Goal: Information Seeking & Learning: Learn about a topic

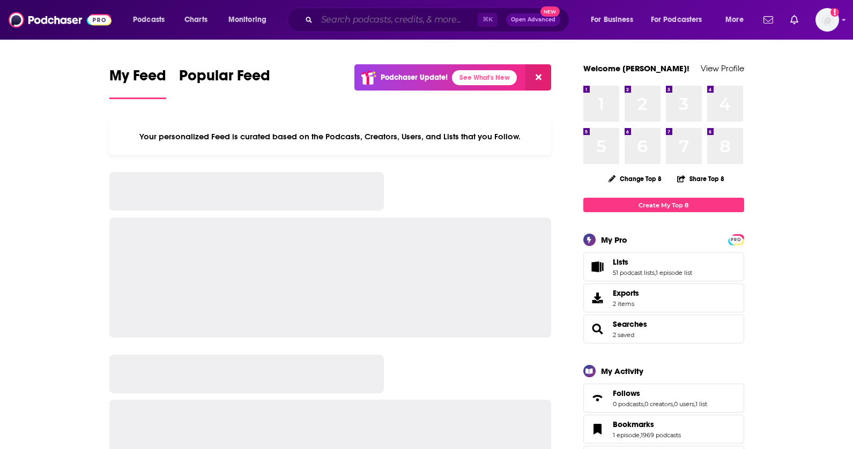
click at [345, 23] on input "Search podcasts, credits, & more..." at bounding box center [397, 19] width 161 height 17
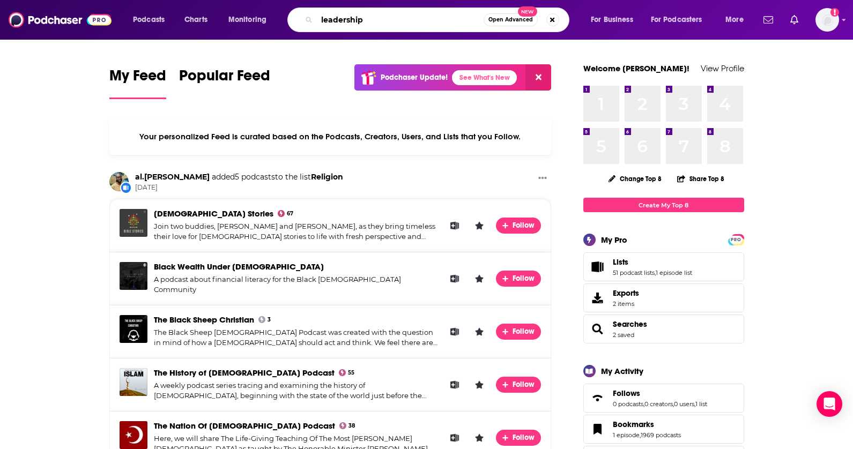
type input "leadership"
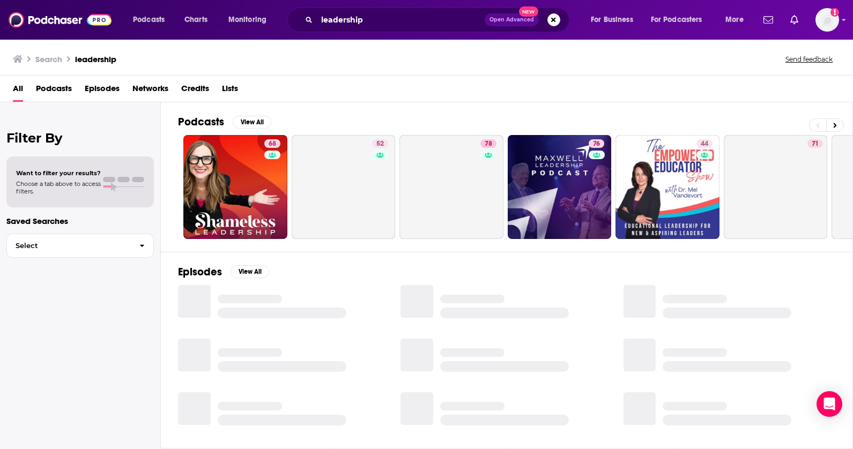
click at [56, 91] on span "Podcasts" at bounding box center [54, 91] width 36 height 22
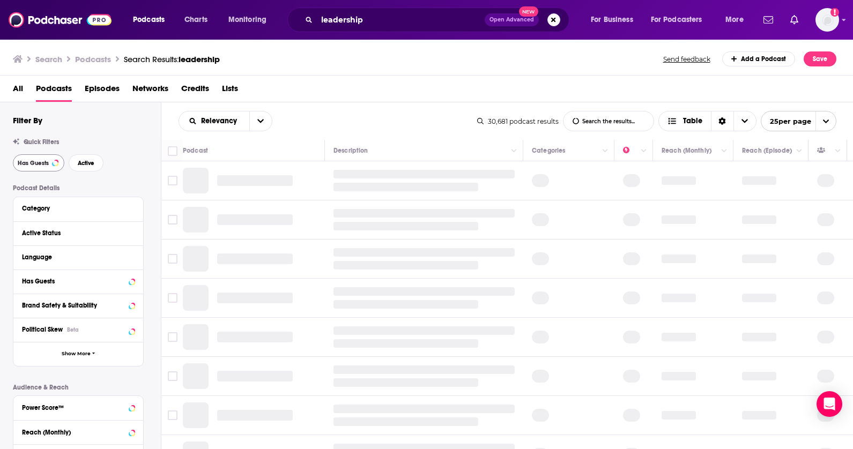
click at [46, 161] on span "Has Guests" at bounding box center [33, 163] width 31 height 6
click at [81, 163] on span "Active" at bounding box center [86, 163] width 17 height 6
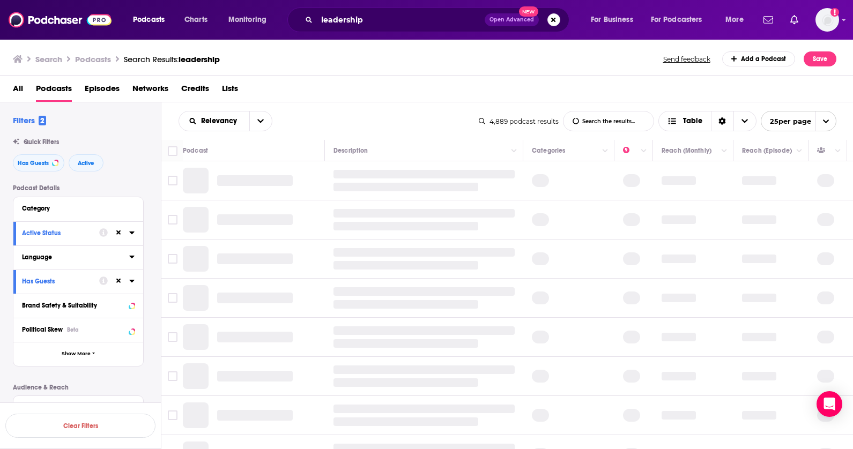
click at [128, 255] on button "Language" at bounding box center [75, 256] width 107 height 13
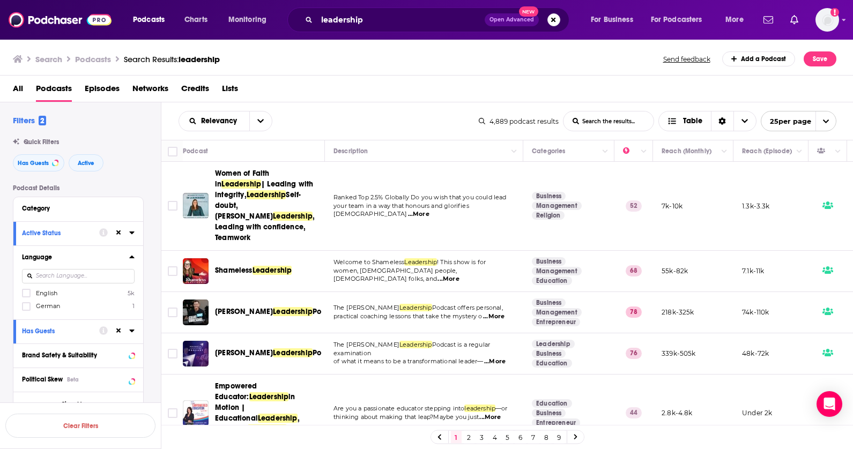
click at [78, 293] on label "English 5k" at bounding box center [78, 292] width 113 height 9
click at [26, 297] on input "multiSelectOption-en-0" at bounding box center [26, 297] width 0 height 0
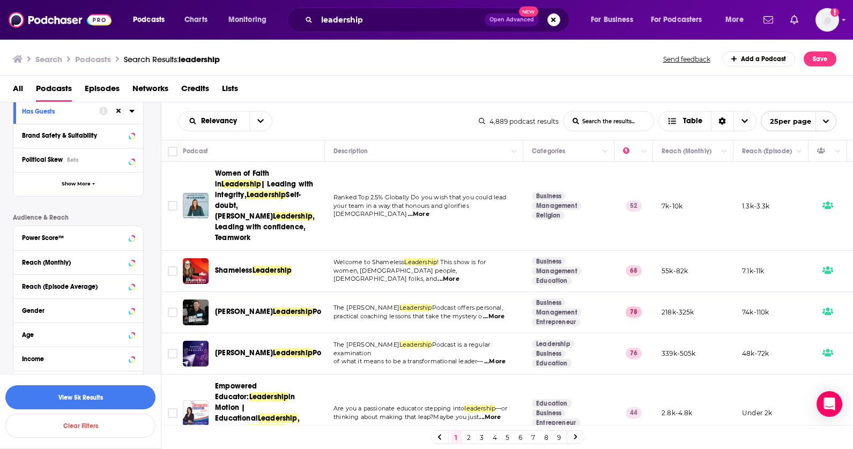
scroll to position [232, 0]
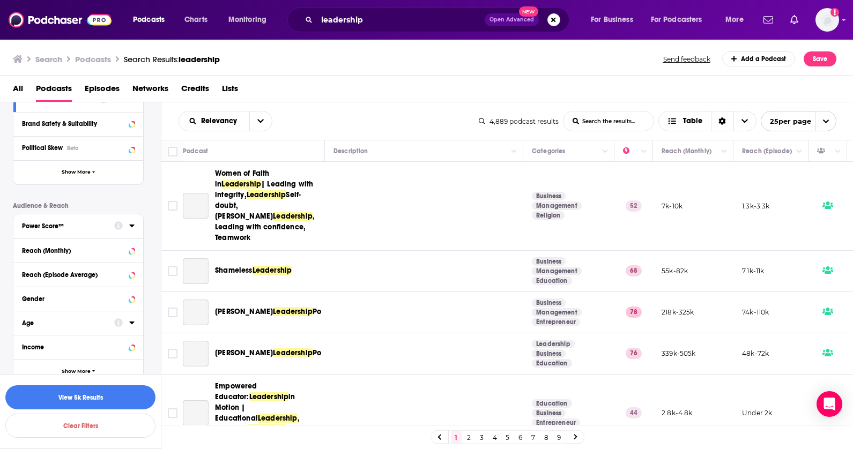
click at [88, 224] on div "Power Score™" at bounding box center [64, 227] width 85 height 8
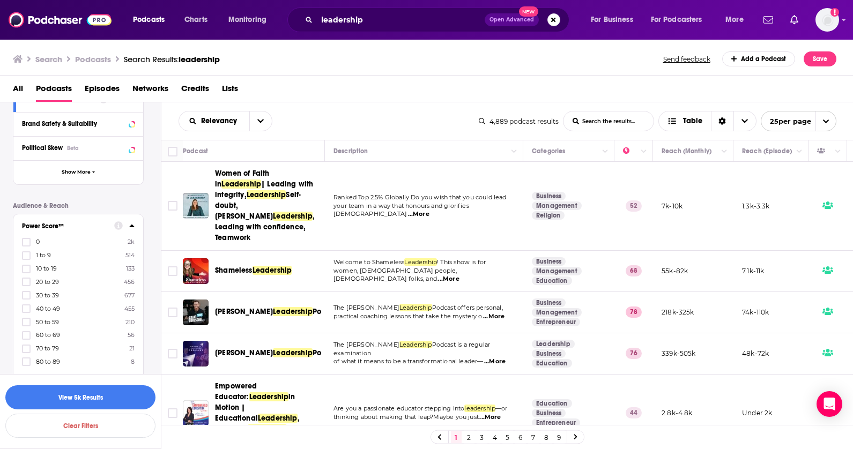
click at [49, 257] on span "1 to 9" at bounding box center [43, 255] width 15 height 8
click at [26, 259] on input "multiSelectOption-0-1" at bounding box center [26, 259] width 0 height 0
click at [35, 255] on label "0 2k" at bounding box center [78, 255] width 113 height 9
click at [26, 259] on input "multiSelectOption--1-1" at bounding box center [26, 259] width 0 height 0
click at [91, 399] on button "View 3k Results" at bounding box center [80, 398] width 150 height 24
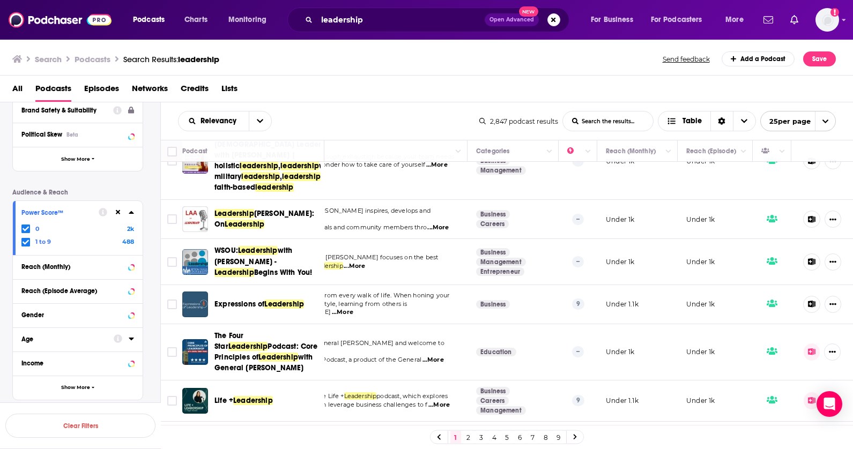
scroll to position [0, 1]
click at [290, 309] on span "Leadership" at bounding box center [284, 304] width 40 height 9
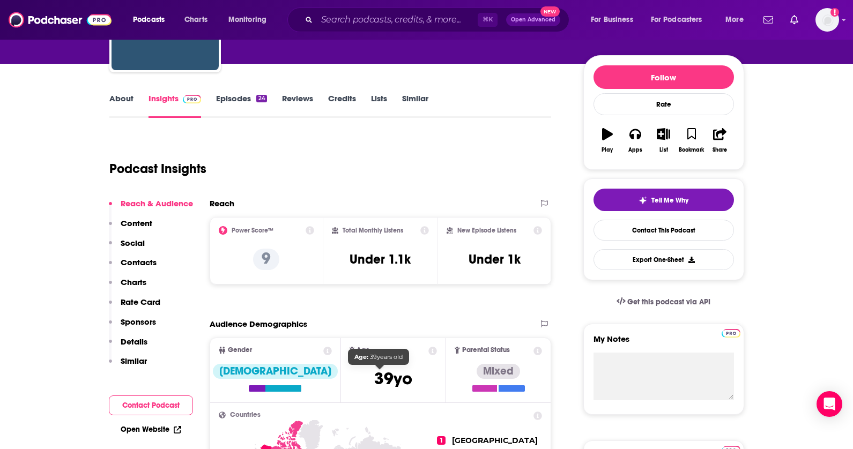
scroll to position [87, 0]
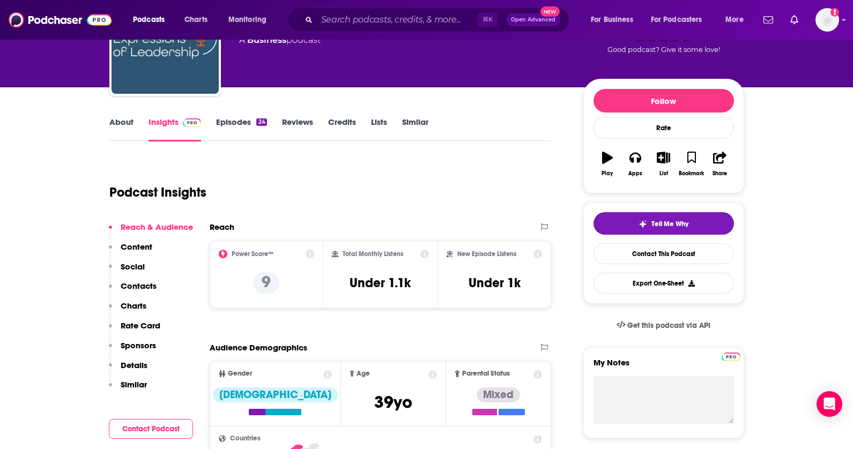
click at [661, 158] on icon "button" at bounding box center [663, 158] width 13 height 12
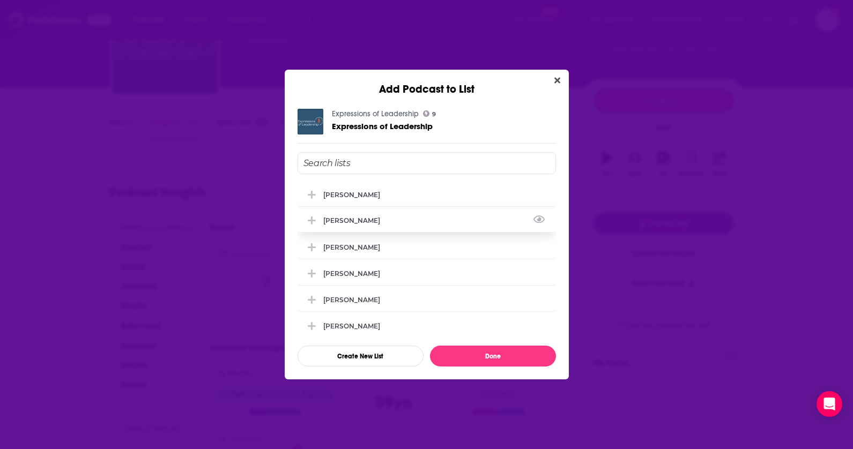
click at [351, 224] on div "[PERSON_NAME]" at bounding box center [354, 221] width 63 height 8
click at [348, 197] on div "[PERSON_NAME]" at bounding box center [354, 194] width 63 height 8
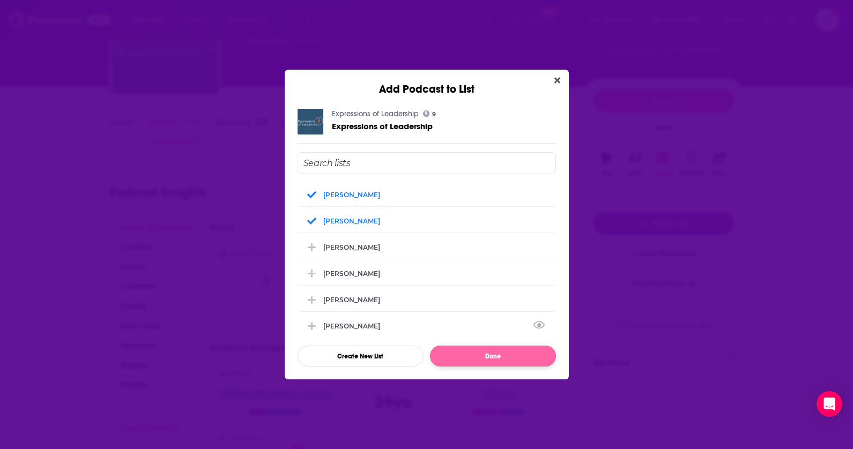
click at [451, 363] on button "Done" at bounding box center [493, 356] width 126 height 21
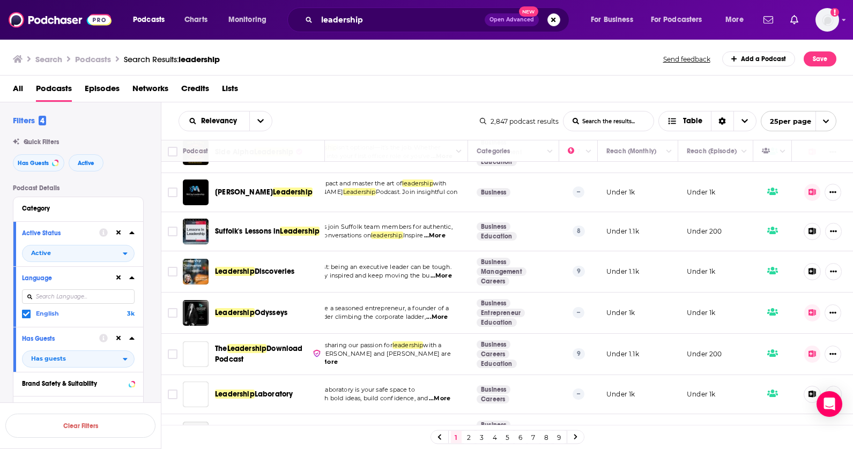
scroll to position [732, 55]
click at [281, 276] on span "Discoveries" at bounding box center [275, 270] width 40 height 9
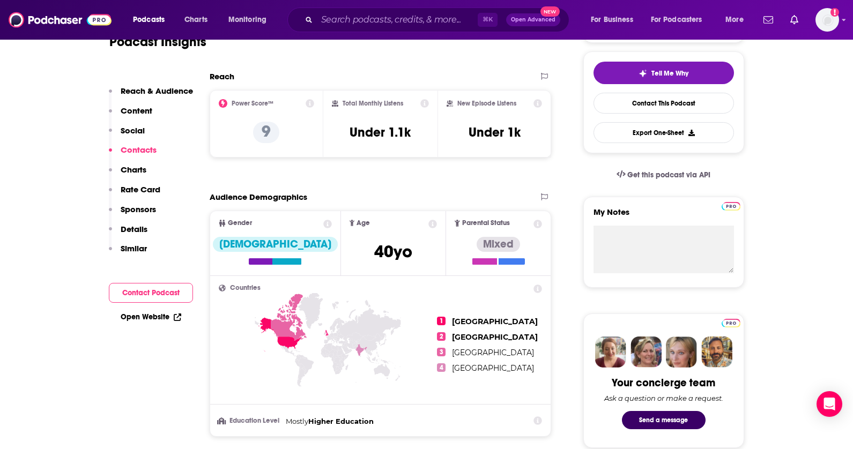
scroll to position [3, 0]
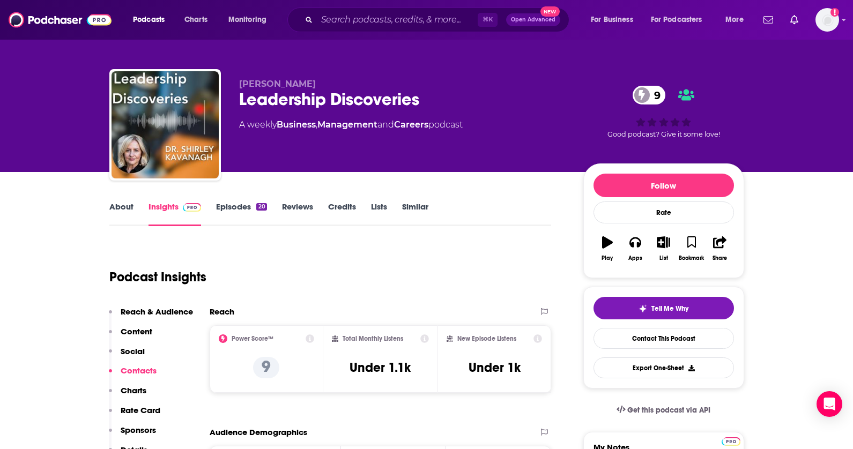
click at [662, 243] on icon "button" at bounding box center [663, 242] width 13 height 12
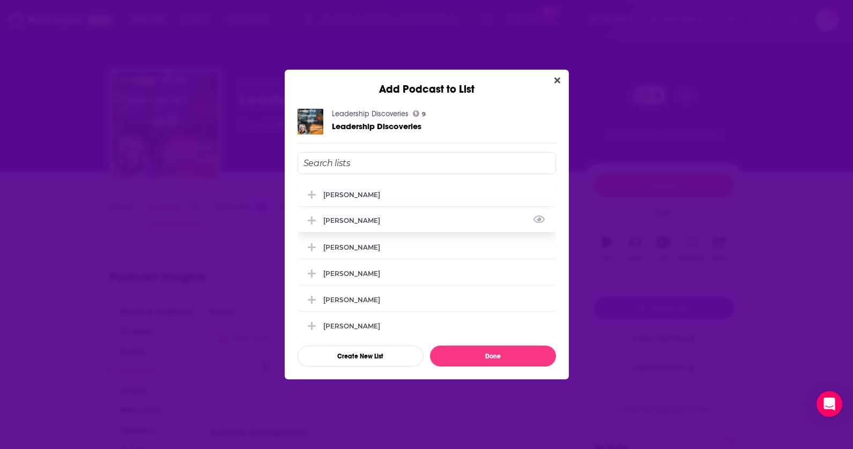
click at [377, 220] on div "[PERSON_NAME]" at bounding box center [427, 221] width 258 height 24
click at [368, 202] on div "[PERSON_NAME]" at bounding box center [427, 194] width 258 height 24
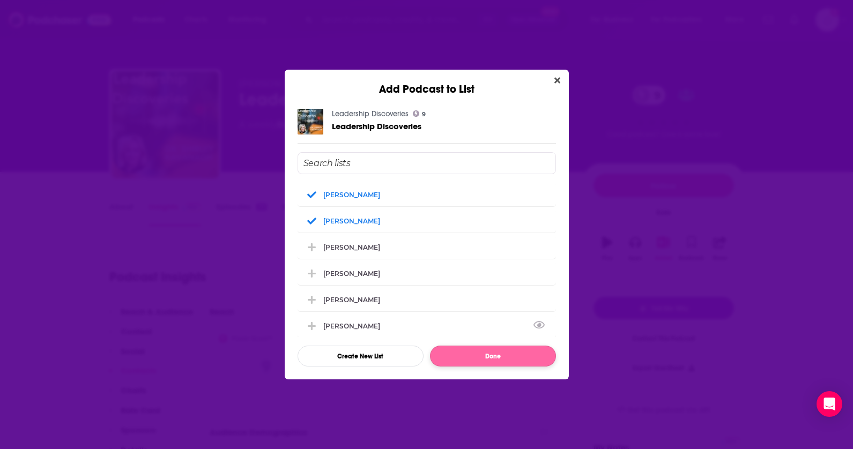
click at [464, 358] on button "Done" at bounding box center [493, 356] width 126 height 21
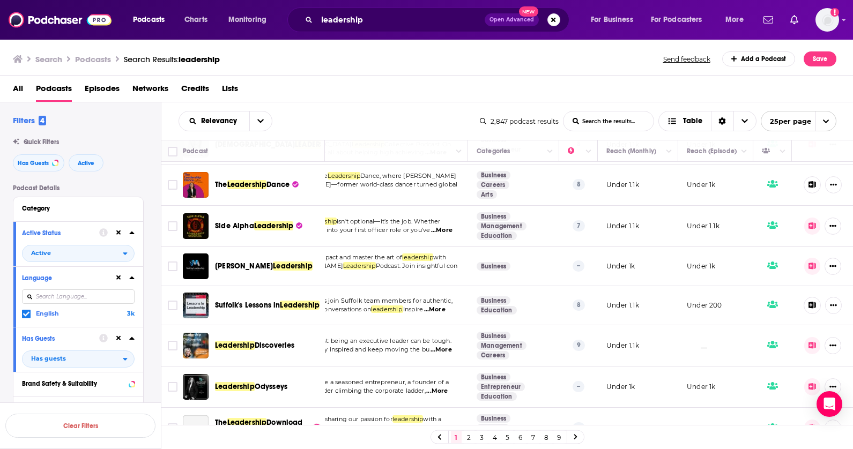
scroll to position [658, 55]
click at [814, 270] on icon at bounding box center [813, 266] width 8 height 7
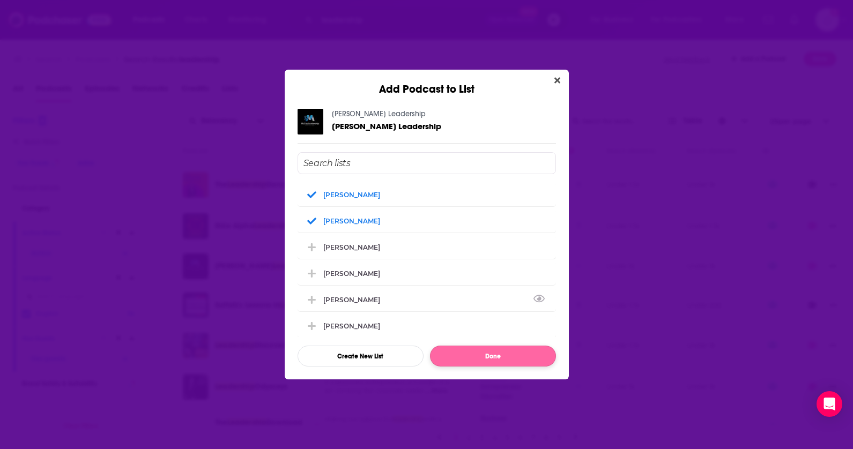
click at [507, 355] on button "Done" at bounding box center [493, 356] width 126 height 21
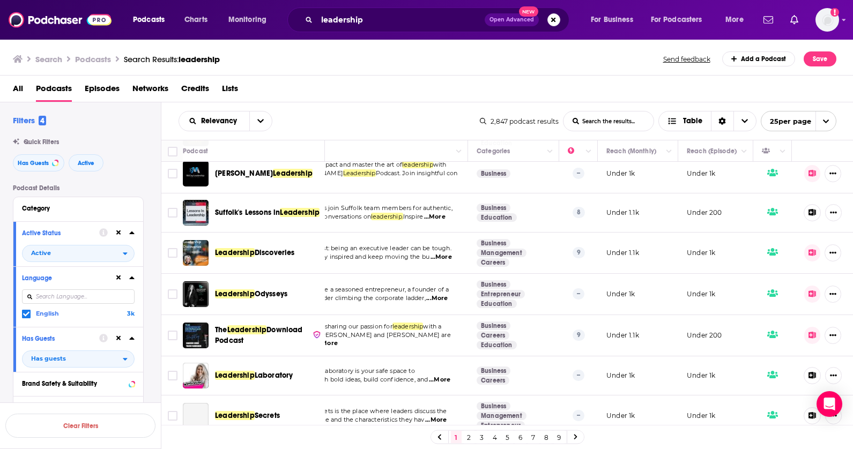
scroll to position [752, 55]
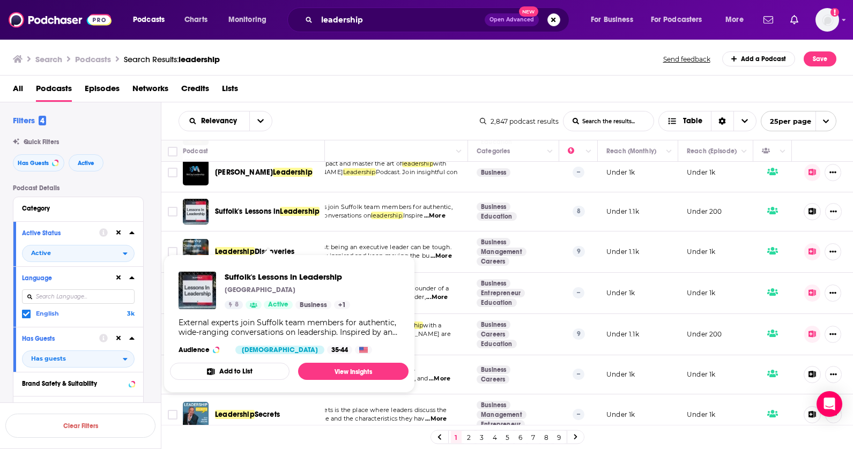
click at [280, 216] on span "Suffolk's Lessons in" at bounding box center [247, 211] width 65 height 9
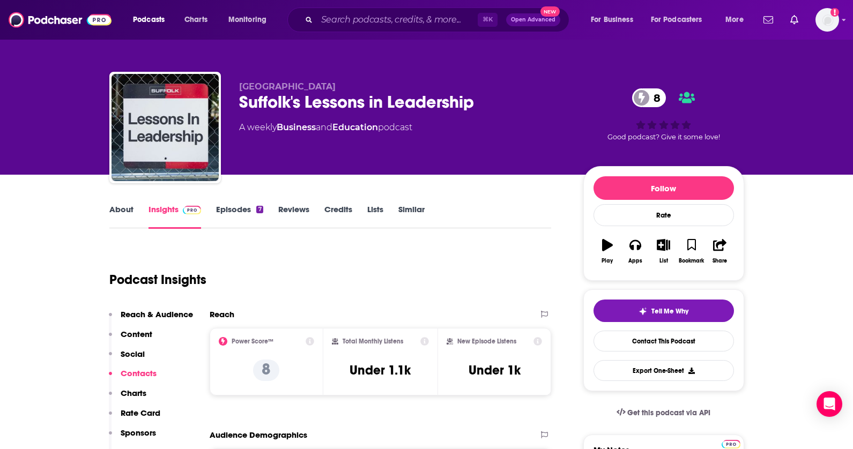
click at [668, 248] on icon "button" at bounding box center [663, 245] width 13 height 12
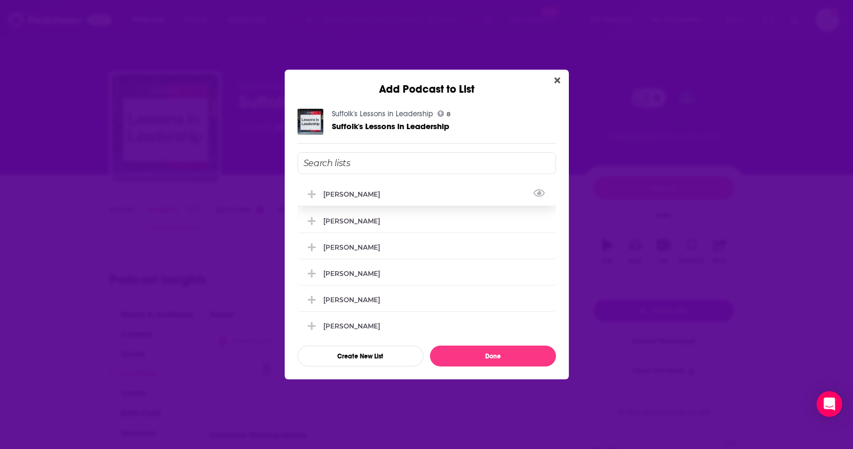
click at [373, 192] on div "[PERSON_NAME]" at bounding box center [427, 194] width 258 height 24
click at [370, 227] on div "[PERSON_NAME]" at bounding box center [427, 221] width 258 height 24
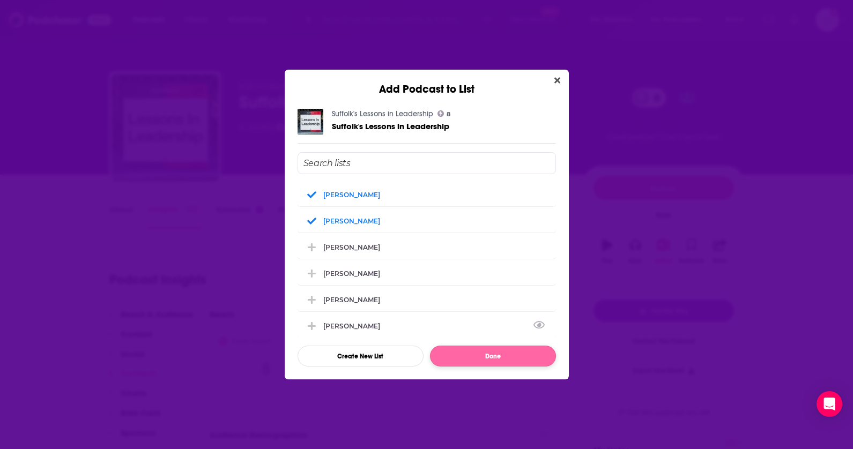
click at [470, 353] on button "Done" at bounding box center [493, 356] width 126 height 21
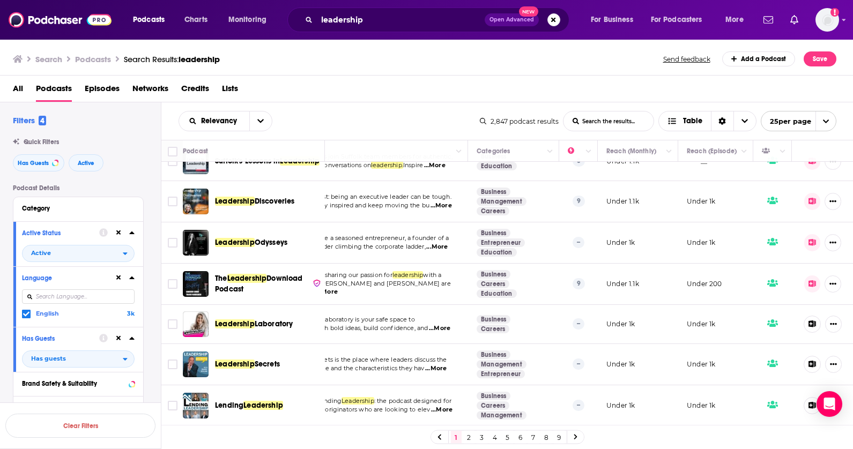
scroll to position [824, 55]
click at [274, 361] on span "Secrets" at bounding box center [267, 364] width 25 height 9
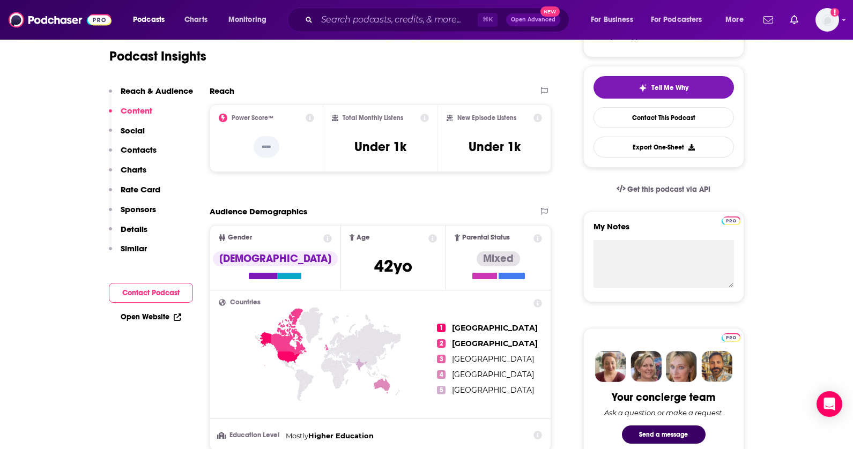
scroll to position [102, 0]
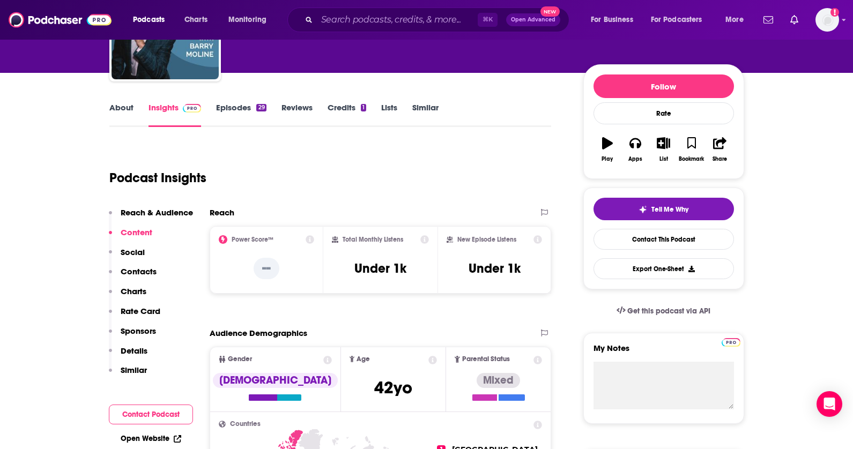
click at [662, 143] on icon "button" at bounding box center [663, 143] width 13 height 12
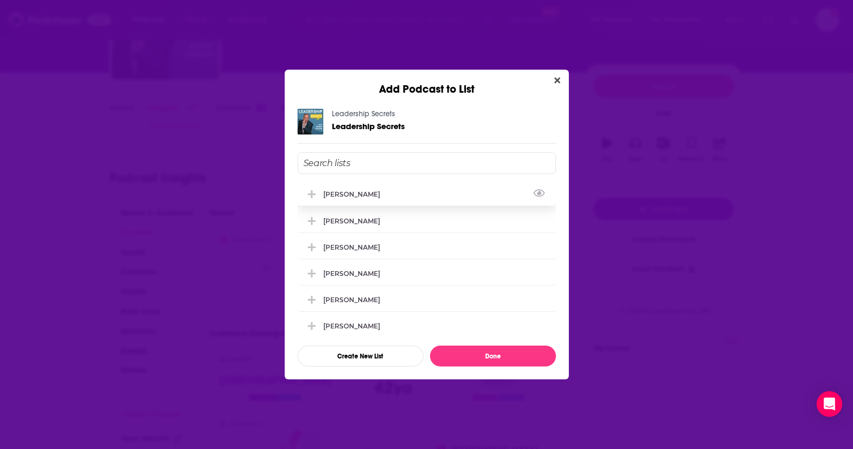
click at [366, 193] on div "[PERSON_NAME]" at bounding box center [354, 194] width 63 height 8
click at [364, 219] on div "[PERSON_NAME]" at bounding box center [427, 221] width 258 height 24
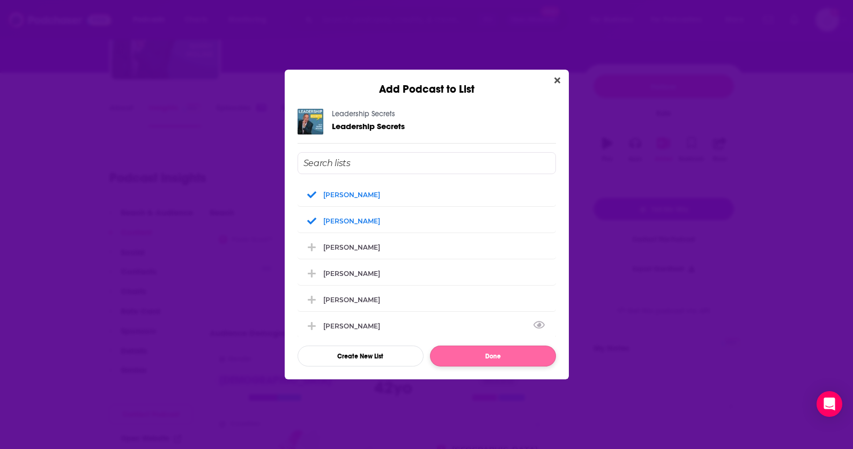
click at [460, 358] on button "Done" at bounding box center [493, 356] width 126 height 21
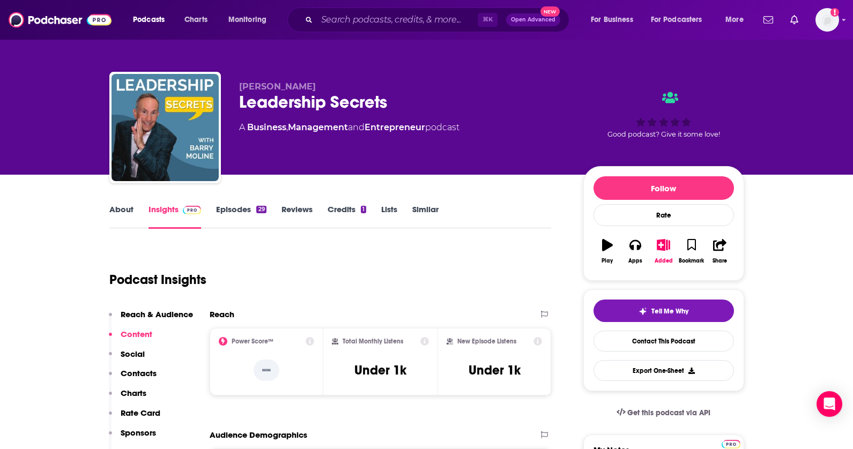
scroll to position [102, 0]
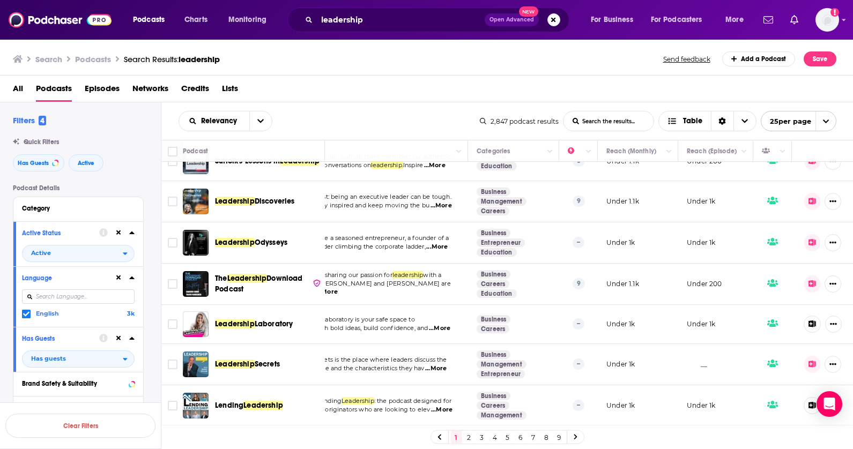
scroll to position [824, 55]
click at [283, 403] on span "Leadership" at bounding box center [263, 405] width 40 height 9
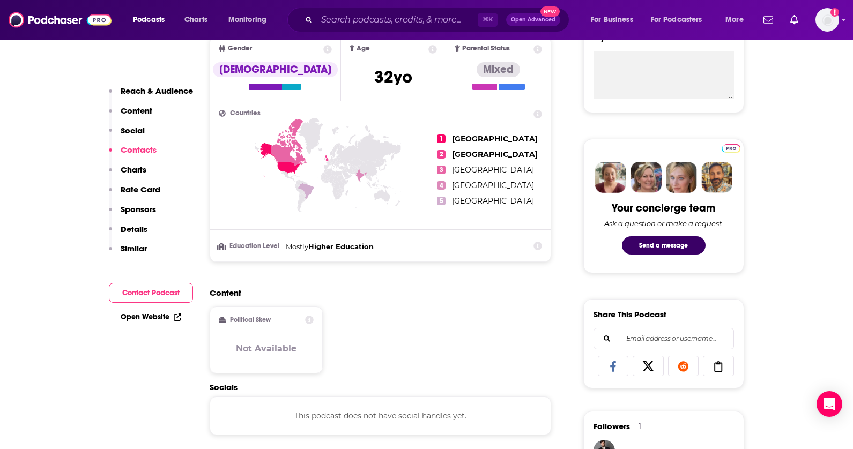
scroll to position [723, 0]
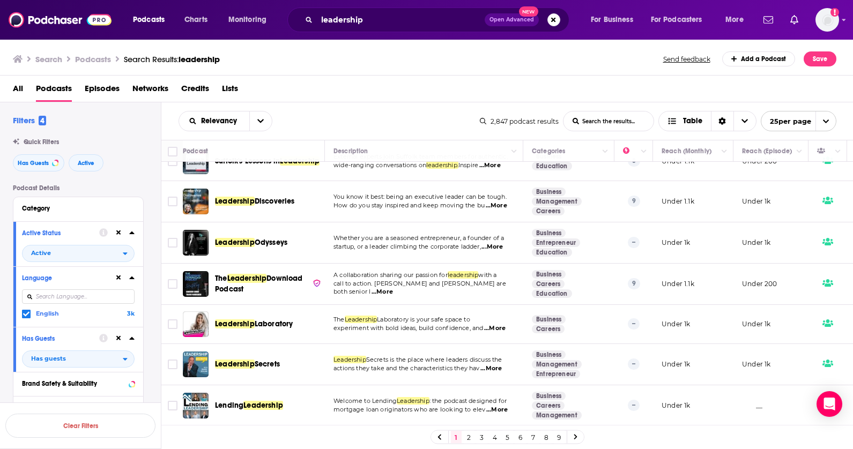
click at [471, 440] on link "2" at bounding box center [469, 437] width 11 height 13
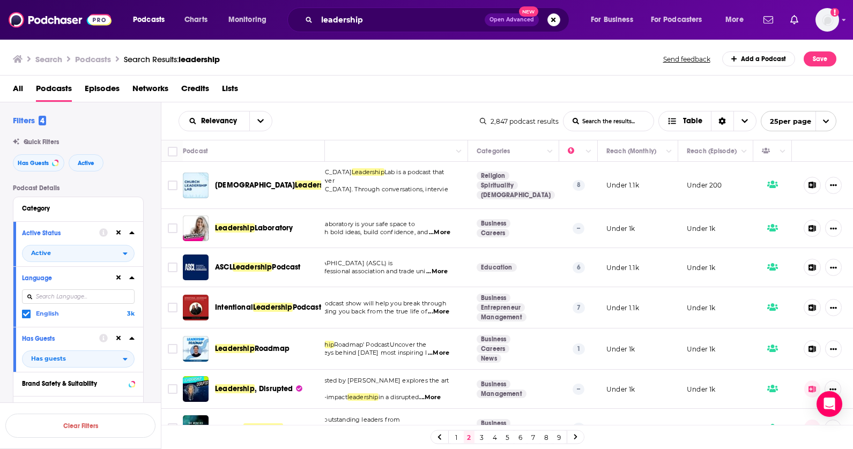
scroll to position [0, 55]
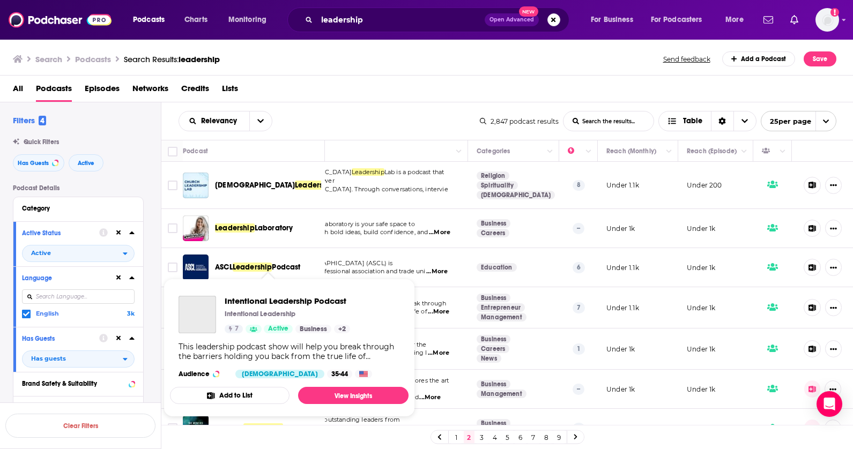
click at [240, 308] on div "Intentional Leadership Podcast Intentional Leadership 7 Active Business + 2" at bounding box center [287, 315] width 125 height 38
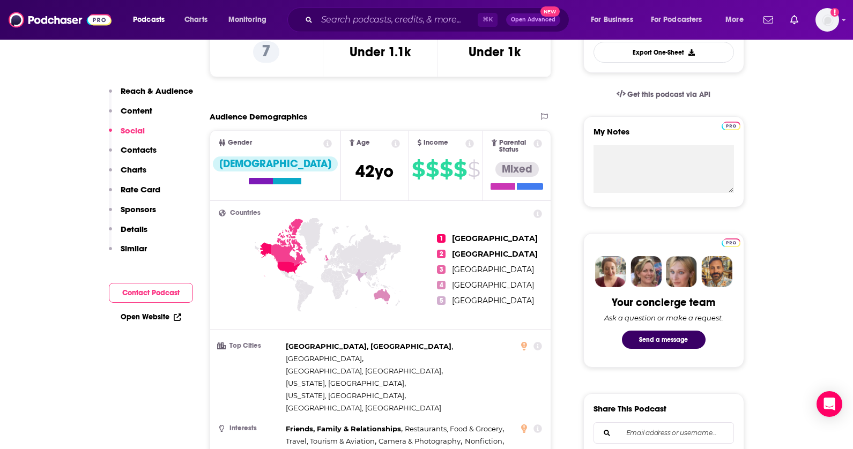
scroll to position [13, 0]
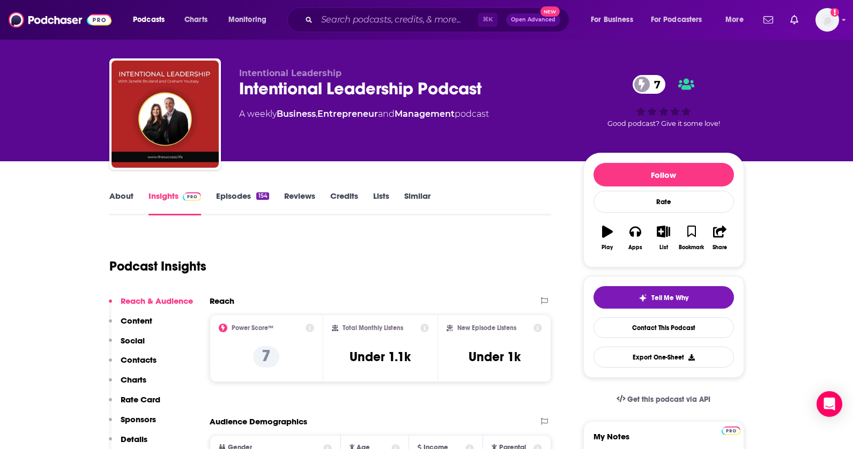
click at [656, 228] on button "List" at bounding box center [663, 238] width 28 height 39
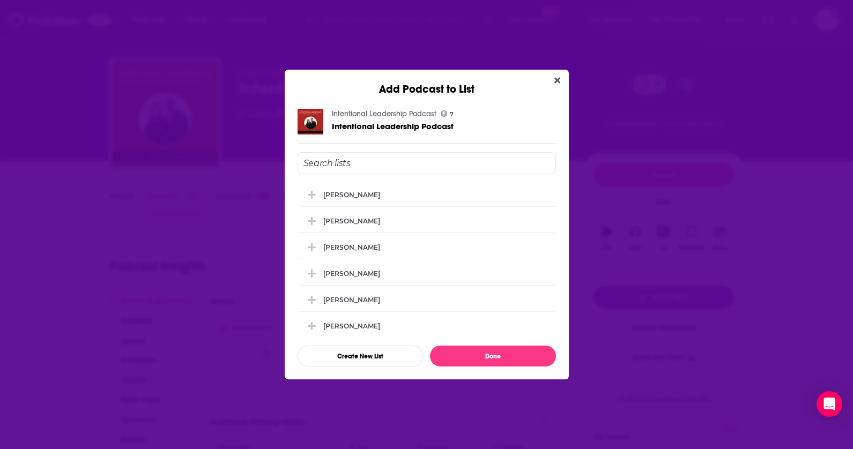
scroll to position [0, 0]
click at [376, 194] on div "[PERSON_NAME]" at bounding box center [427, 194] width 258 height 24
click at [379, 231] on div "[PERSON_NAME]" at bounding box center [427, 221] width 258 height 24
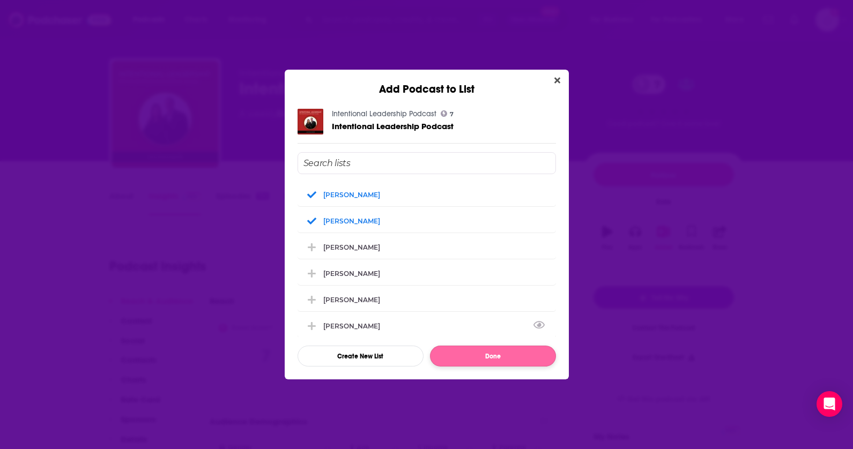
click at [464, 361] on button "Done" at bounding box center [493, 356] width 126 height 21
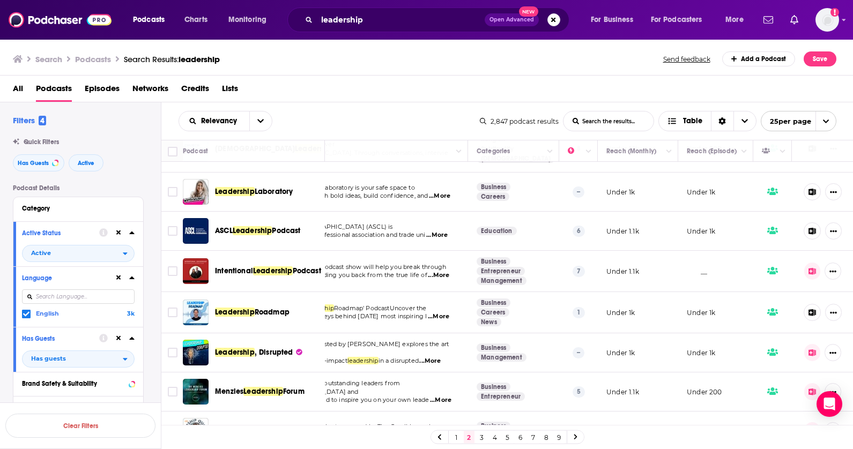
scroll to position [36, 55]
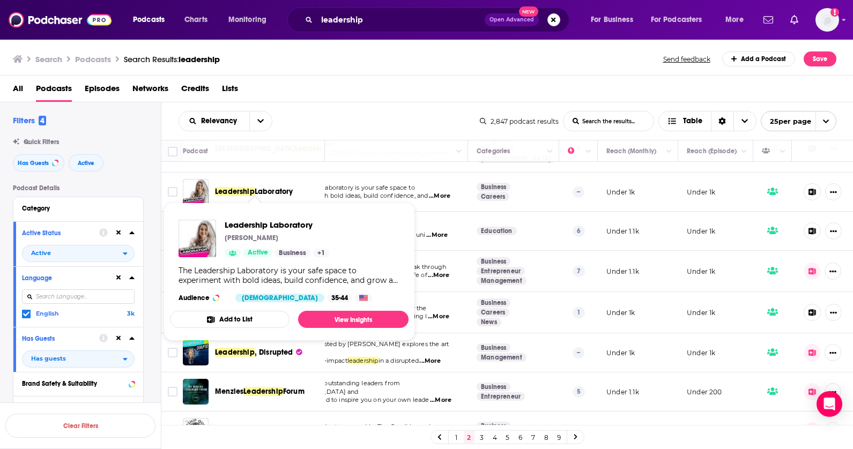
click at [277, 187] on span "Laboratory" at bounding box center [274, 191] width 39 height 9
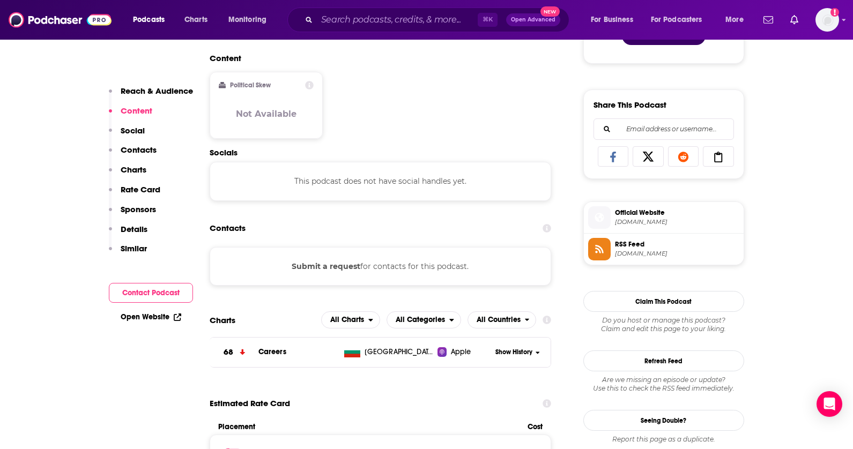
scroll to position [629, 0]
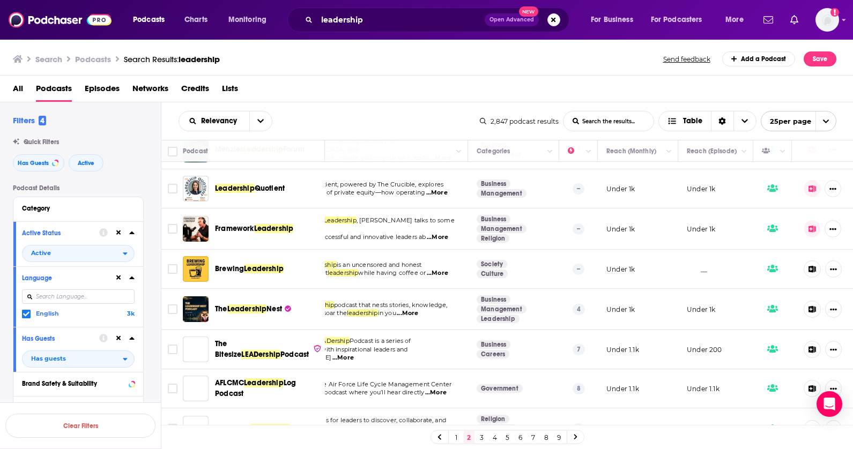
scroll to position [279, 55]
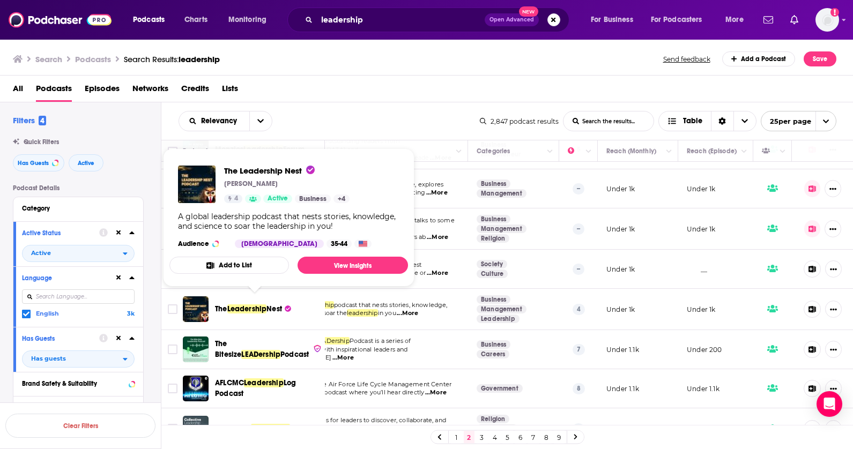
click at [279, 305] on span "Nest" at bounding box center [274, 309] width 16 height 9
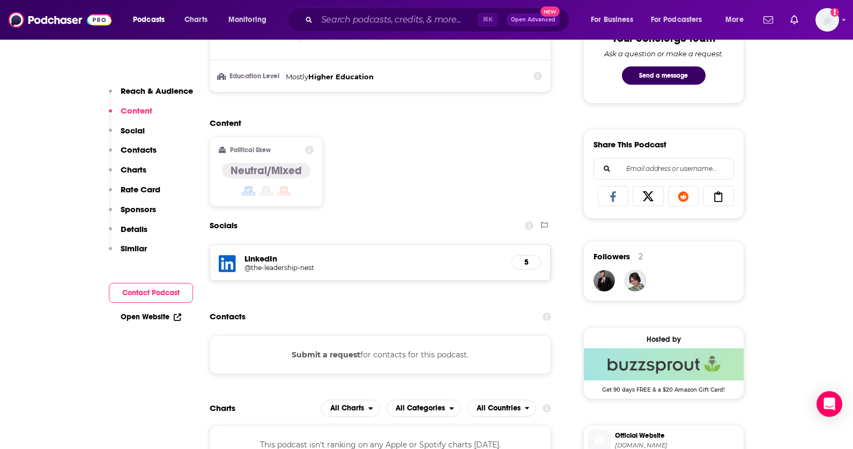
scroll to position [65, 0]
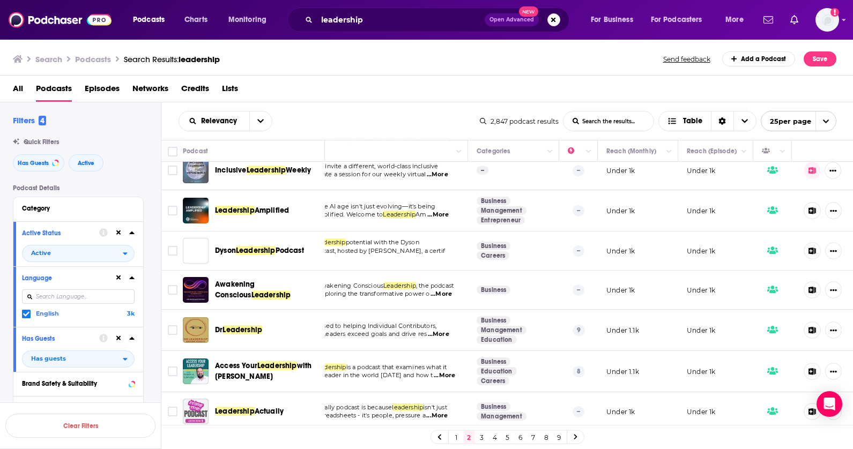
scroll to position [733, 55]
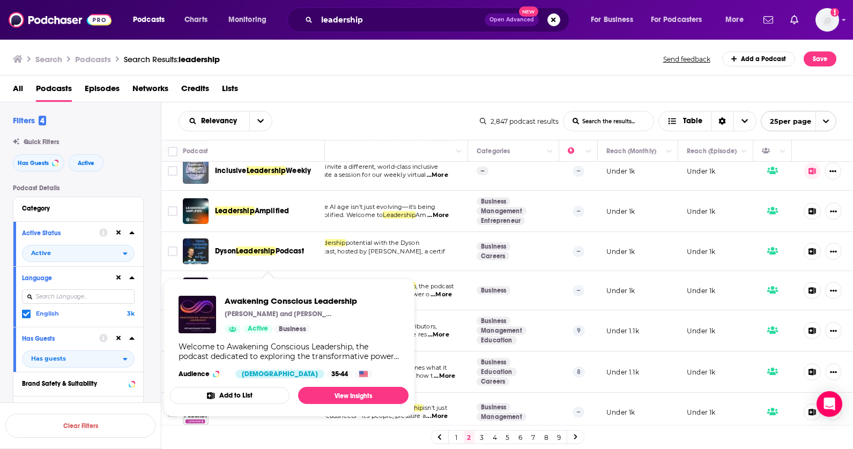
click at [277, 281] on span "Awakening Conscious Leadership Johnny Hammond and Emily Walker Active Business …" at bounding box center [289, 348] width 239 height 138
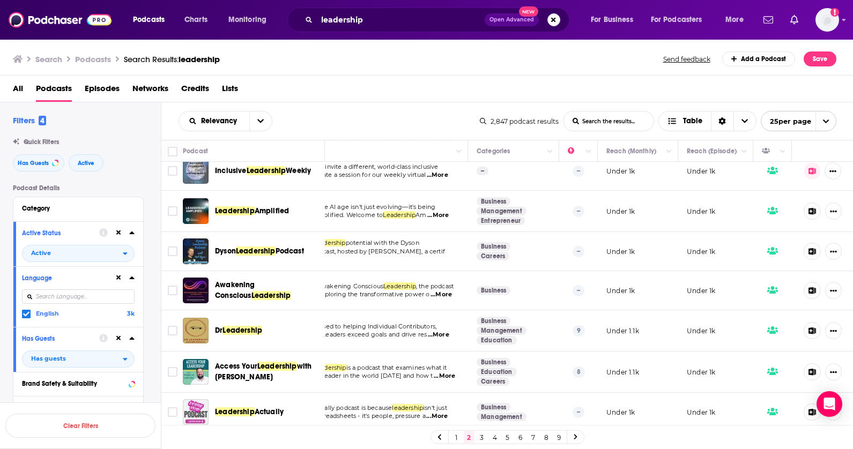
click at [255, 280] on span "Awakening Conscious" at bounding box center [235, 290] width 40 height 20
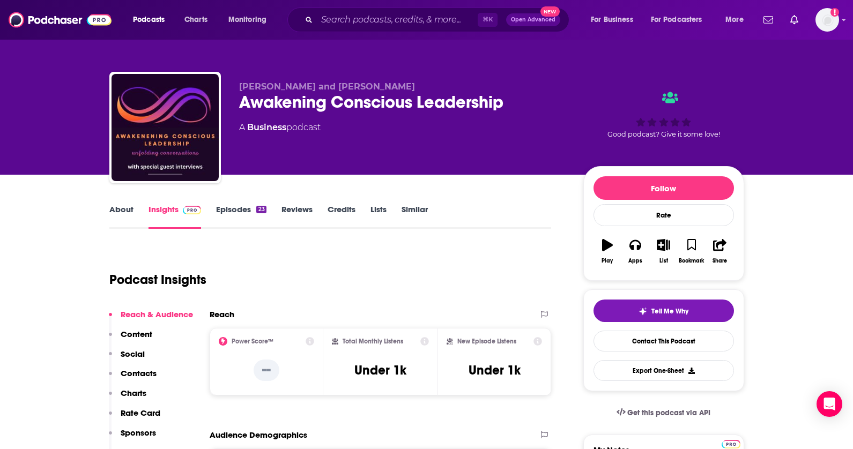
click at [657, 246] on icon "button" at bounding box center [663, 245] width 13 height 12
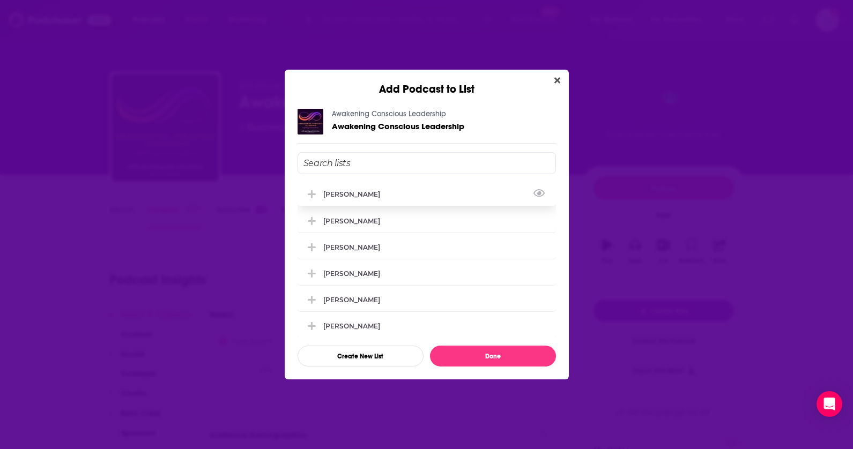
click at [336, 206] on div "[PERSON_NAME]" at bounding box center [427, 194] width 258 height 24
click at [337, 218] on div "[PERSON_NAME]" at bounding box center [427, 221] width 258 height 24
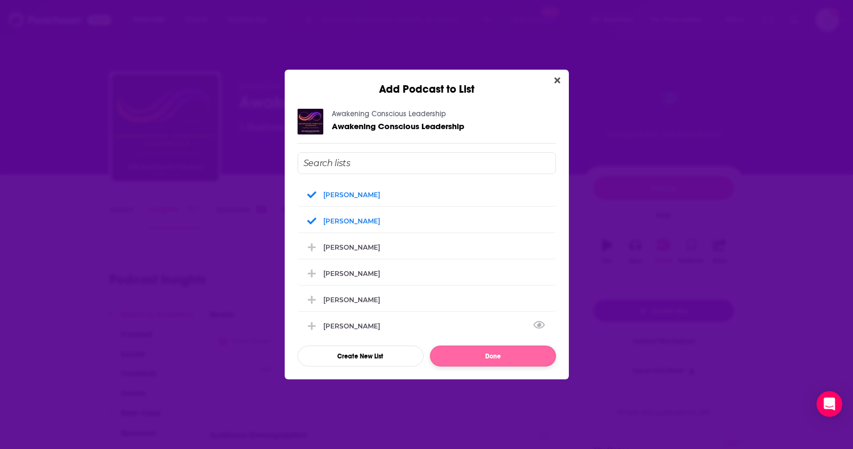
click at [468, 359] on button "Done" at bounding box center [493, 356] width 126 height 21
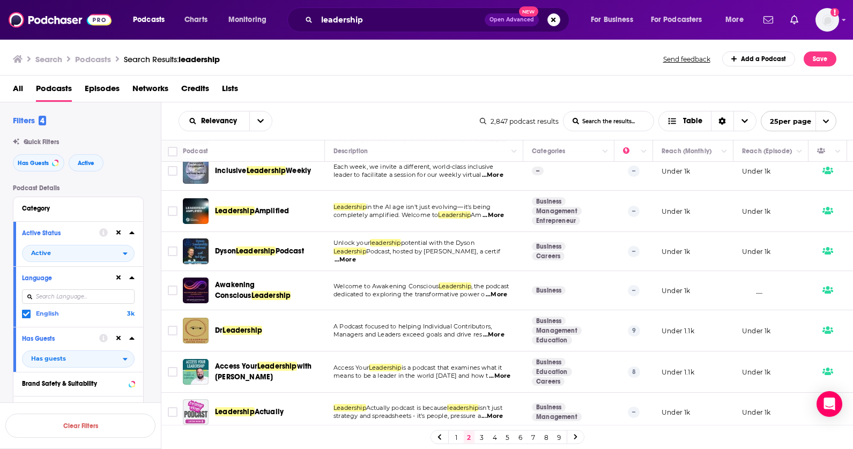
click at [292, 249] on span "Podcast" at bounding box center [290, 251] width 28 height 9
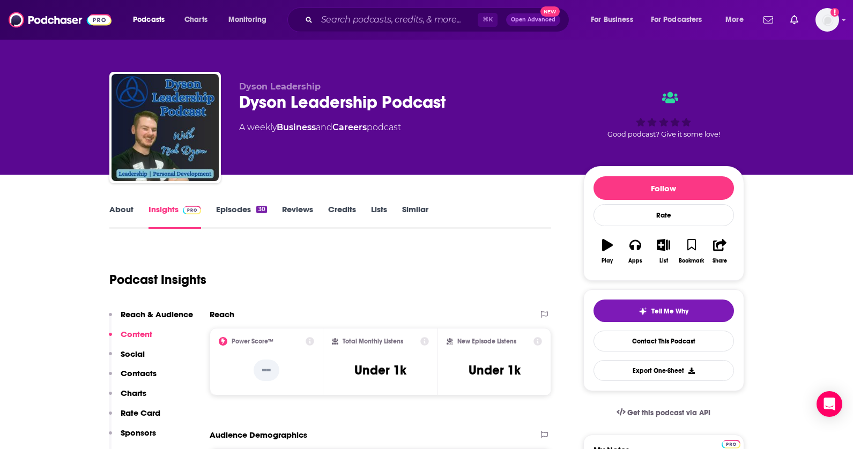
click at [666, 248] on icon "button" at bounding box center [663, 245] width 13 height 12
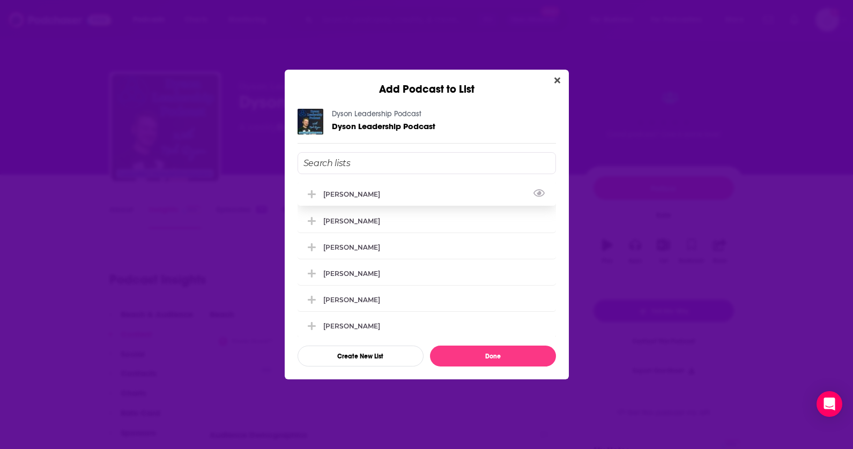
click at [343, 191] on div "[PERSON_NAME]" at bounding box center [354, 194] width 63 height 8
click at [348, 225] on div "[PERSON_NAME]" at bounding box center [354, 221] width 63 height 8
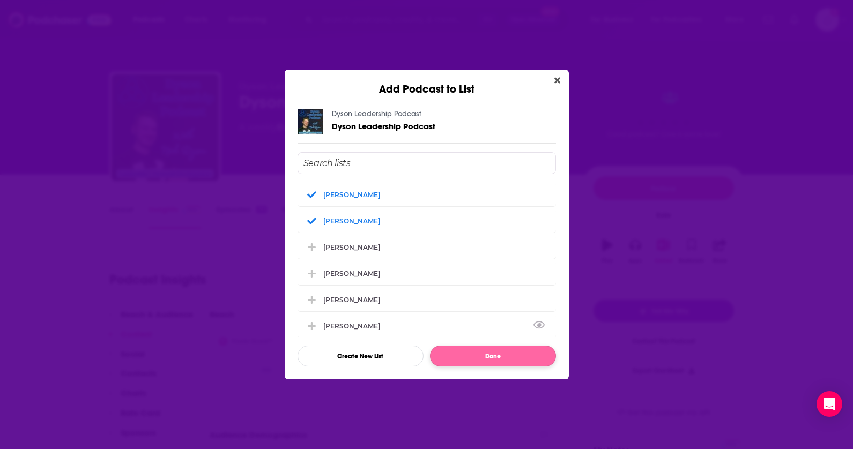
click at [475, 358] on button "Done" at bounding box center [493, 356] width 126 height 21
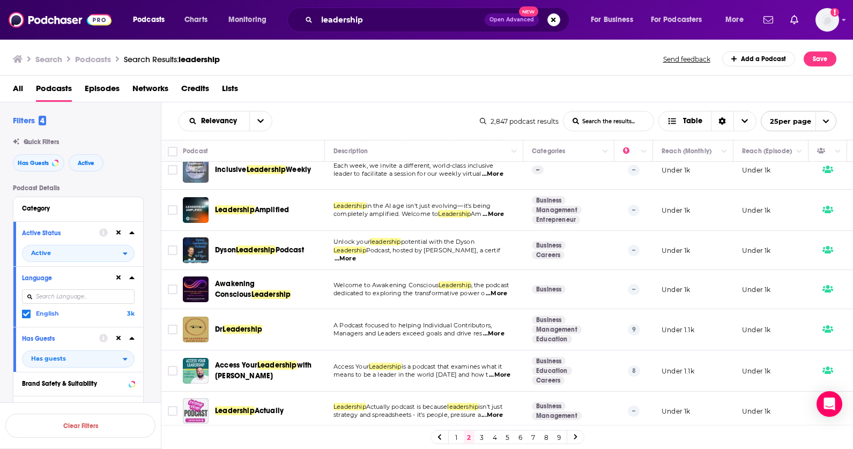
scroll to position [733, 0]
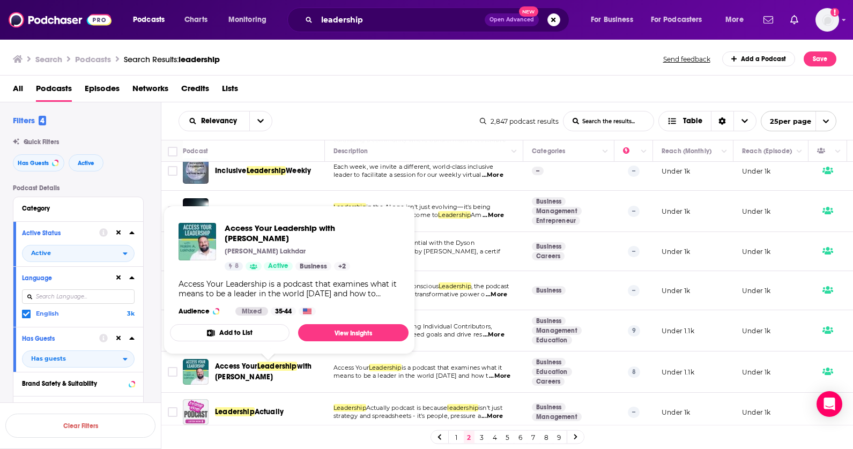
click at [308, 362] on span "with Hakim Lakhdar" at bounding box center [263, 372] width 97 height 20
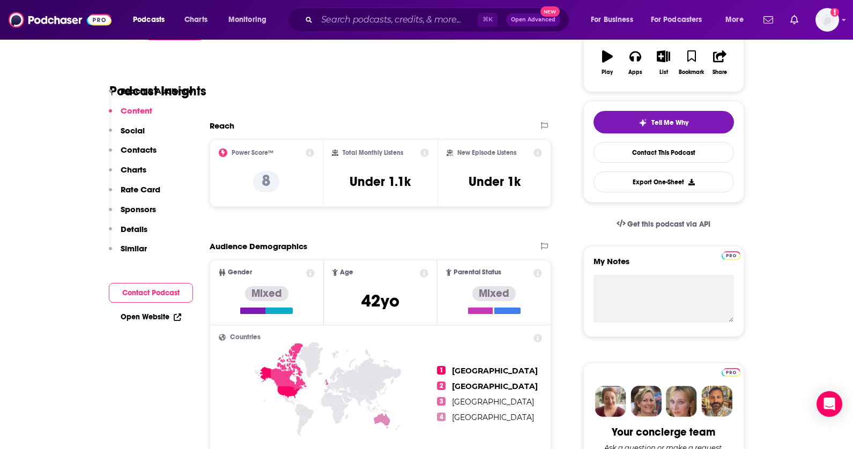
scroll to position [137, 0]
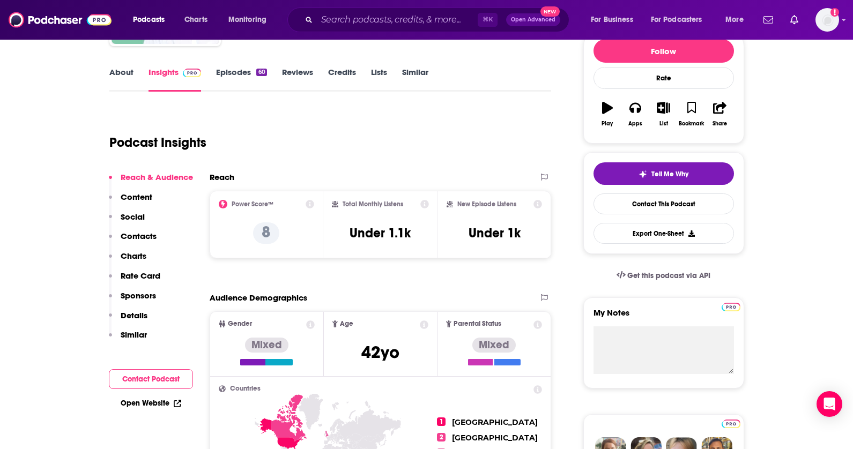
click at [659, 112] on icon "button" at bounding box center [663, 108] width 13 height 12
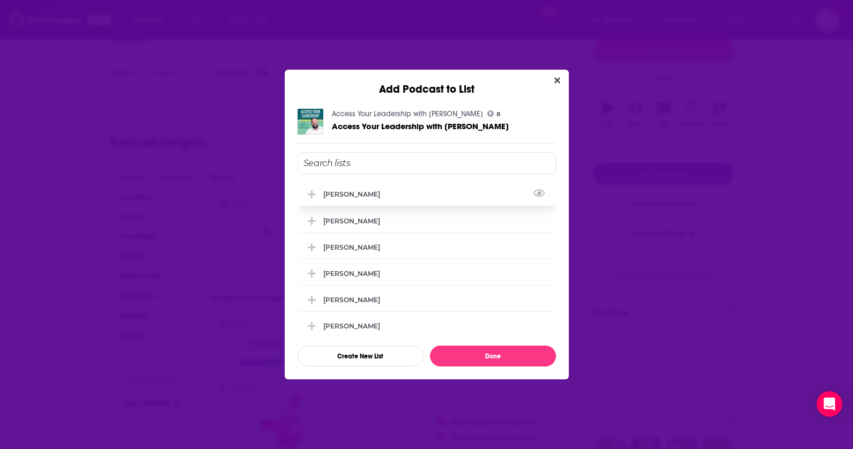
click at [355, 203] on div "[PERSON_NAME]" at bounding box center [427, 194] width 258 height 24
click at [355, 221] on div "[PERSON_NAME]" at bounding box center [354, 221] width 63 height 8
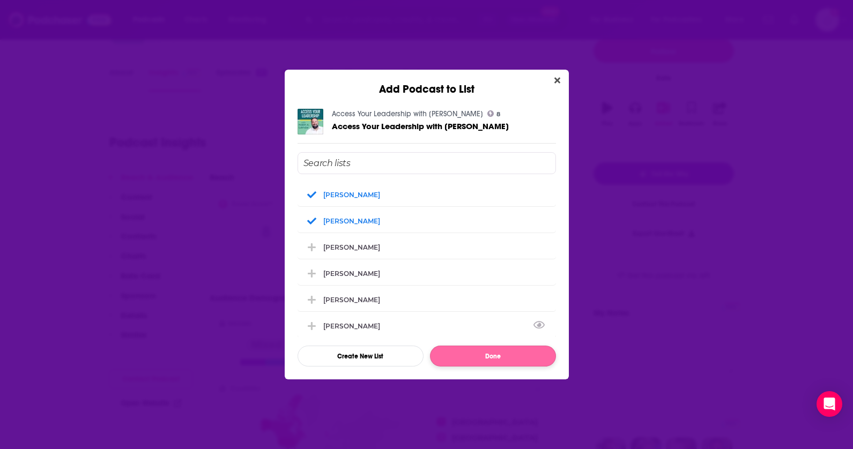
click at [473, 363] on button "Done" at bounding box center [493, 356] width 126 height 21
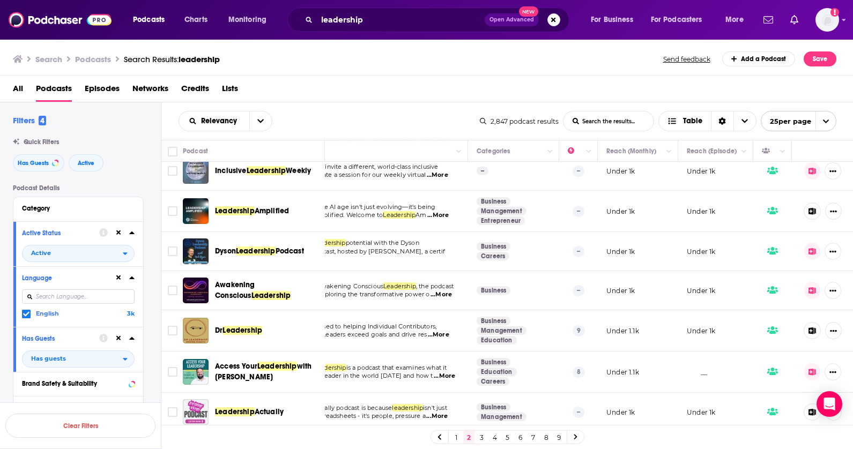
scroll to position [733, 55]
click at [260, 408] on span "Actually" at bounding box center [269, 411] width 29 height 9
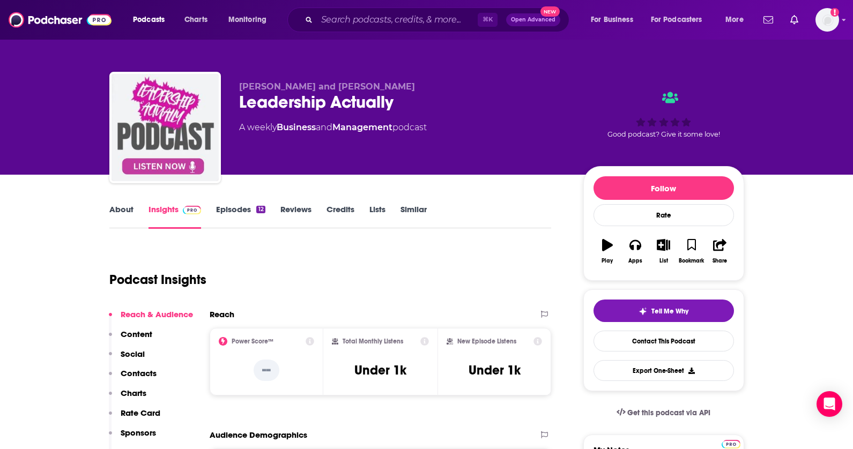
click at [651, 236] on div "List" at bounding box center [663, 251] width 28 height 39
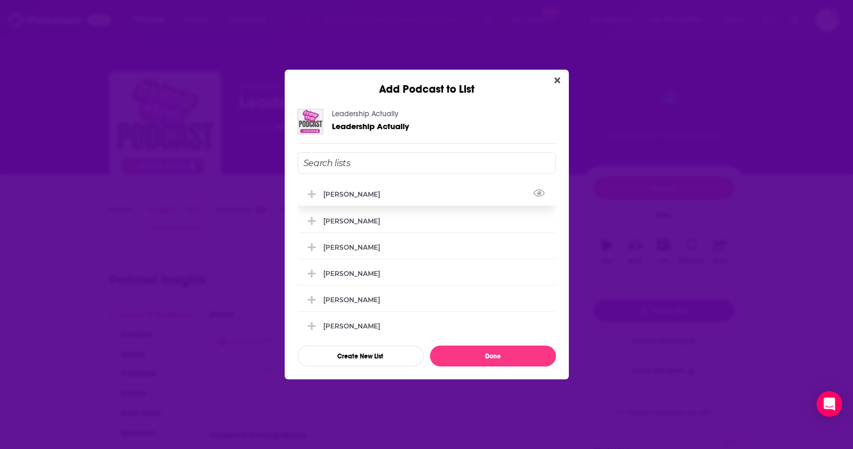
click at [341, 196] on div "[PERSON_NAME]" at bounding box center [354, 194] width 63 height 8
click at [341, 213] on div "[PERSON_NAME]" at bounding box center [427, 221] width 258 height 24
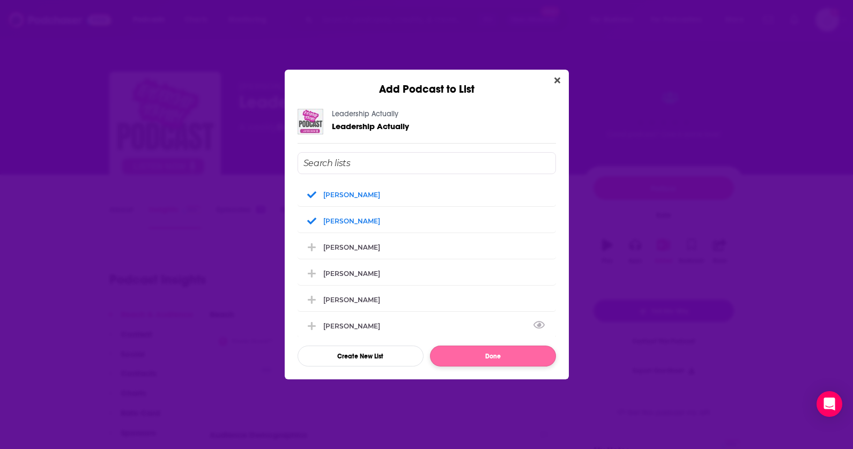
click at [447, 350] on button "Done" at bounding box center [493, 356] width 126 height 21
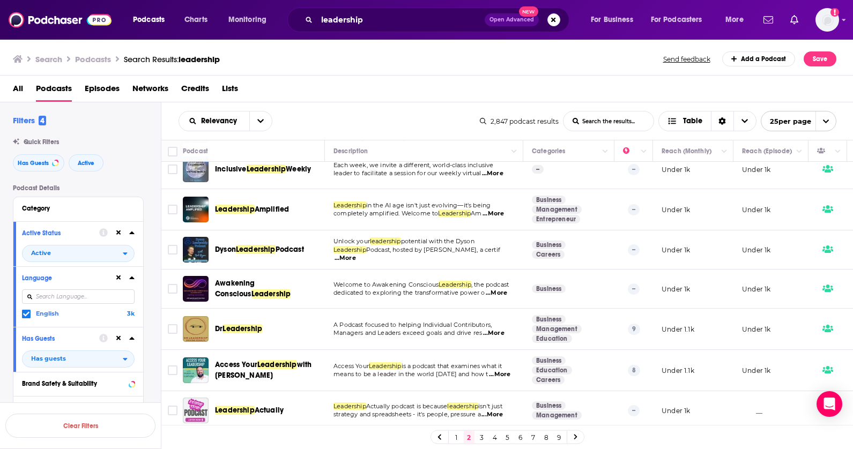
scroll to position [733, 0]
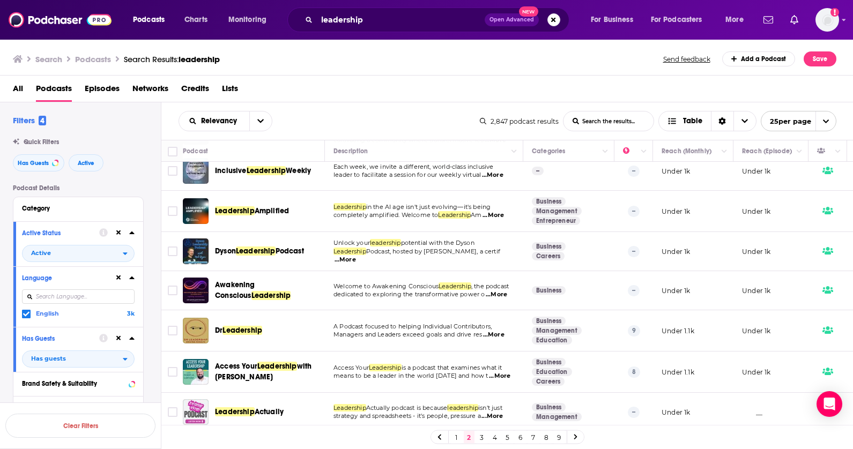
click at [482, 434] on link "3" at bounding box center [482, 437] width 11 height 13
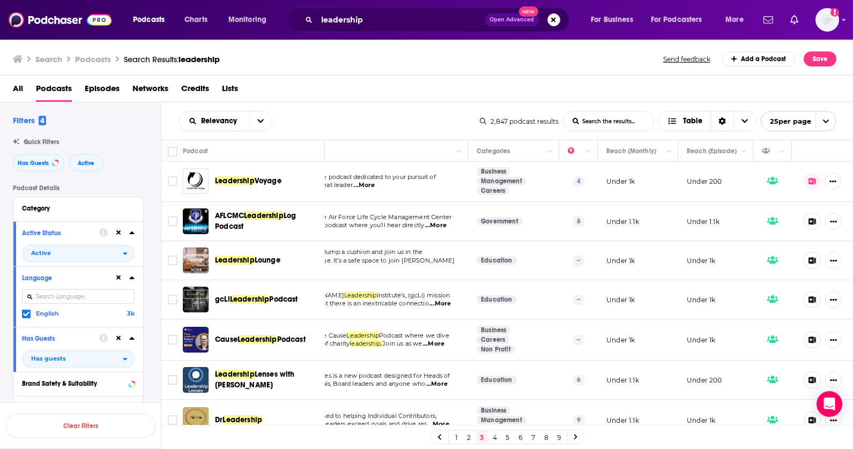
scroll to position [1, 55]
click at [254, 258] on span "Leadership" at bounding box center [235, 260] width 40 height 9
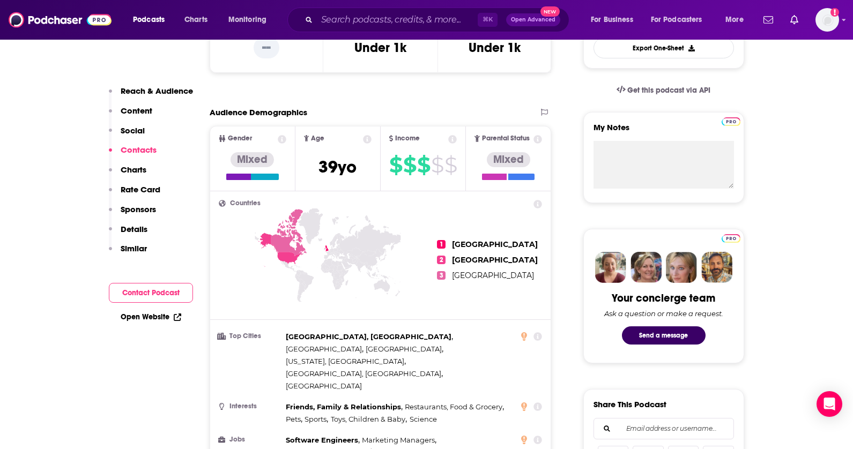
scroll to position [221, 0]
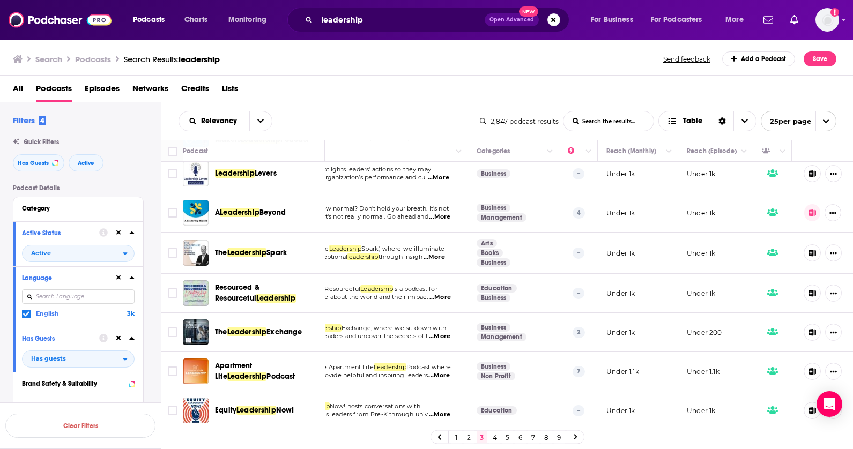
scroll to position [564, 55]
click at [292, 337] on span "The Leadership Exchange" at bounding box center [258, 332] width 87 height 11
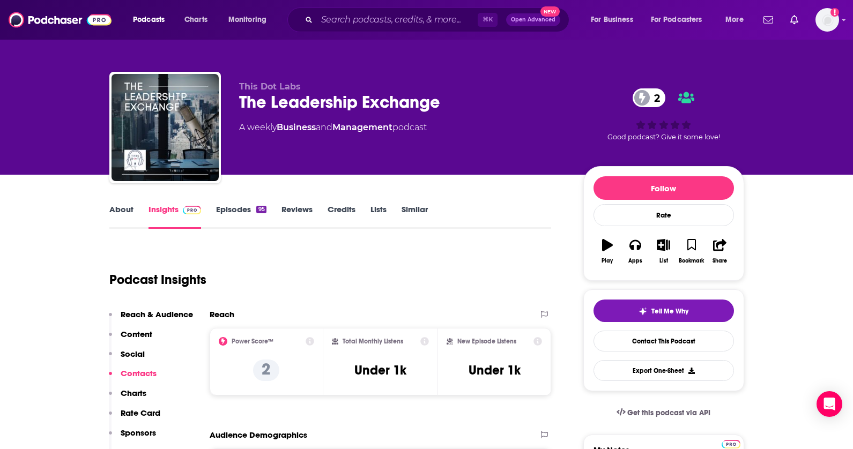
click at [662, 250] on icon "button" at bounding box center [663, 245] width 13 height 12
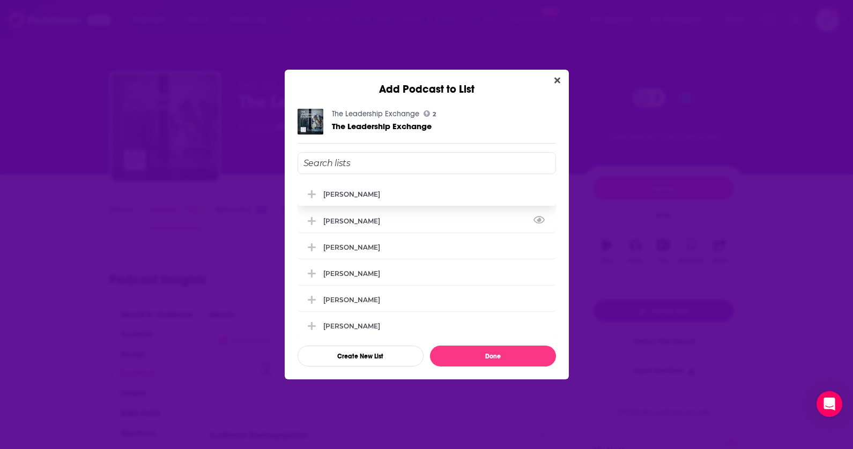
click at [355, 197] on div "[PERSON_NAME]" at bounding box center [351, 194] width 57 height 8
click at [355, 222] on div "[PERSON_NAME]" at bounding box center [354, 221] width 63 height 8
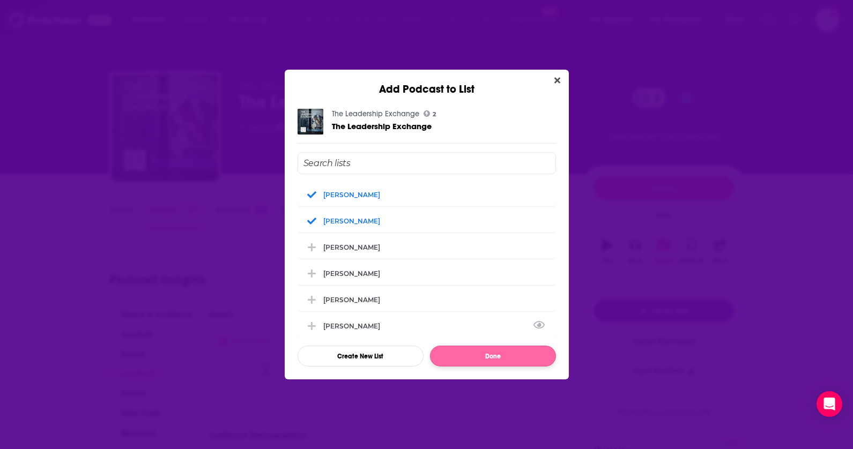
click at [484, 361] on button "Done" at bounding box center [493, 356] width 126 height 21
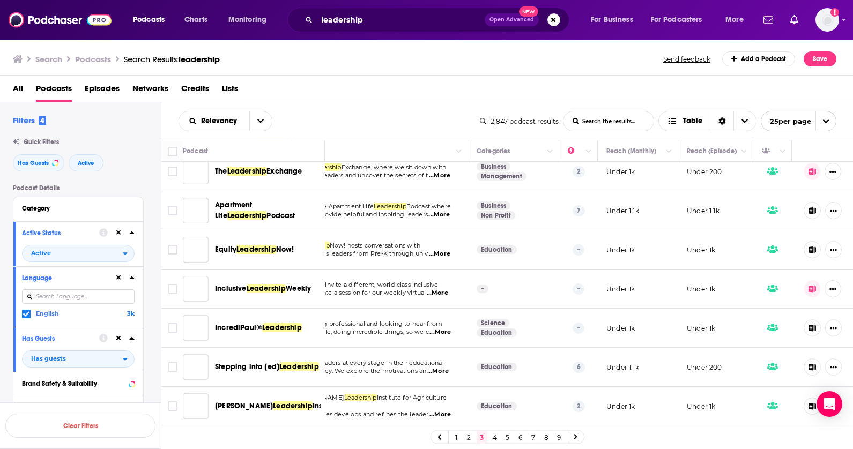
click at [816, 292] on icon at bounding box center [813, 289] width 8 height 7
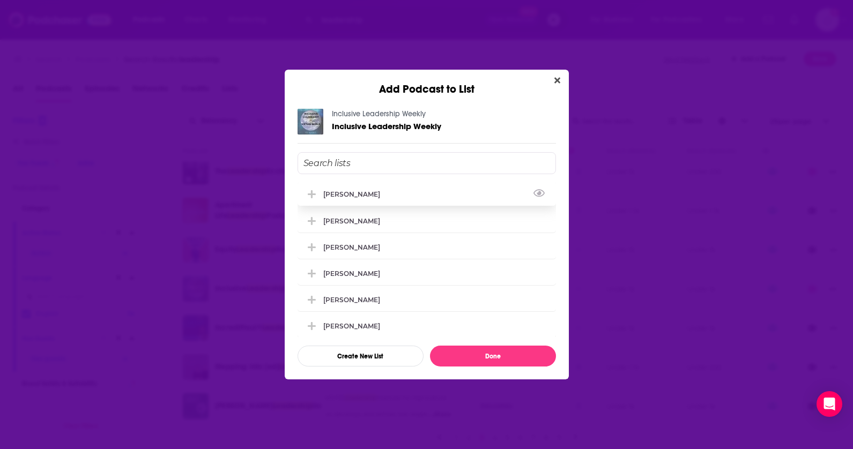
click at [371, 205] on div "[PERSON_NAME]" at bounding box center [427, 194] width 258 height 24
click at [380, 224] on button "View Link" at bounding box center [383, 223] width 6 height 1
click at [394, 226] on div "[PERSON_NAME]" at bounding box center [427, 221] width 258 height 24
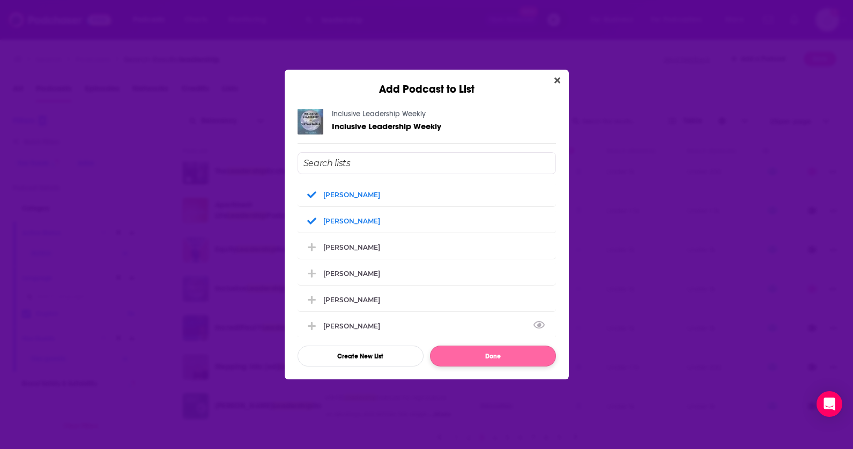
click at [481, 354] on button "Done" at bounding box center [493, 356] width 126 height 21
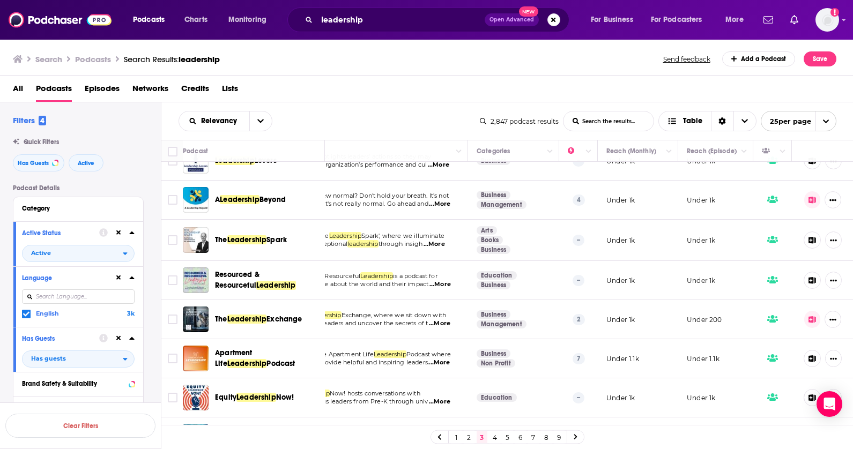
scroll to position [578, 55]
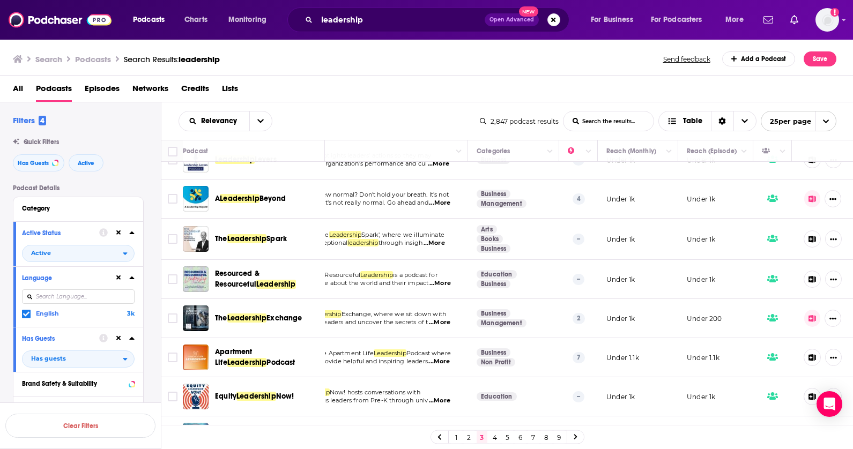
click at [811, 196] on icon at bounding box center [813, 199] width 8 height 7
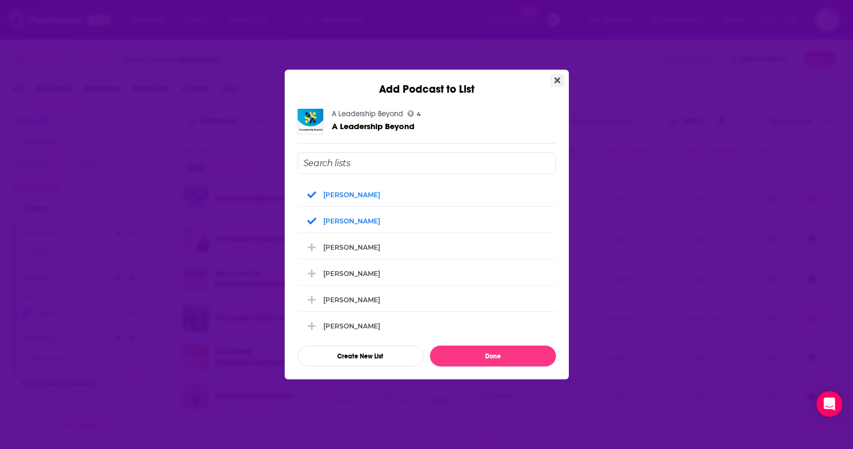
click at [559, 82] on icon "Close" at bounding box center [557, 81] width 6 height 6
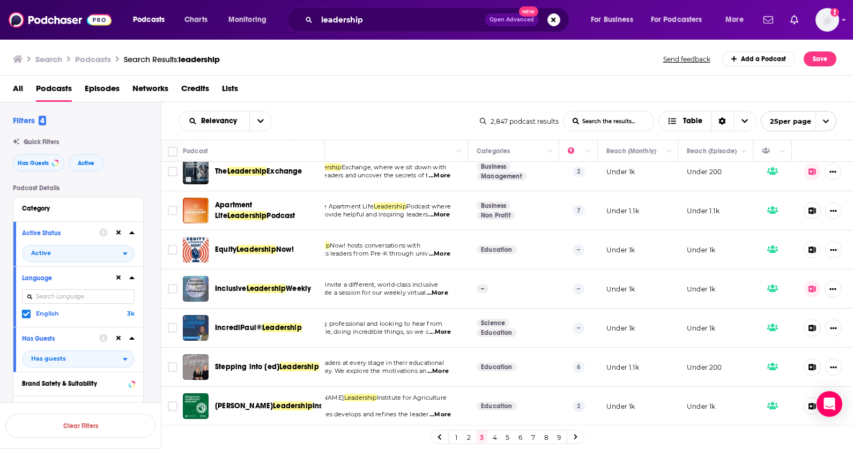
scroll to position [0, 0]
click at [297, 370] on span "Leadership" at bounding box center [299, 366] width 40 height 9
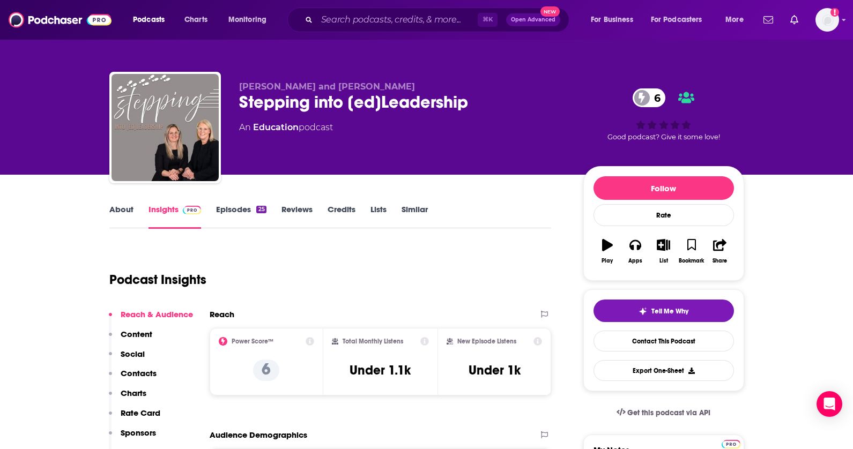
scroll to position [1, 0]
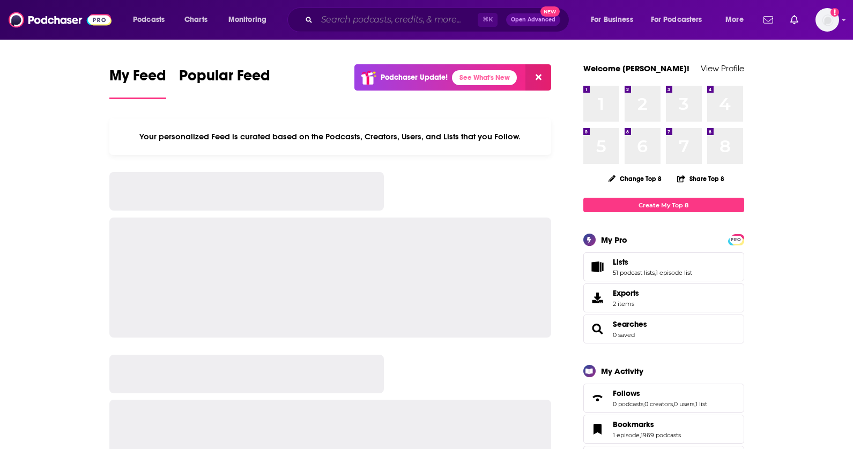
click at [402, 23] on input "Search podcasts, credits, & more..." at bounding box center [397, 19] width 161 height 17
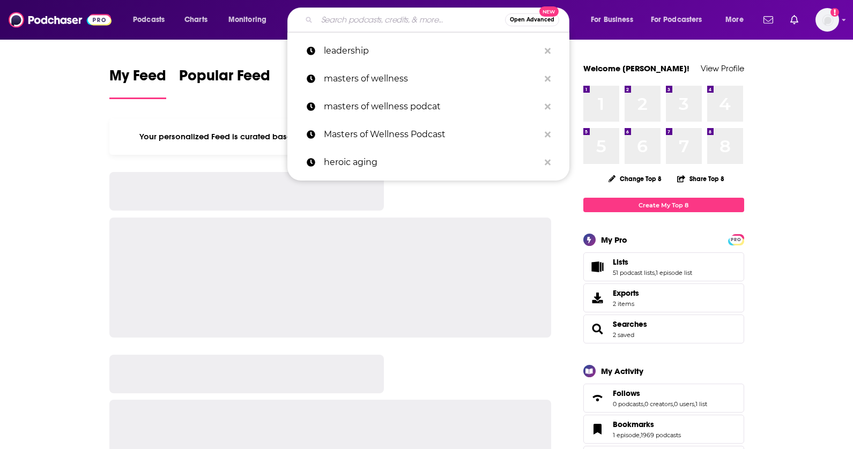
paste input "Business, Brains & the Bottom Line Podcast"
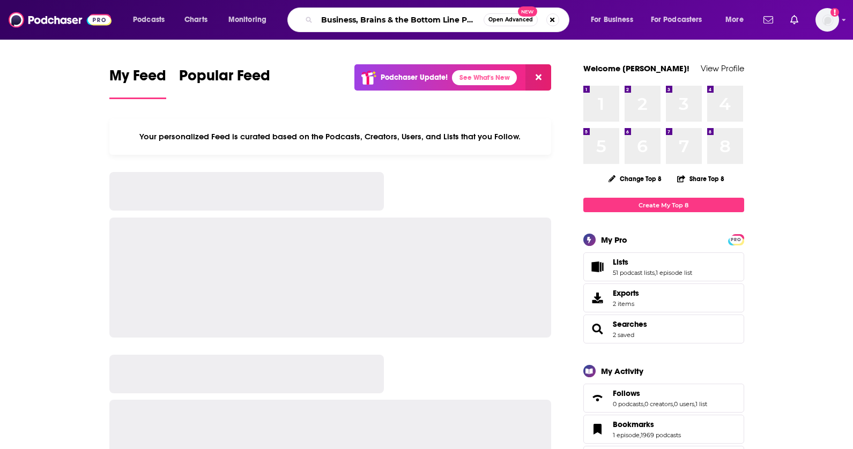
type input "Business, Brains & the Bottom Line Podcast"
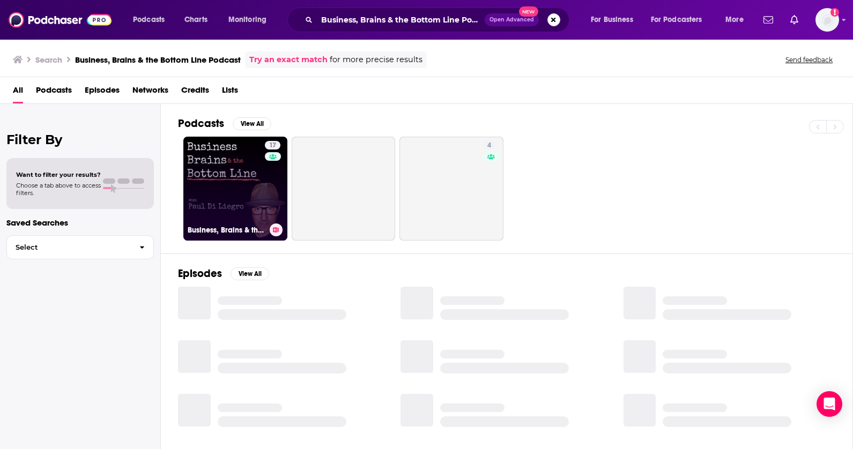
click at [248, 159] on link "17 Business, Brains & the Bottom Line" at bounding box center [235, 189] width 104 height 104
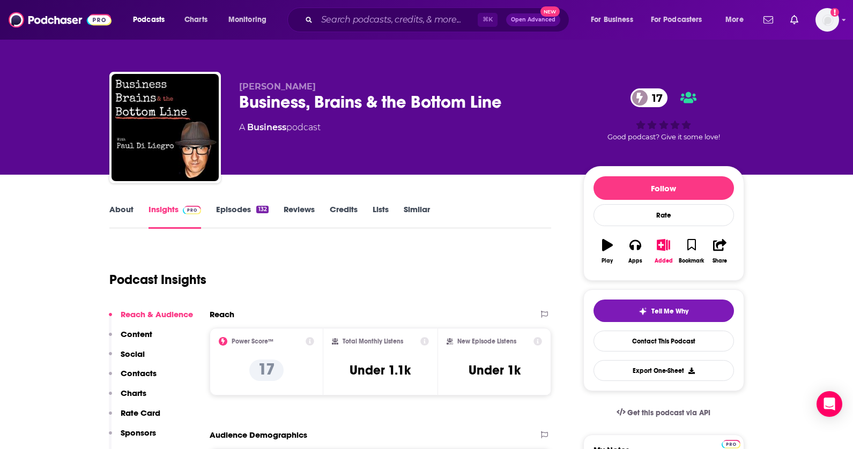
click at [660, 242] on icon "button" at bounding box center [663, 245] width 13 height 12
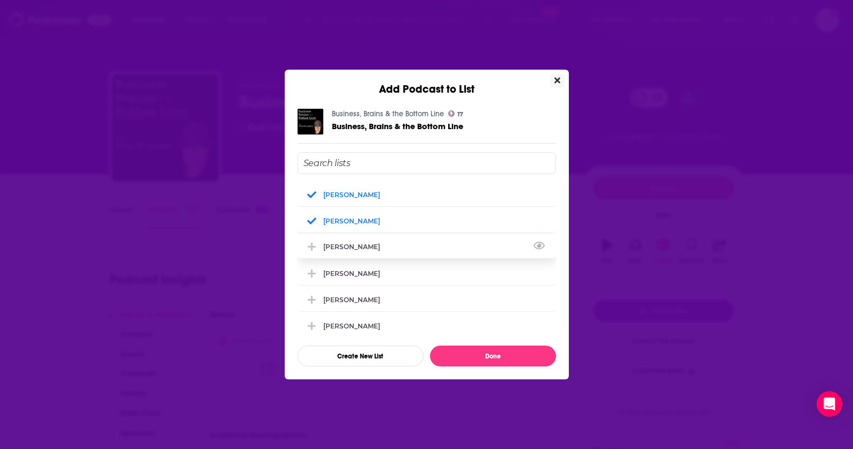
click at [367, 248] on div "[PERSON_NAME]" at bounding box center [354, 247] width 63 height 8
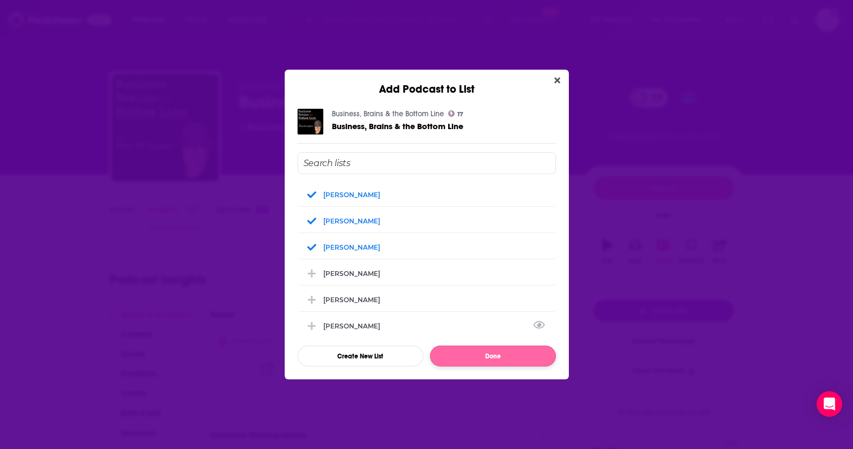
click at [463, 358] on button "Done" at bounding box center [493, 356] width 126 height 21
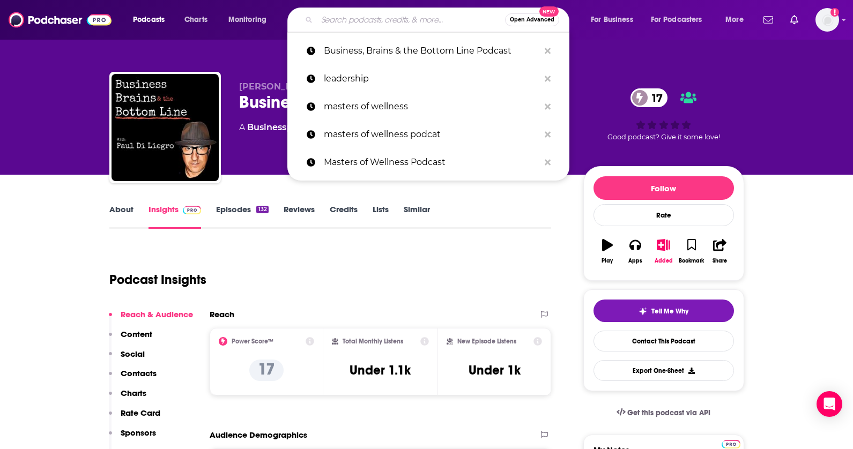
click at [356, 18] on input "Search podcasts, credits, & more..." at bounding box center [411, 19] width 188 height 17
paste input "Business Innovators Radio Network"
type input "Business Innovators Radio Network"
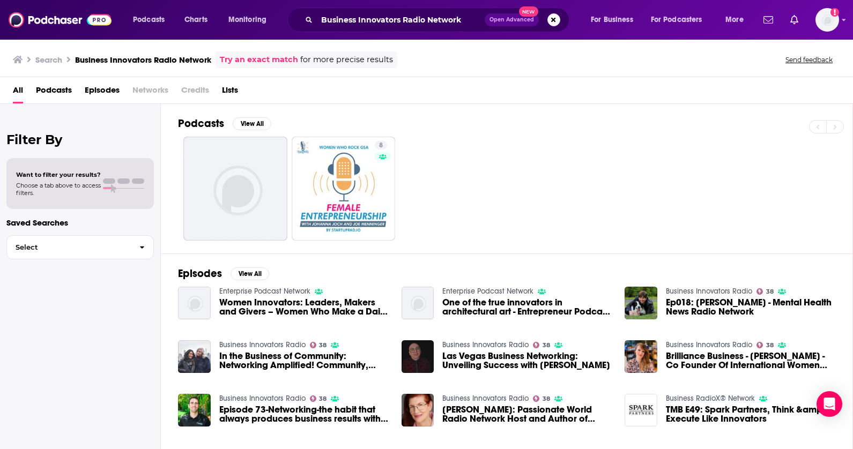
click at [39, 92] on span "Podcasts" at bounding box center [54, 92] width 36 height 22
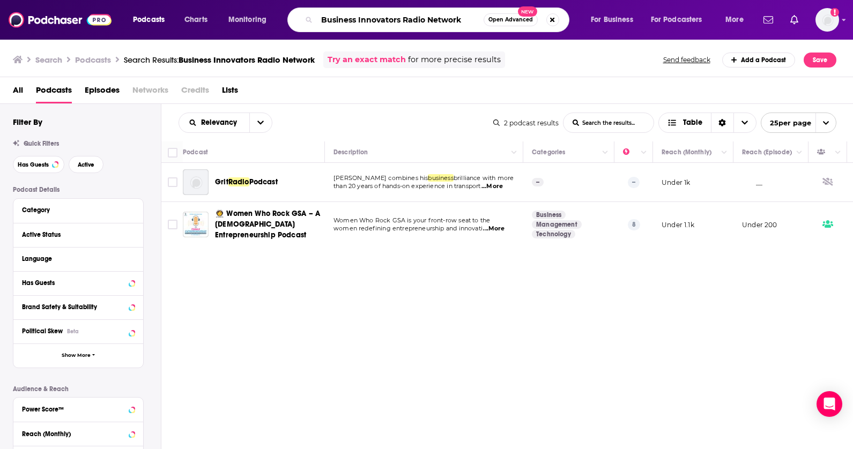
drag, startPoint x: 402, startPoint y: 19, endPoint x: 523, endPoint y: 17, distance: 121.2
click at [523, 17] on div "Business Innovators Radio Network Open Advanced New" at bounding box center [428, 20] width 282 height 25
type input "Business Innovators"
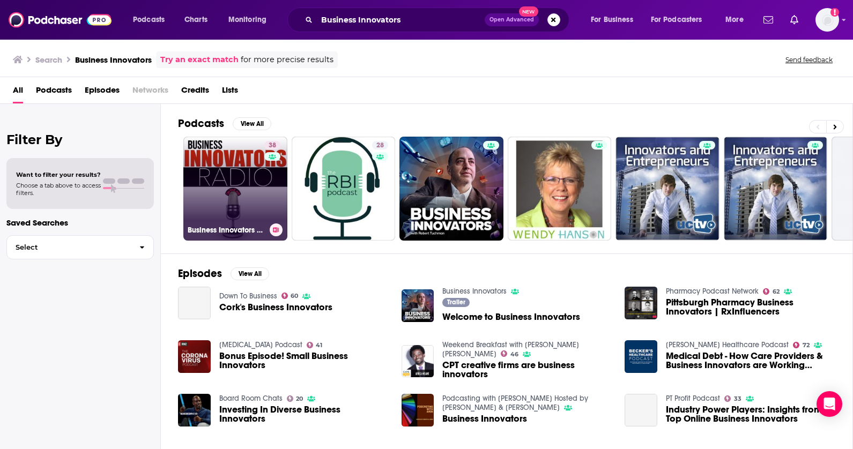
click at [217, 212] on link "38 Business Innovators Radio" at bounding box center [235, 189] width 104 height 104
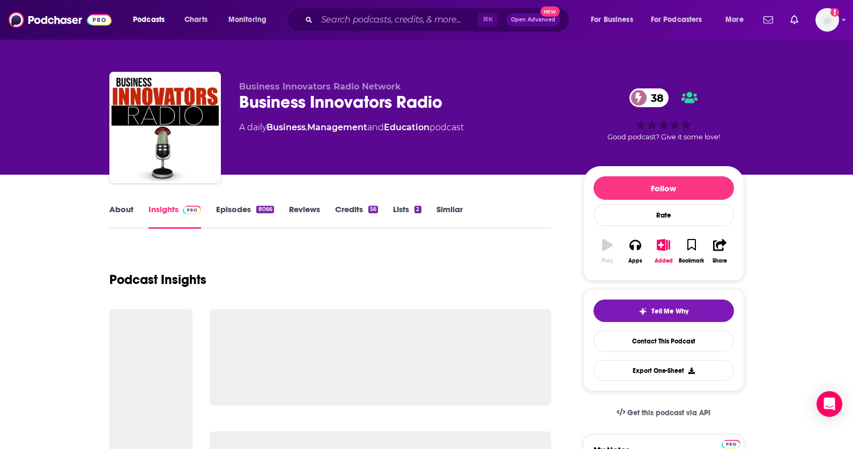
click at [217, 212] on link "Episodes 8066" at bounding box center [244, 216] width 57 height 25
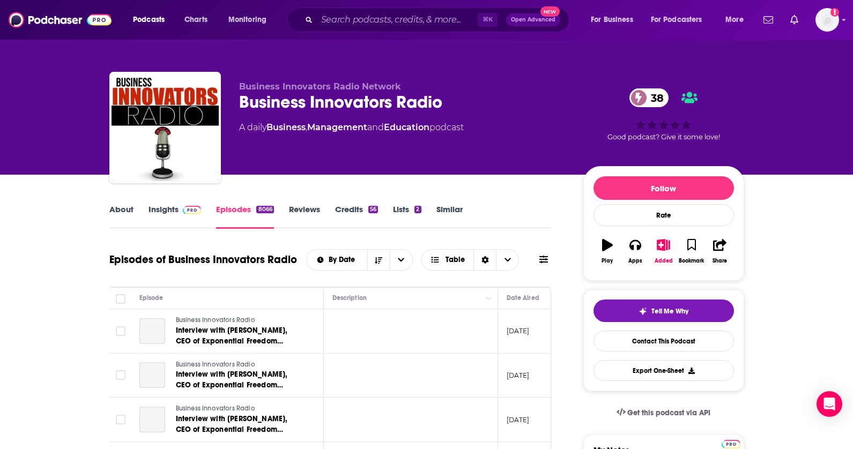
click at [664, 241] on icon "button" at bounding box center [663, 245] width 13 height 12
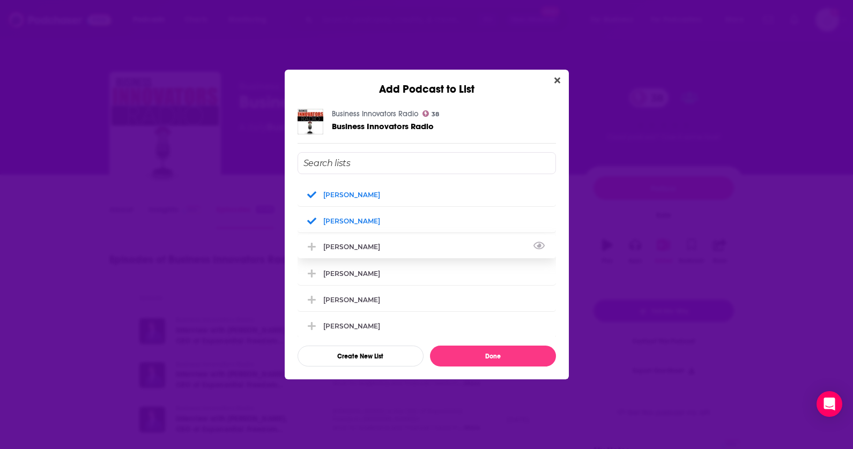
click at [346, 248] on div "[PERSON_NAME]" at bounding box center [354, 247] width 63 height 8
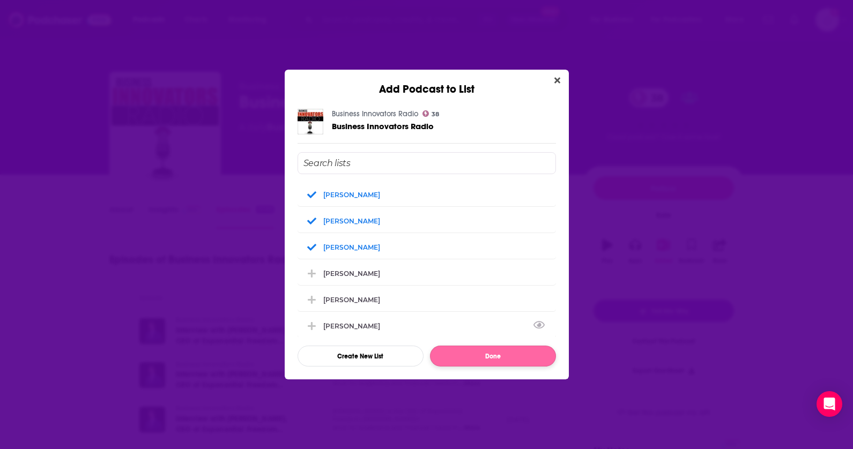
click at [479, 352] on button "Done" at bounding box center [493, 356] width 126 height 21
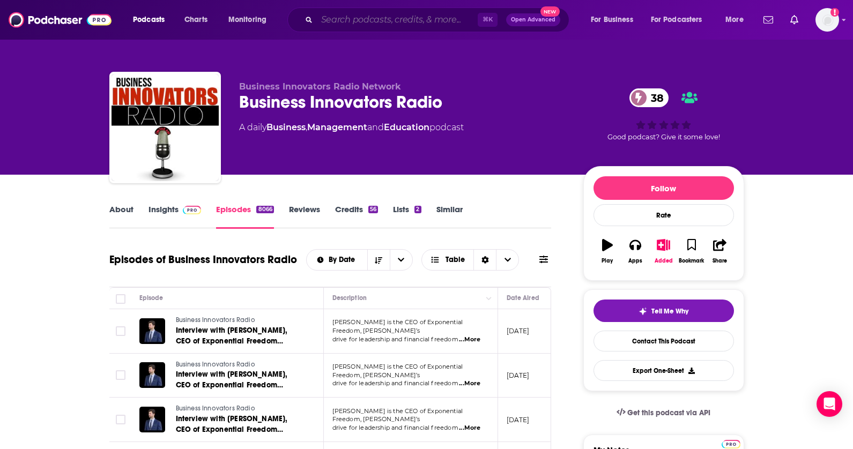
click at [358, 23] on input "Search podcasts, credits, & more..." at bounding box center [397, 19] width 161 height 17
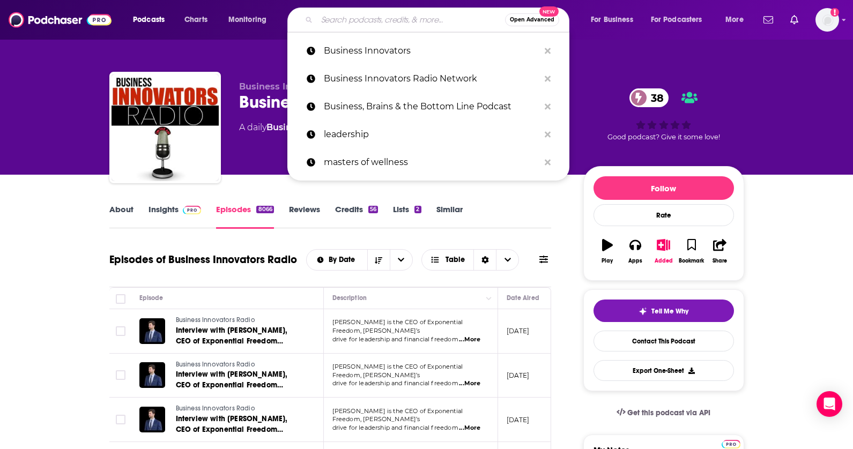
paste input "Entrepreneurship Lab"
type input "Entrepreneurship Lab"
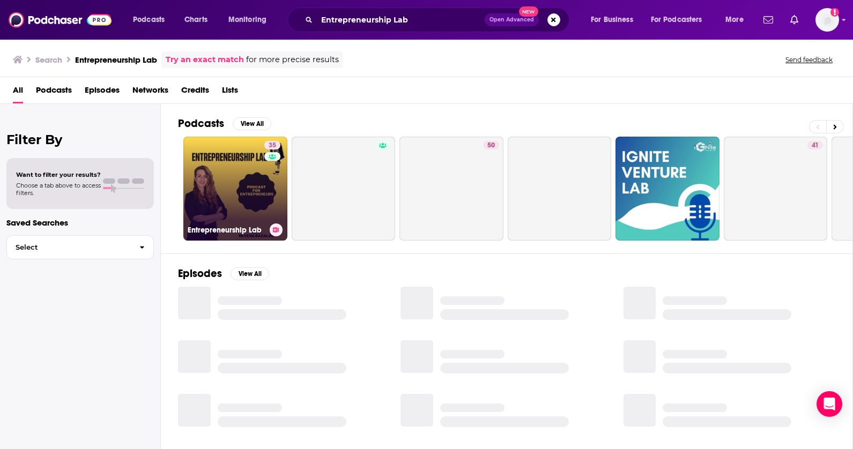
click at [248, 164] on link "35 Entrepreneurship Lab" at bounding box center [235, 189] width 104 height 104
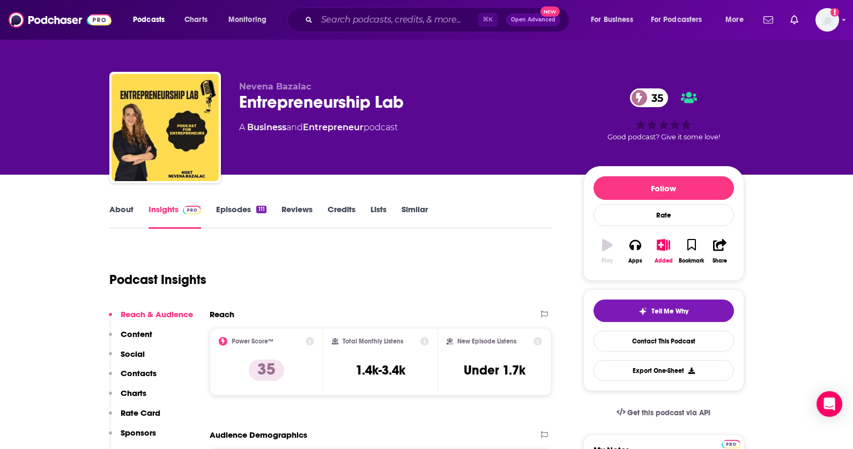
click at [664, 245] on icon "button" at bounding box center [663, 245] width 13 height 12
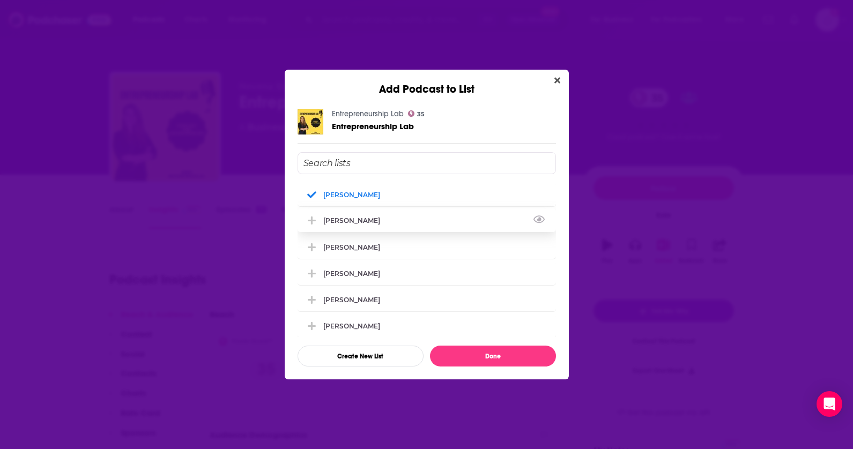
click at [364, 225] on div "[PERSON_NAME]" at bounding box center [354, 221] width 63 height 8
click at [359, 248] on div "[PERSON_NAME]" at bounding box center [354, 247] width 63 height 8
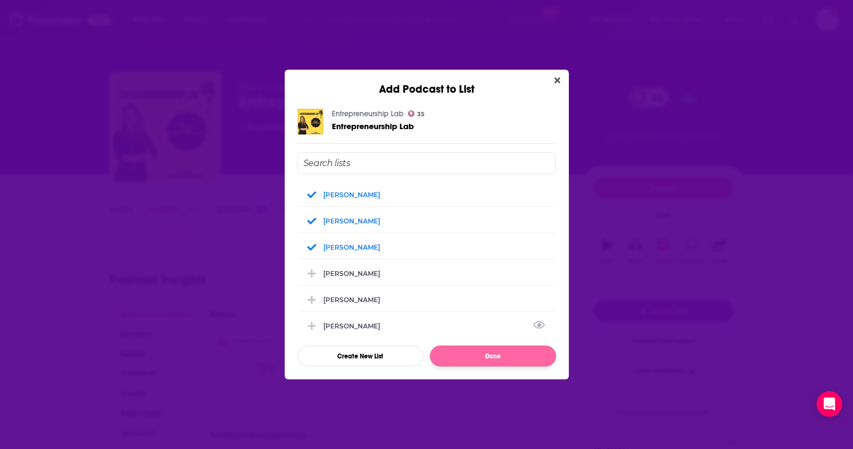
click at [456, 351] on button "Done" at bounding box center [493, 356] width 126 height 21
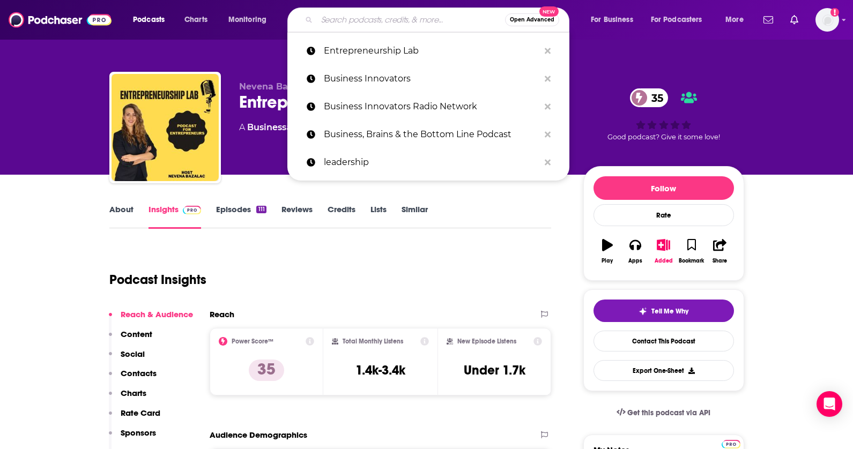
click at [398, 26] on input "Search podcasts, credits, & more..." at bounding box center [411, 19] width 188 height 17
paste input "Juggling Entrepreneur Podcast"
type input "Juggling Entrepreneur Podcast"
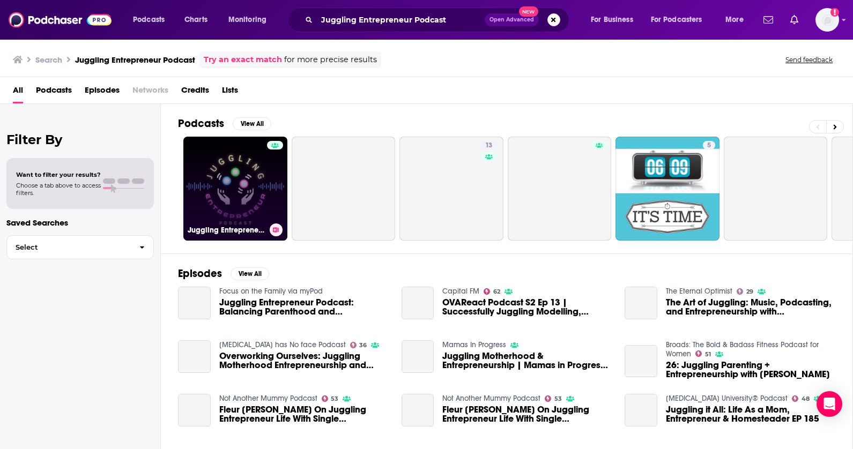
click at [250, 171] on link "Juggling Entrepreneur Podcast" at bounding box center [235, 189] width 104 height 104
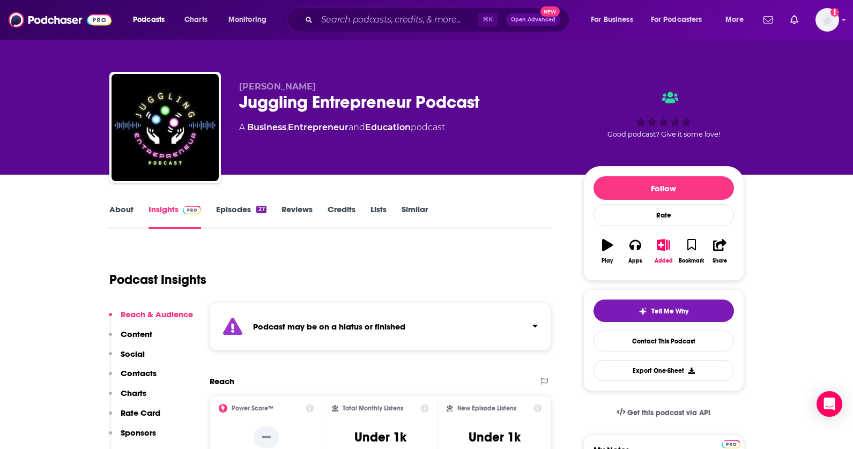
click at [671, 245] on button "Added" at bounding box center [663, 251] width 28 height 39
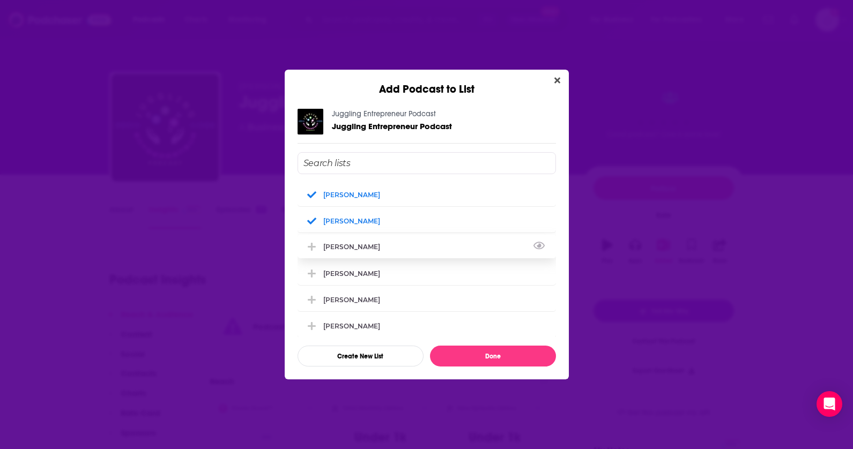
click at [409, 250] on div "[PERSON_NAME]" at bounding box center [427, 247] width 258 height 24
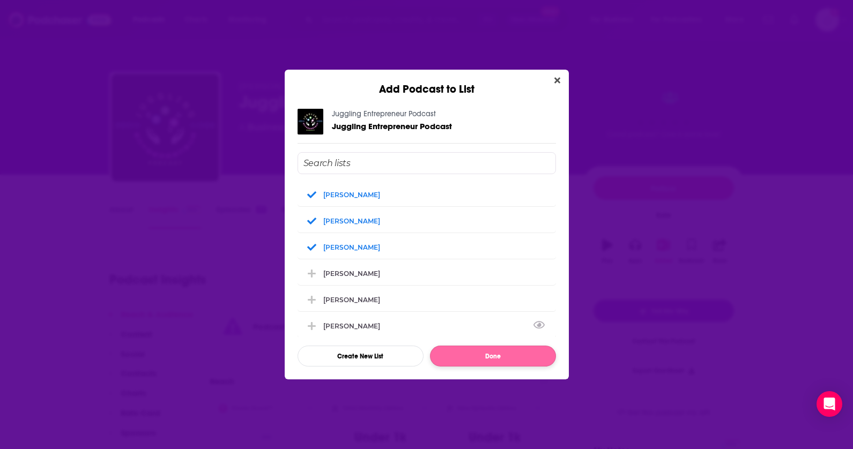
click at [455, 359] on button "Done" at bounding box center [493, 356] width 126 height 21
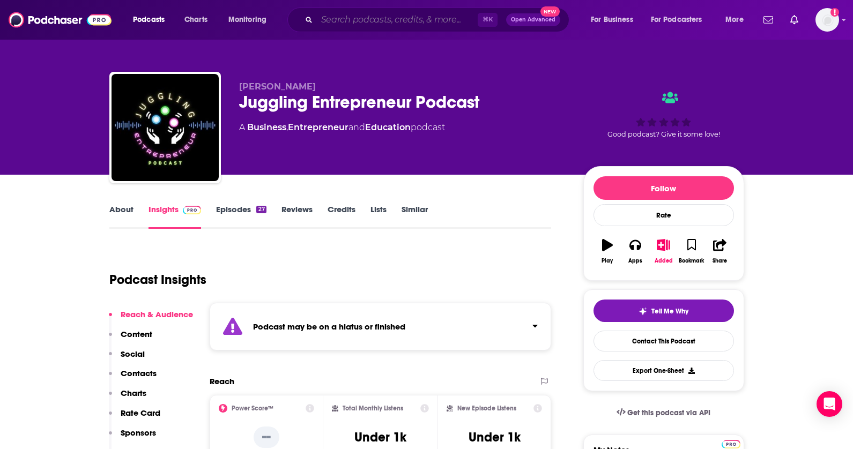
click at [412, 23] on input "Search podcasts, credits, & more..." at bounding box center [397, 19] width 161 height 17
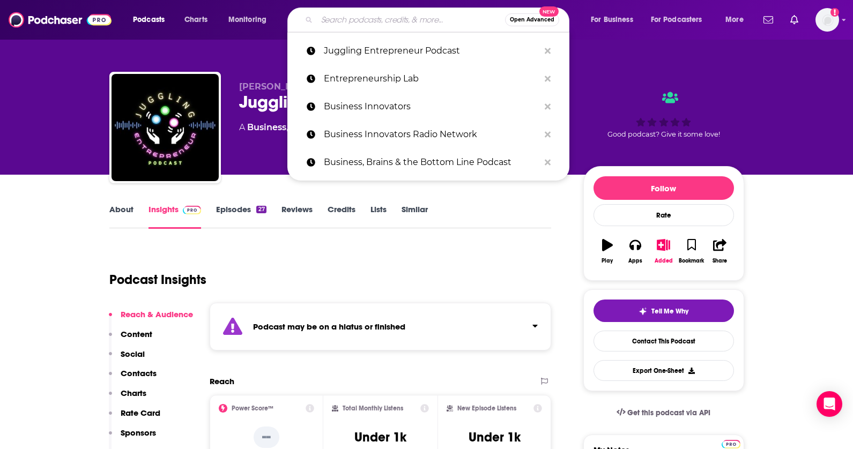
paste input "Undiscovered Entrepreneur : Get Across The Start Line Podcast"
type input "Undiscovered Entrepreneur : Get Across The Start Line Podcast"
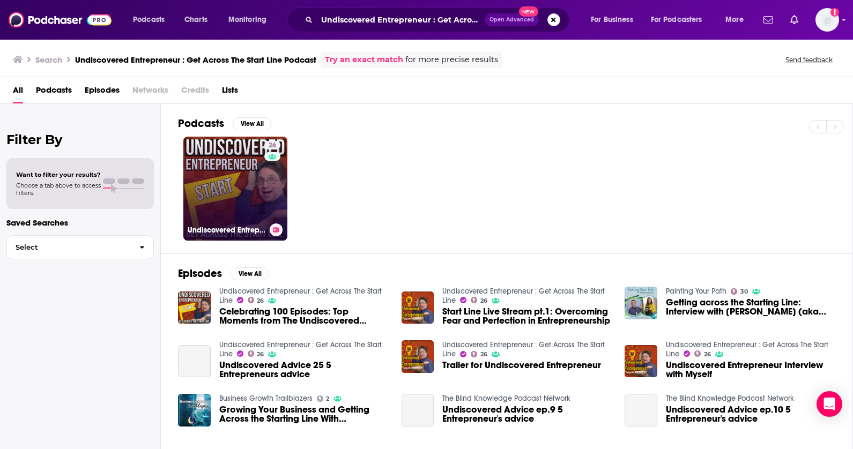
click at [268, 191] on div "26" at bounding box center [273, 182] width 19 height 83
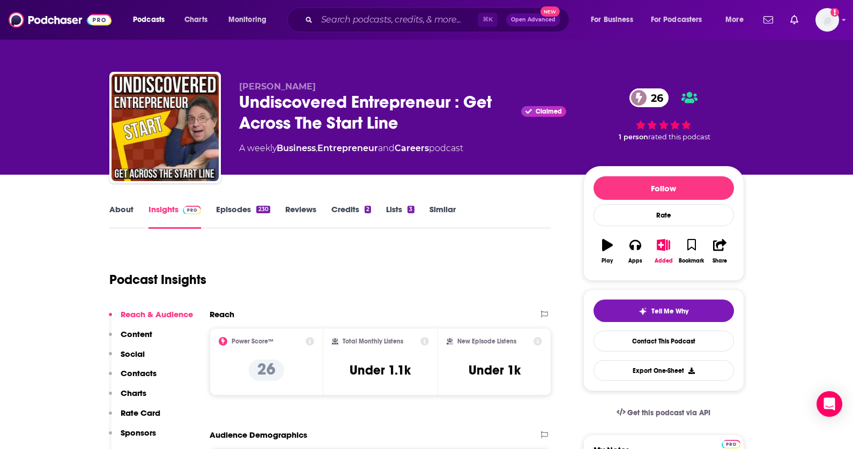
click at [657, 245] on icon "button" at bounding box center [663, 245] width 13 height 12
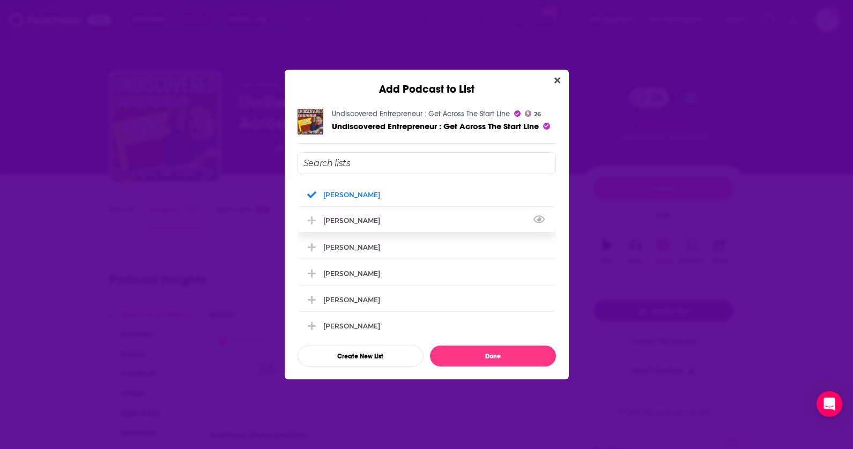
click at [379, 220] on div "[PERSON_NAME]" at bounding box center [427, 221] width 258 height 24
click at [370, 242] on div "[PERSON_NAME]" at bounding box center [427, 247] width 258 height 24
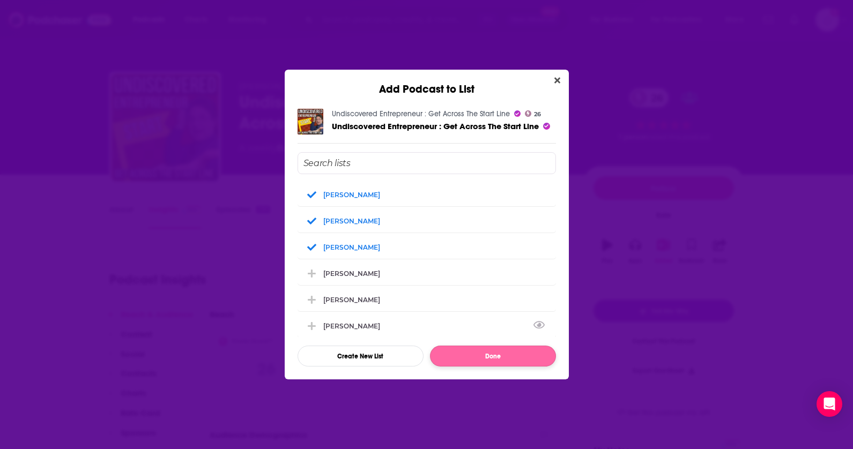
click at [461, 350] on button "Done" at bounding box center [493, 356] width 126 height 21
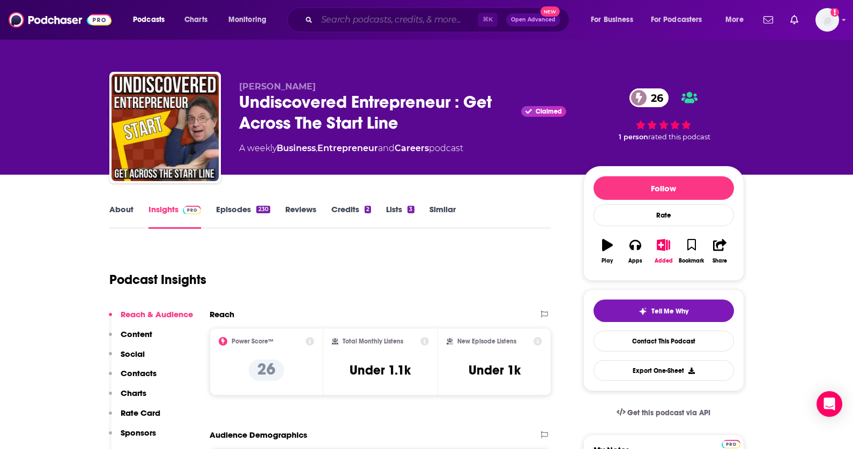
click at [421, 19] on input "Search podcasts, credits, & more..." at bounding box center [397, 19] width 161 height 17
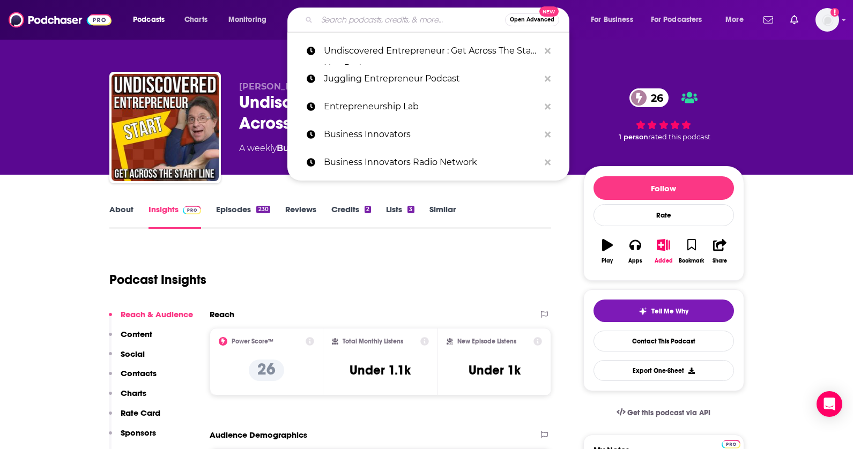
paste input "Passage to Profit Show - Road to Entrepreneurship"
type input "Passage to Profit Show - Road to Entrepreneurship"
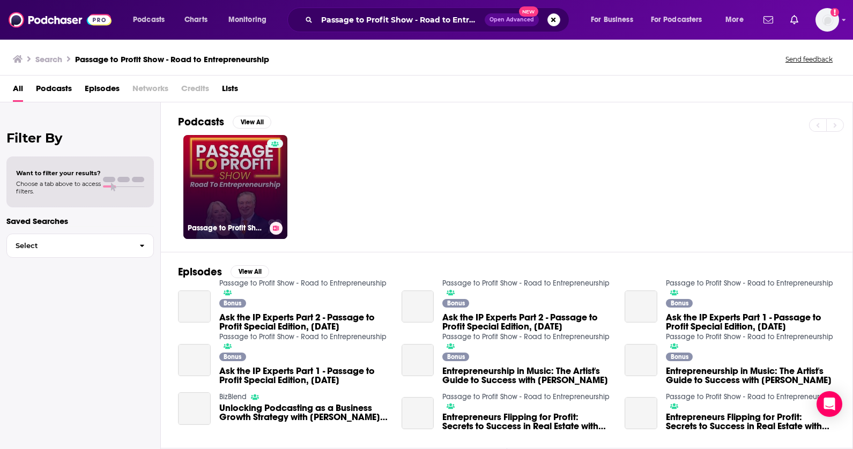
click at [234, 171] on link "Passage to Profit Show - Road to Entrepreneurship" at bounding box center [235, 187] width 104 height 104
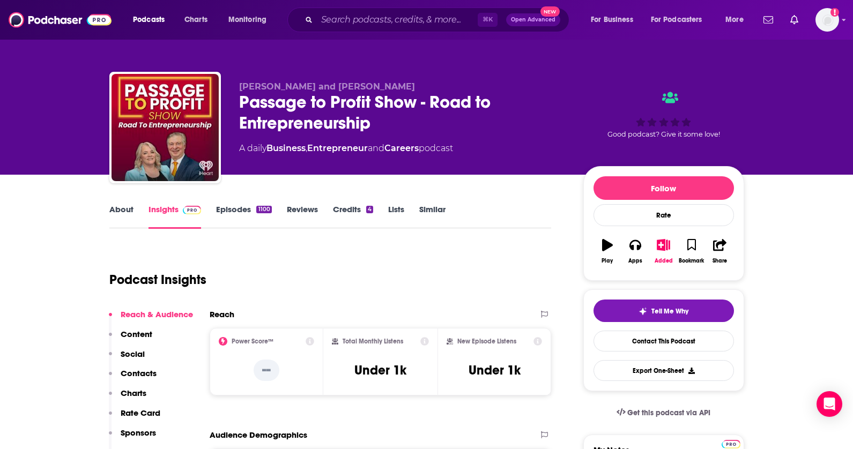
click at [666, 245] on icon "button" at bounding box center [663, 245] width 13 height 12
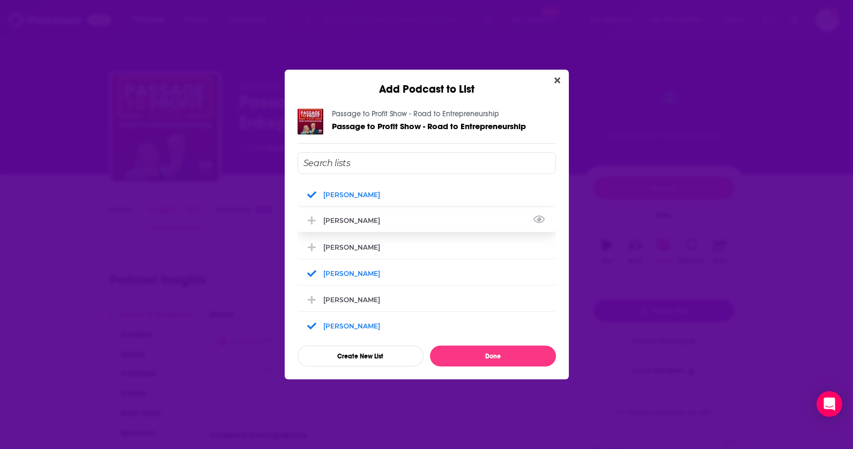
click at [394, 223] on div "[PERSON_NAME]" at bounding box center [427, 221] width 258 height 24
click at [383, 252] on div "[PERSON_NAME]" at bounding box center [427, 247] width 258 height 24
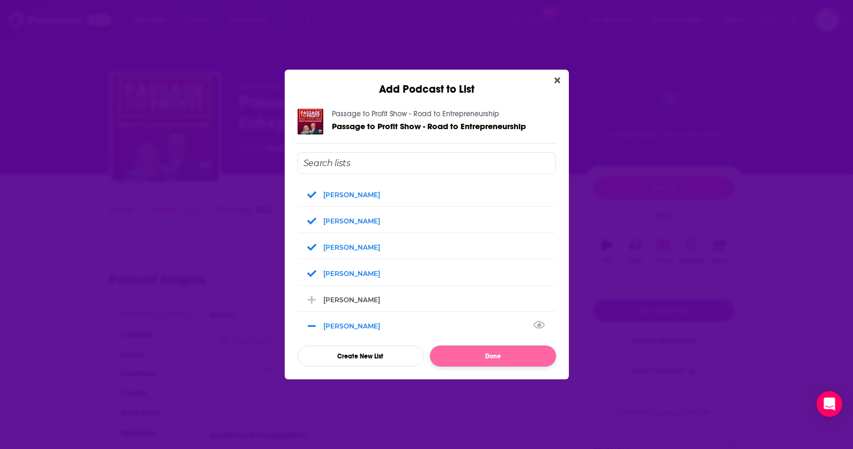
click at [465, 354] on button "Done" at bounding box center [493, 356] width 126 height 21
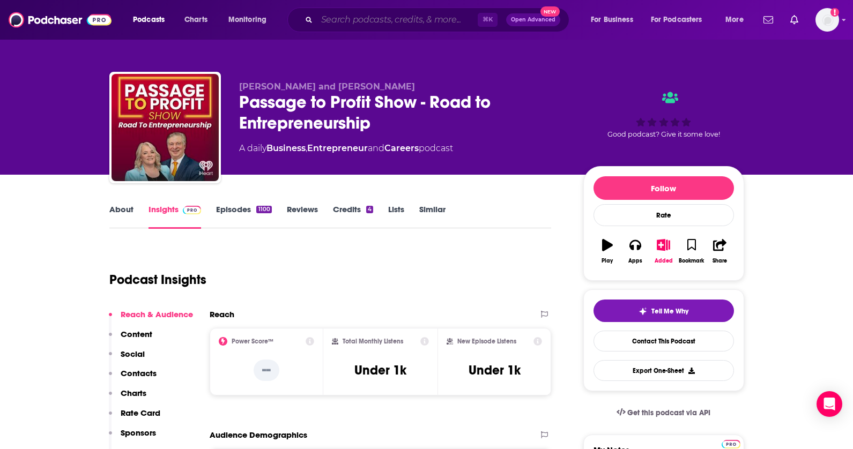
click at [429, 18] on input "Search podcasts, credits, & more..." at bounding box center [397, 19] width 161 height 17
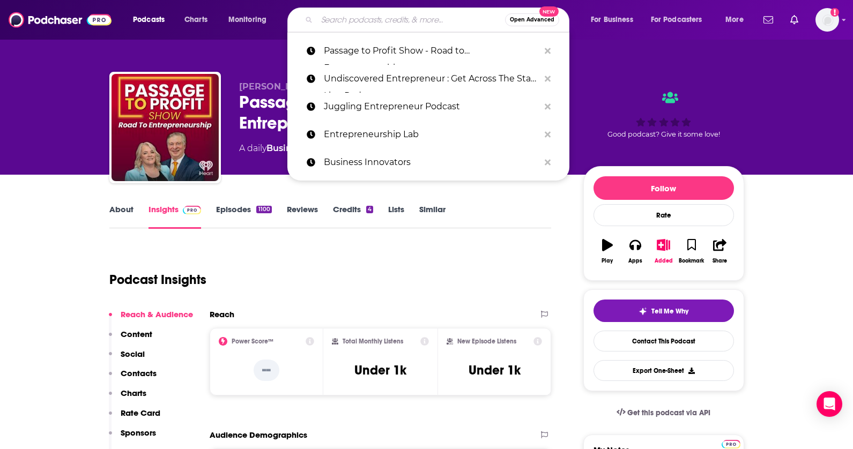
paste input "Influential Entrepreneurs with [PERSON_NAME], MBA"
type input "Influential Entrepreneurs with [PERSON_NAME], MBA"
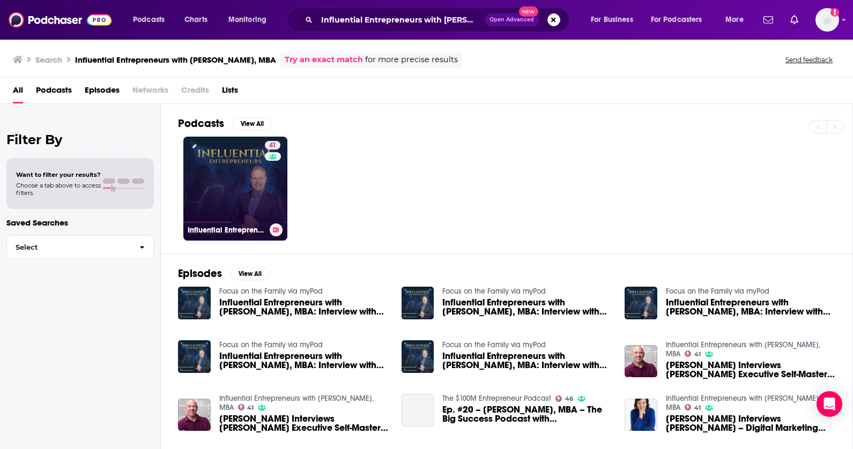
click at [231, 161] on link "41 Influential Entrepreneurs with [PERSON_NAME], MBA" at bounding box center [235, 189] width 104 height 104
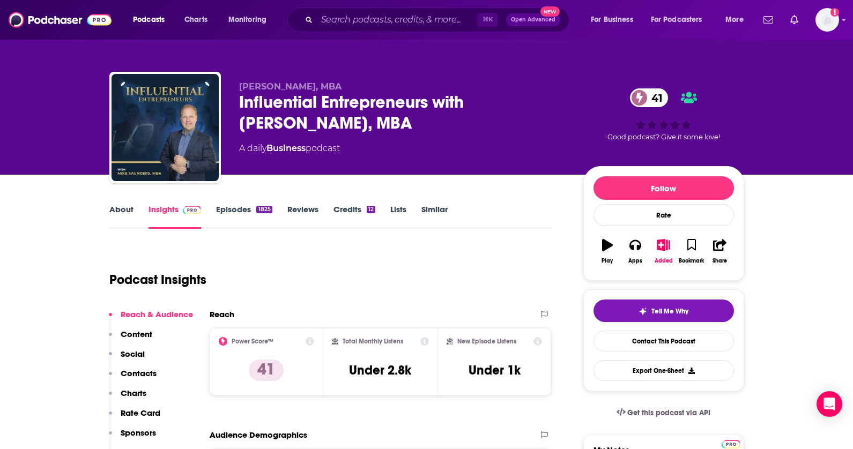
click at [668, 243] on icon "button" at bounding box center [663, 245] width 13 height 12
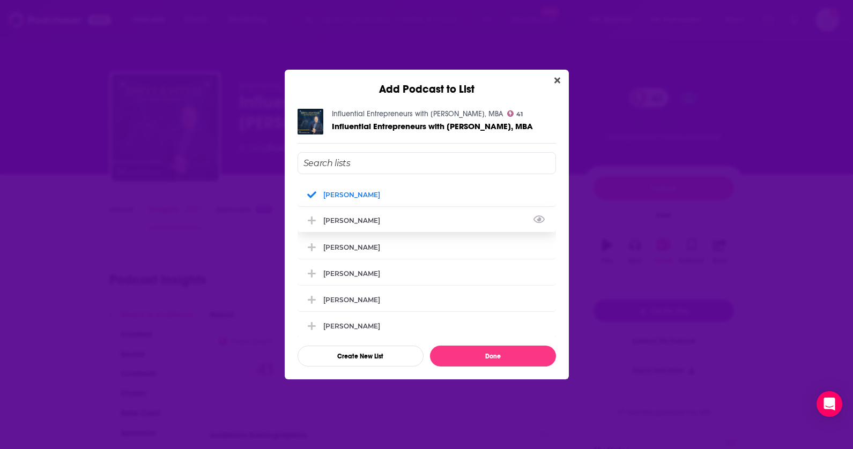
click at [380, 224] on div "[PERSON_NAME]" at bounding box center [427, 221] width 258 height 24
click at [373, 248] on div "[PERSON_NAME]" at bounding box center [354, 247] width 63 height 8
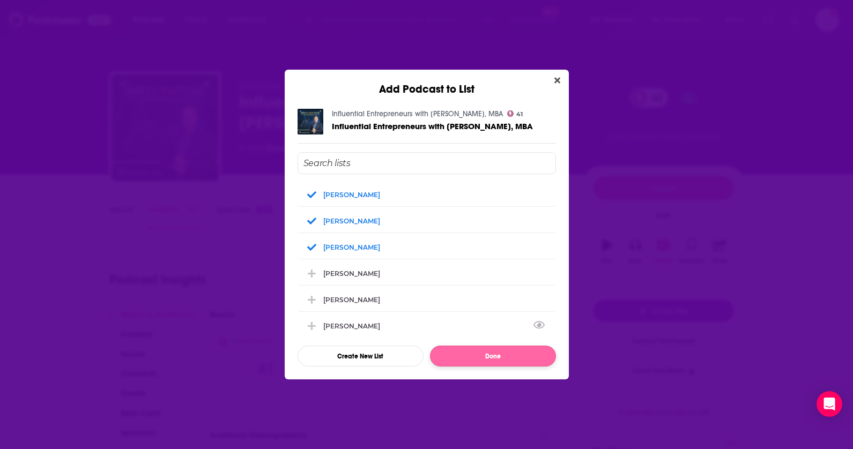
click at [462, 356] on button "Done" at bounding box center [493, 356] width 126 height 21
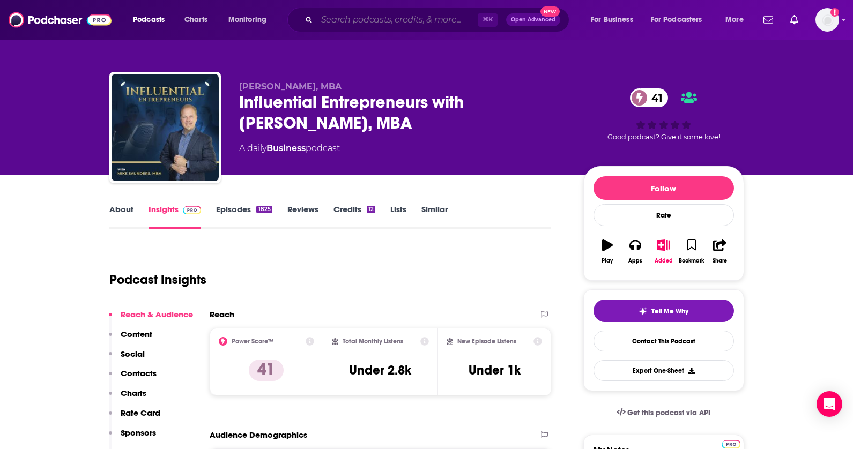
click at [424, 11] on input "Search podcasts, credits, & more..." at bounding box center [397, 19] width 161 height 17
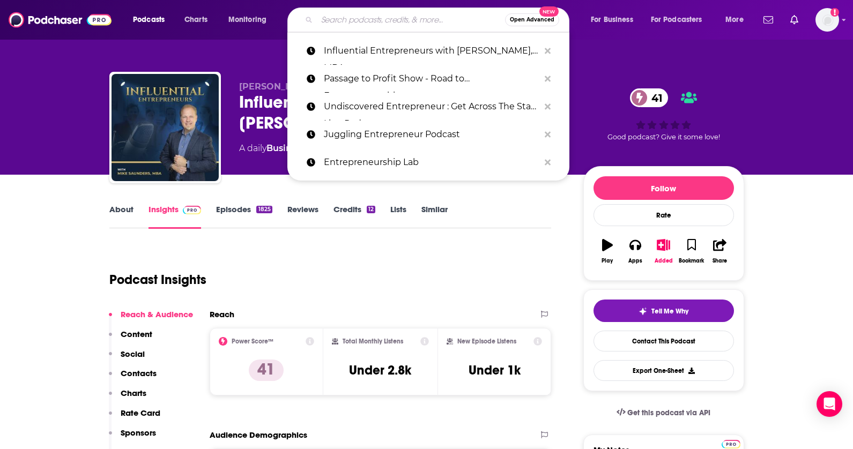
paste input "Business Builders Show"
type input "Business Builders Show"
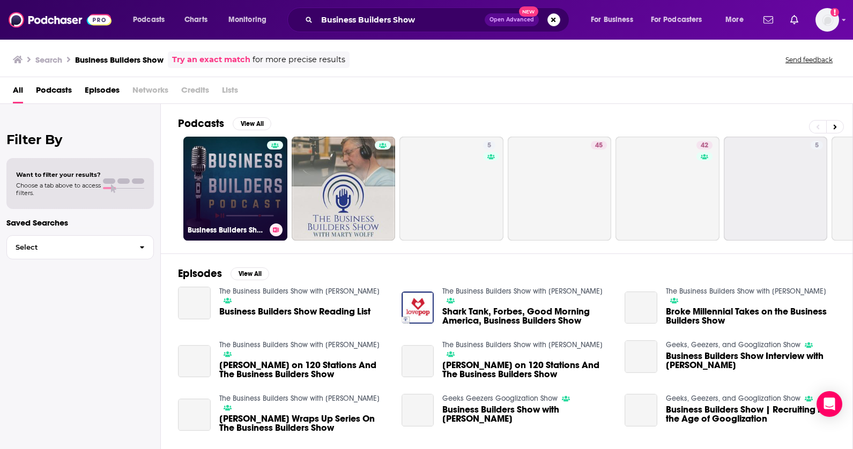
click at [242, 207] on link "Business Builders Show" at bounding box center [235, 189] width 104 height 104
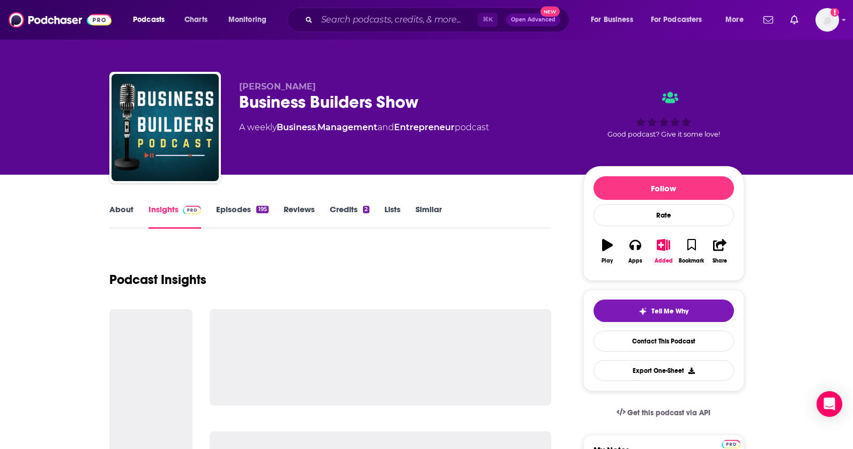
click at [666, 251] on icon "button" at bounding box center [663, 245] width 13 height 12
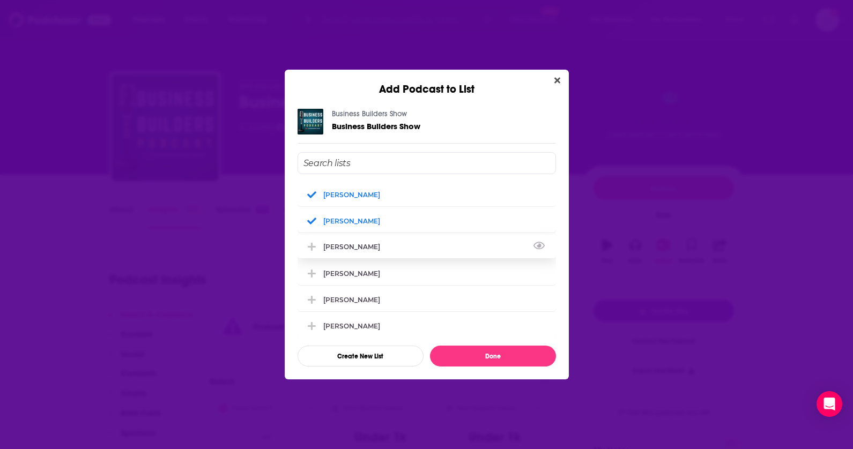
click at [365, 250] on div "[PERSON_NAME]" at bounding box center [354, 247] width 63 height 8
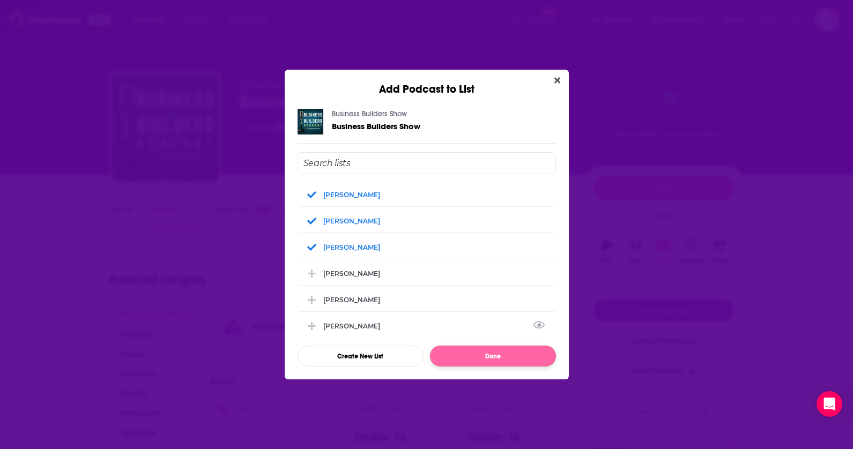
click at [479, 353] on button "Done" at bounding box center [493, 356] width 126 height 21
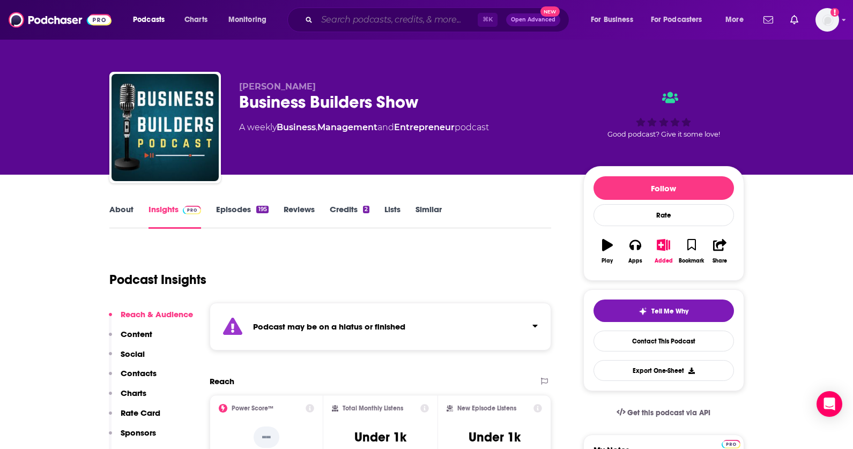
click at [367, 16] on input "Search podcasts, credits, & more..." at bounding box center [397, 19] width 161 height 17
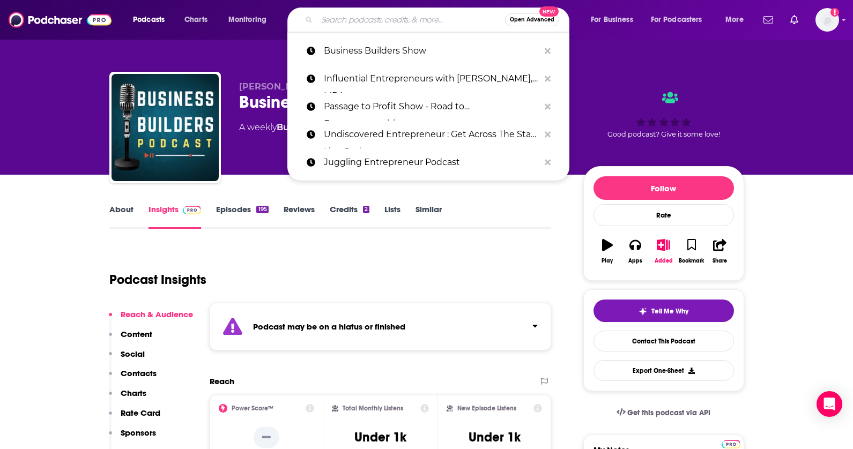
paste input "THINK Business with [PERSON_NAME]"
type input "THINK Business with [PERSON_NAME]"
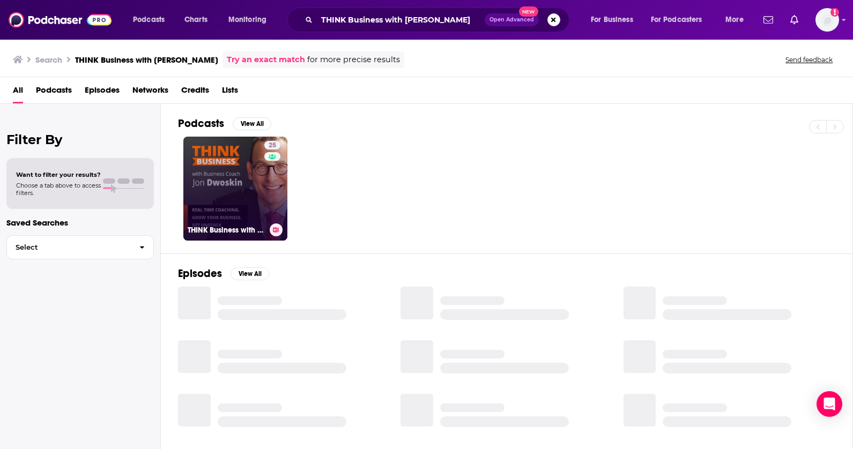
click at [242, 184] on link "25 THINK Business with [PERSON_NAME]" at bounding box center [235, 189] width 104 height 104
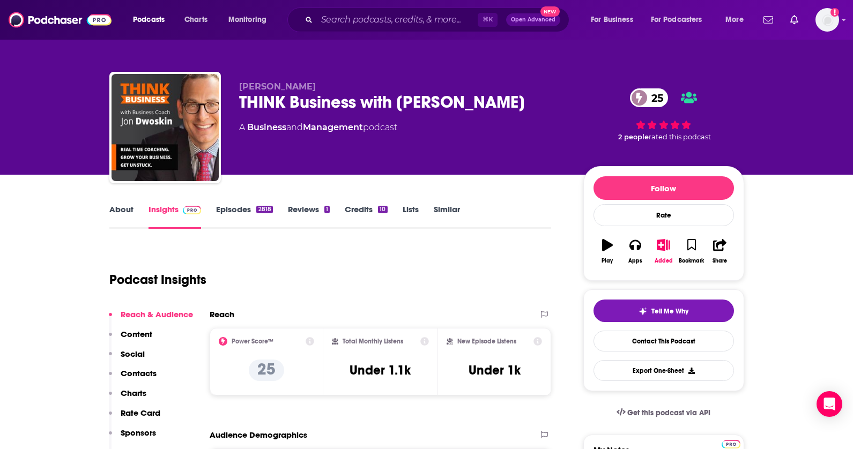
click at [664, 246] on icon "button" at bounding box center [663, 245] width 13 height 12
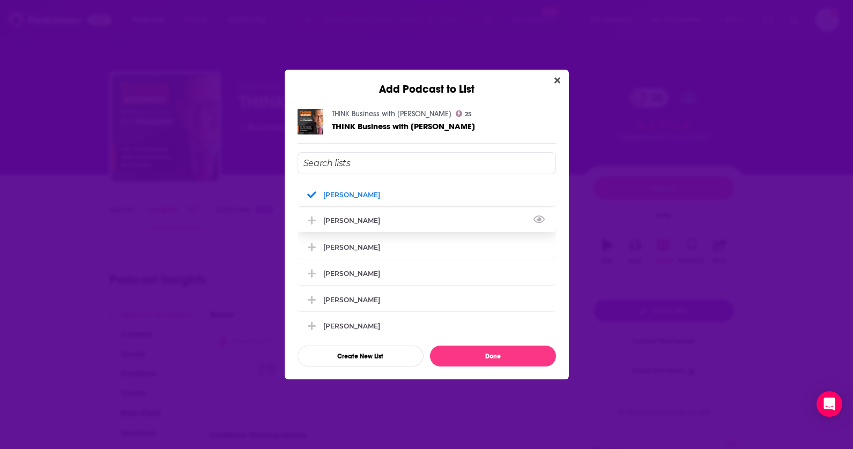
click at [347, 232] on div "[PERSON_NAME]" at bounding box center [427, 221] width 258 height 24
click at [343, 246] on div "[PERSON_NAME]" at bounding box center [427, 247] width 258 height 24
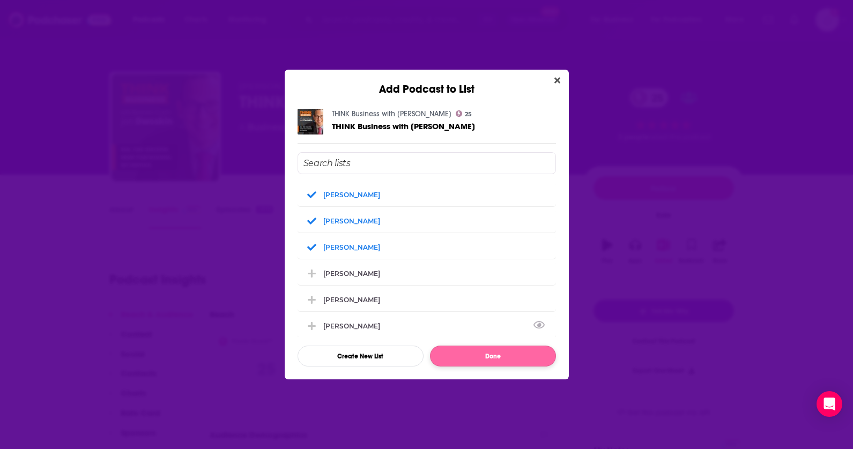
click at [482, 359] on button "Done" at bounding box center [493, 356] width 126 height 21
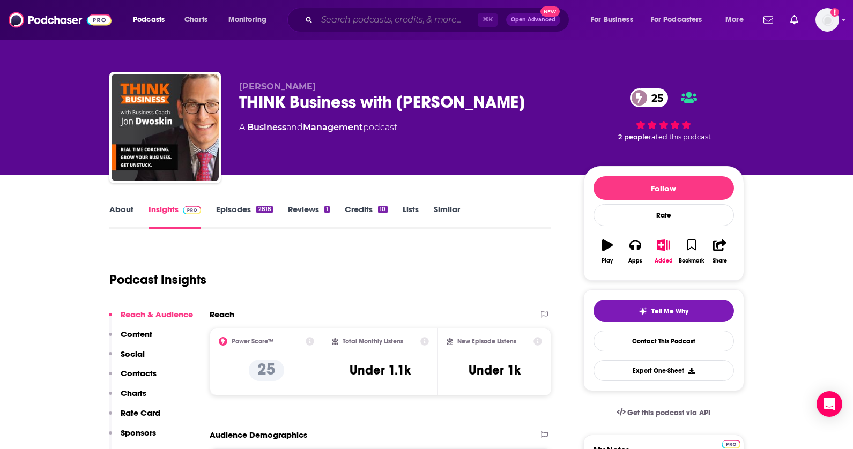
click at [378, 18] on input "Search podcasts, credits, & more..." at bounding box center [397, 19] width 161 height 17
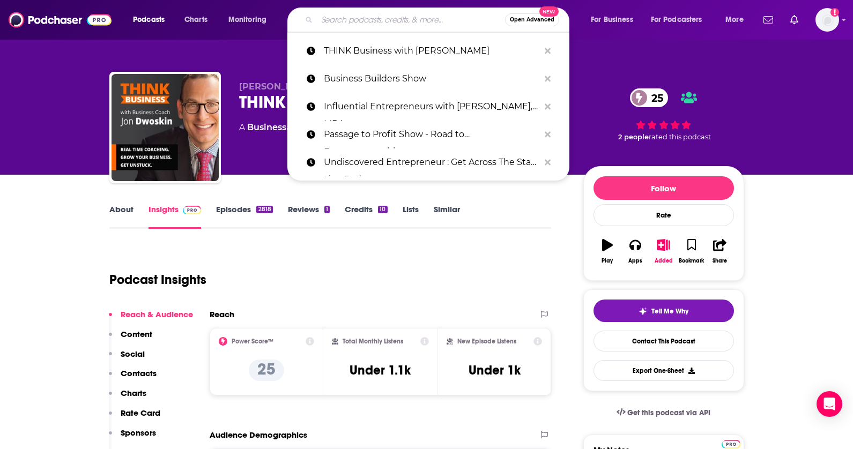
paste input "From Adversity to Abundance"
type input "From Adversity to Abundance"
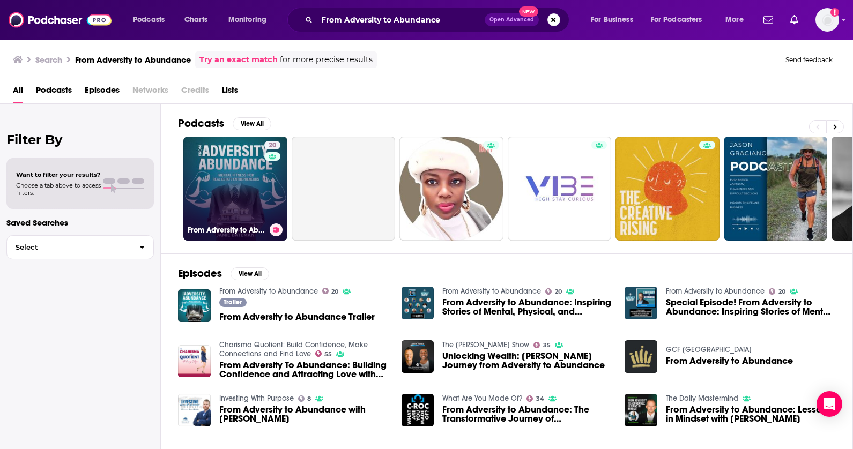
click at [218, 148] on link "20 From Adversity to Abundance" at bounding box center [235, 189] width 104 height 104
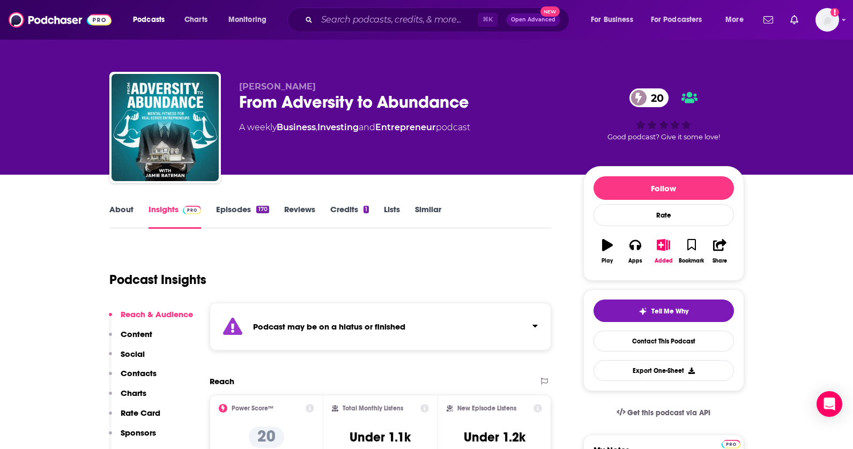
click at [657, 243] on icon "button" at bounding box center [663, 245] width 13 height 12
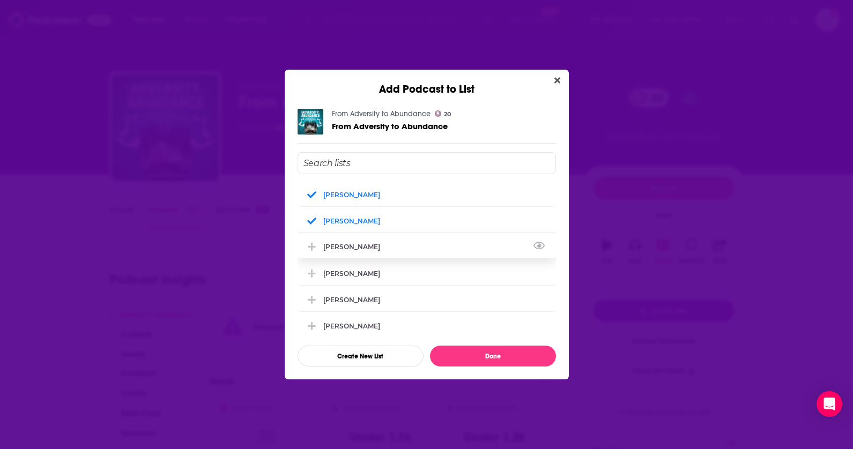
click at [357, 248] on div "[PERSON_NAME]" at bounding box center [354, 247] width 63 height 8
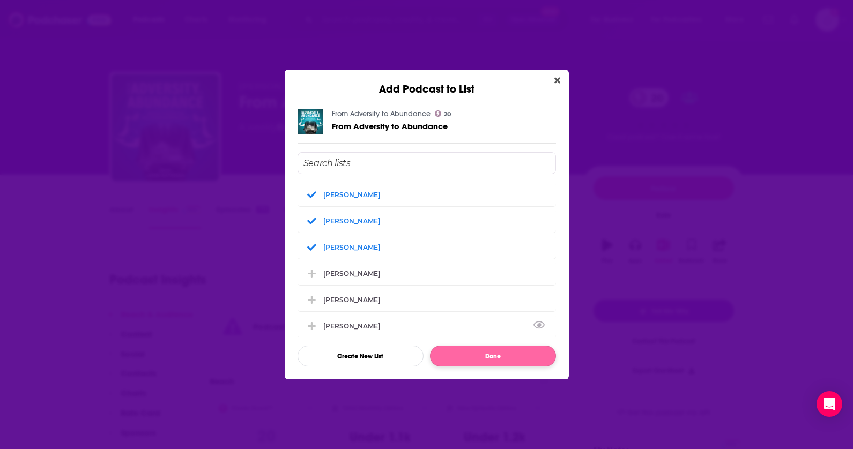
click at [482, 353] on button "Done" at bounding box center [493, 356] width 126 height 21
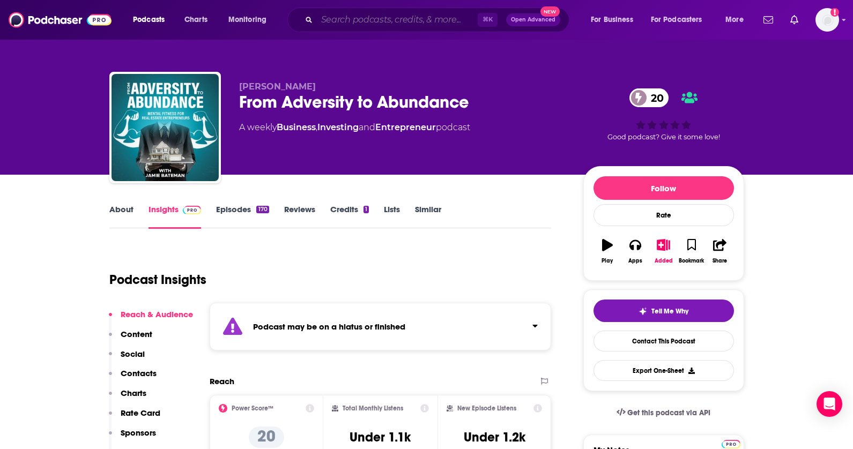
click at [404, 17] on input "Search podcasts, credits, & more..." at bounding box center [397, 19] width 161 height 17
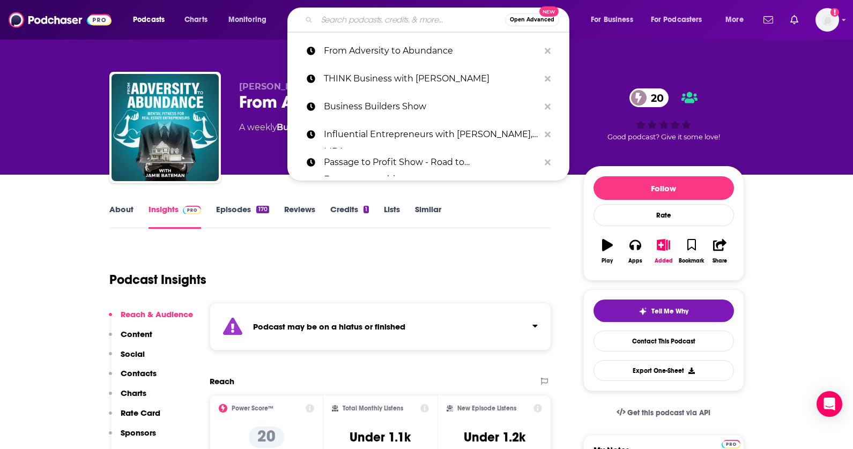
paste input "Resilient Entrepreneurs"
type input "Resilient Entrepreneurs"
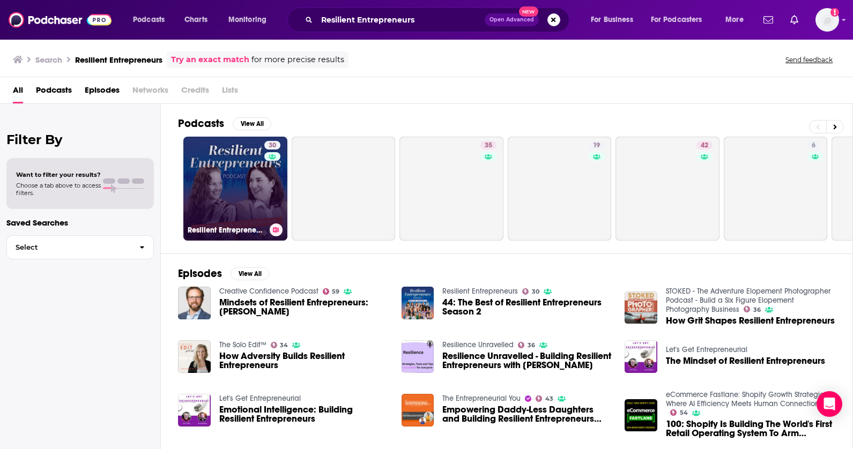
click at [240, 192] on link "30 Resilient Entrepreneurs" at bounding box center [235, 189] width 104 height 104
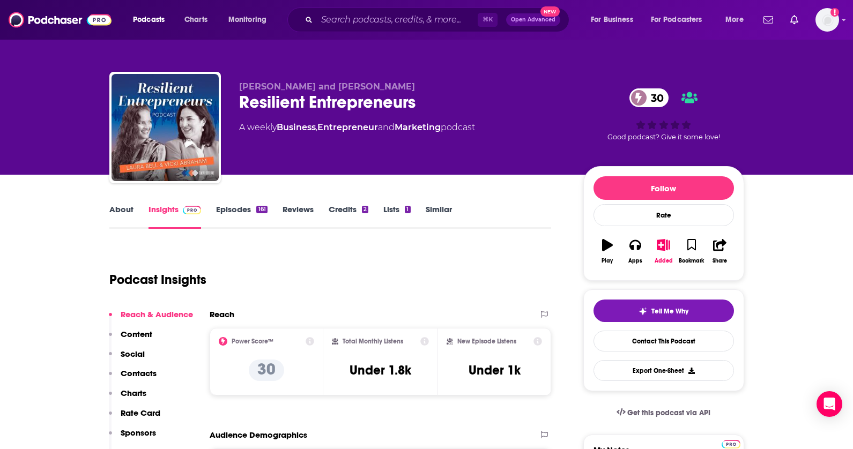
click at [664, 244] on icon "button" at bounding box center [663, 245] width 13 height 12
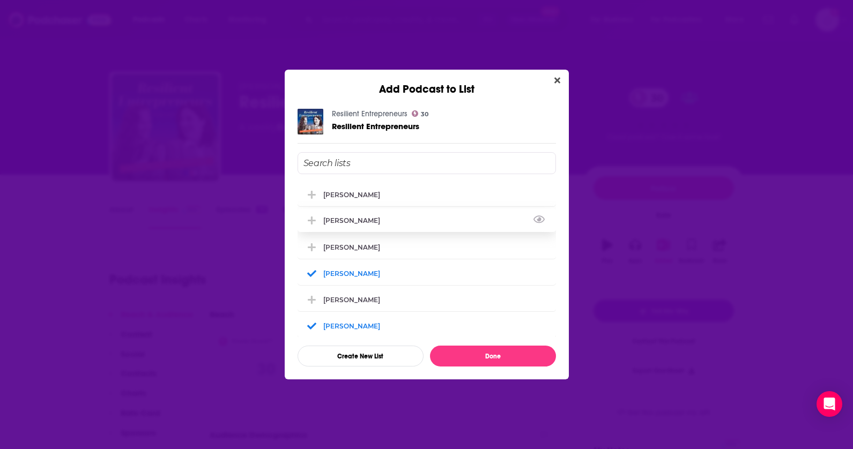
click at [352, 222] on div "[PERSON_NAME]" at bounding box center [354, 221] width 63 height 8
click at [359, 190] on div "[PERSON_NAME]" at bounding box center [427, 194] width 258 height 24
click at [351, 248] on div "[PERSON_NAME]" at bounding box center [354, 247] width 63 height 8
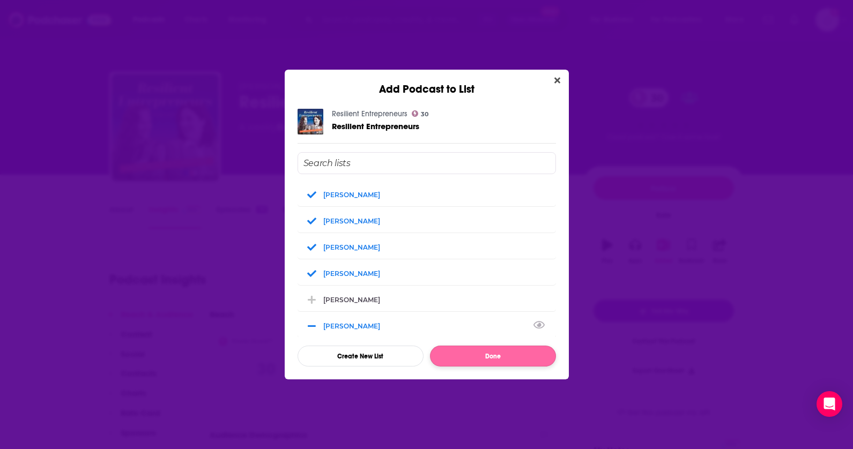
click at [480, 361] on button "Done" at bounding box center [493, 356] width 126 height 21
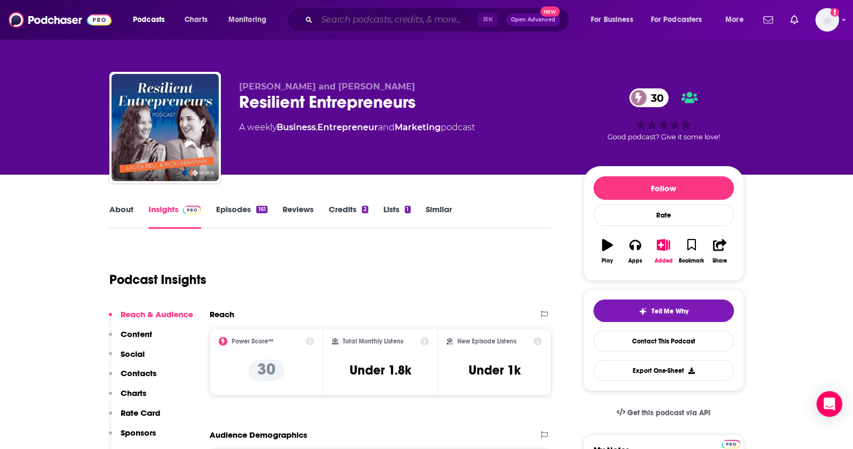
click at [408, 18] on input "Search podcasts, credits, & more..." at bounding box center [397, 19] width 161 height 17
paste input "21st Century Entrepreneurship"
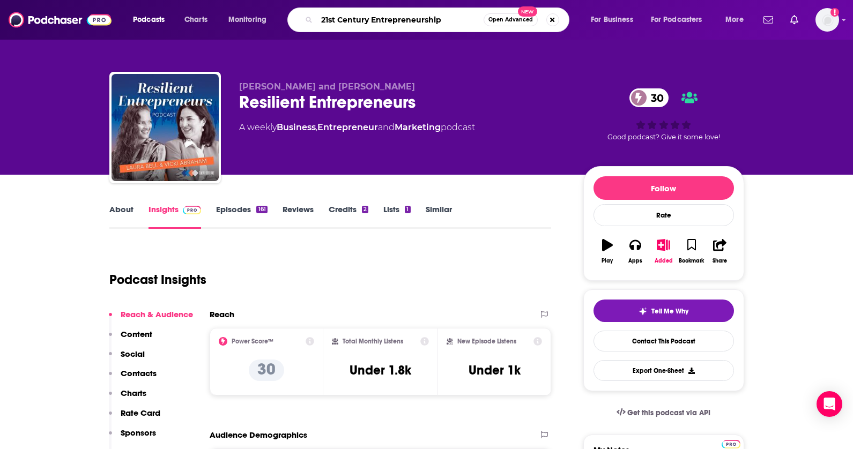
type input "21st Century Entrepreneurship"
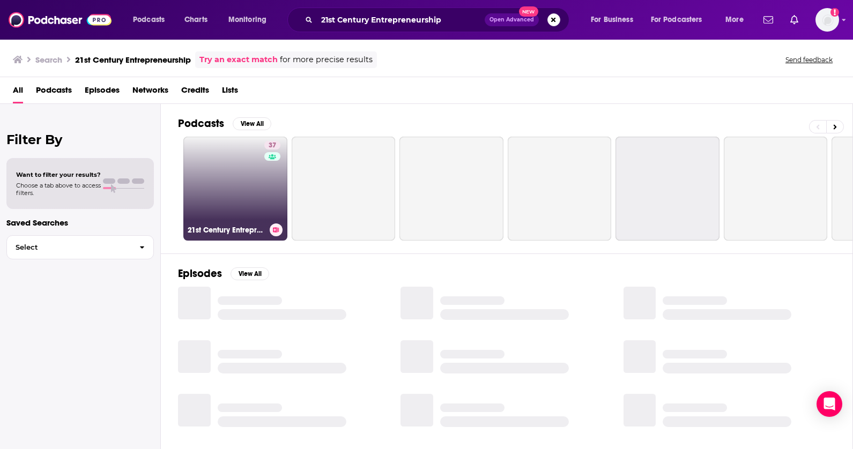
click at [234, 186] on link "37 21st Century Entrepreneurship" at bounding box center [235, 189] width 104 height 104
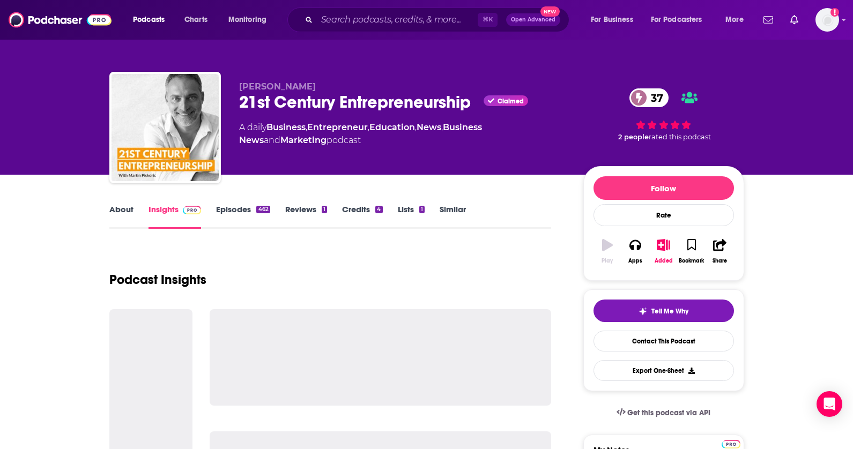
click at [667, 240] on icon "button" at bounding box center [663, 245] width 13 height 12
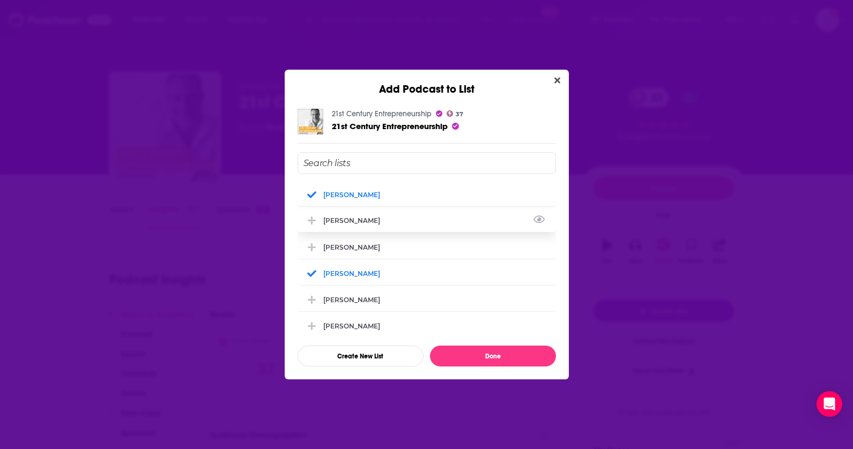
click at [364, 221] on div "[PERSON_NAME]" at bounding box center [354, 221] width 63 height 8
click at [359, 248] on div "[PERSON_NAME]" at bounding box center [354, 247] width 63 height 8
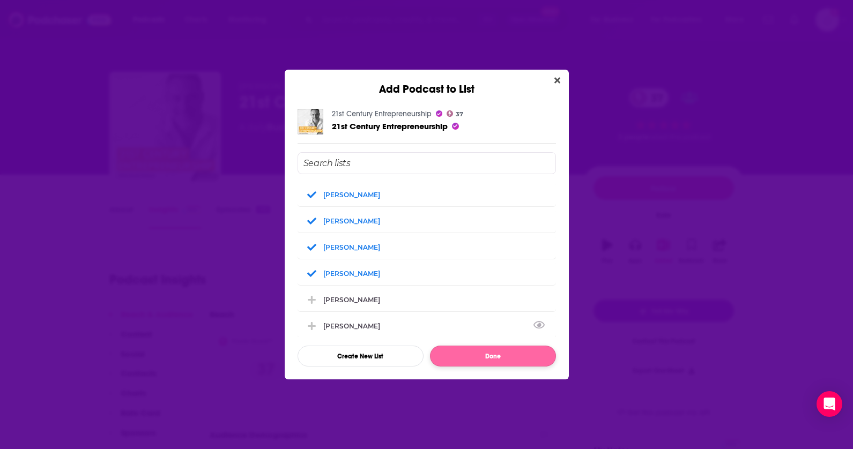
click at [454, 351] on button "Done" at bounding box center [493, 356] width 126 height 21
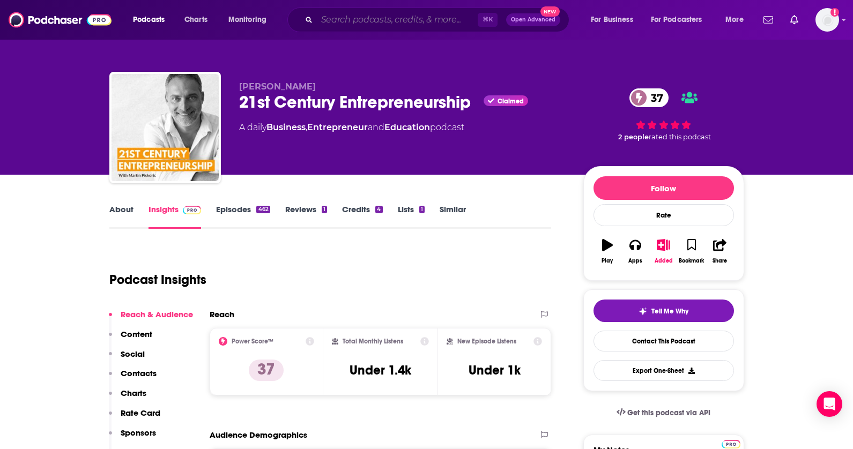
click at [440, 17] on input "Search podcasts, credits, & more..." at bounding box center [397, 19] width 161 height 17
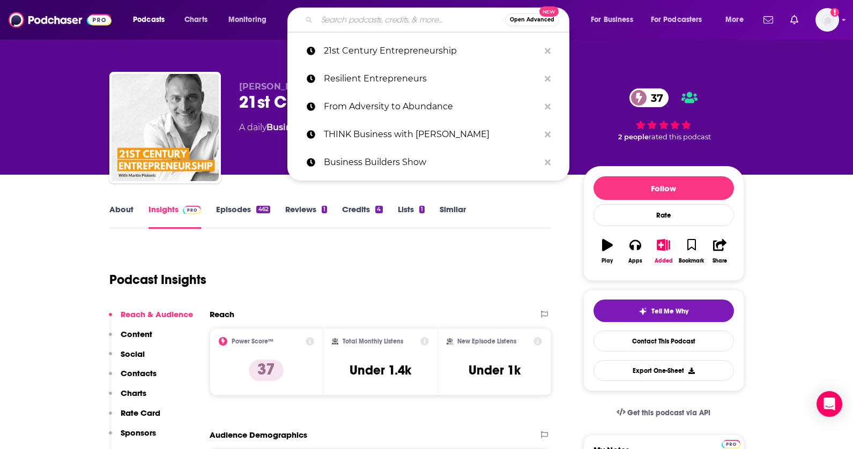
paste input "The My Future Business™ Show"
type input "The My Future Business™ Show"
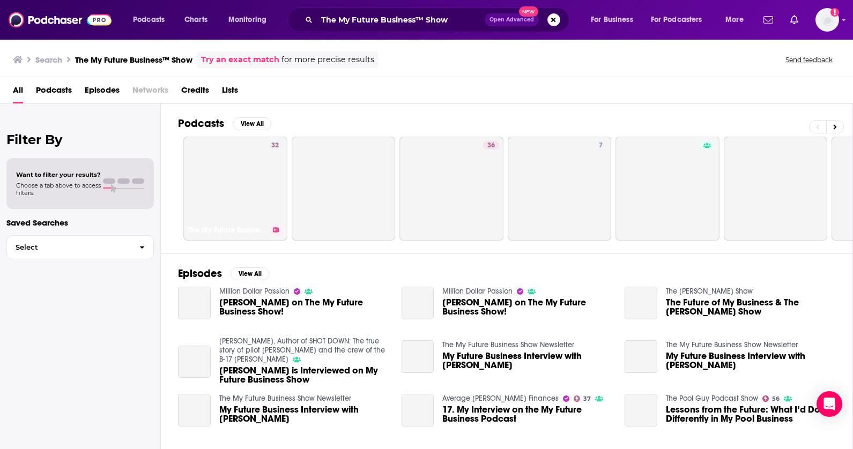
click at [229, 212] on link "32 The My Future Business™ Show" at bounding box center [235, 189] width 104 height 104
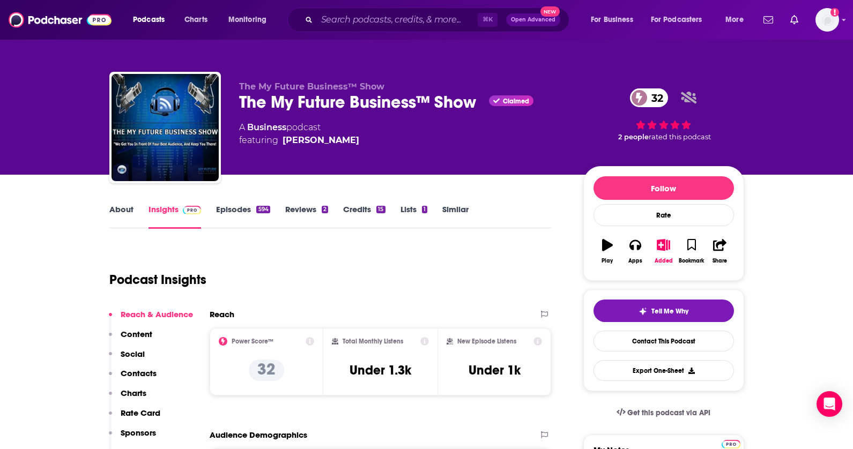
click at [666, 247] on icon "button" at bounding box center [663, 245] width 13 height 12
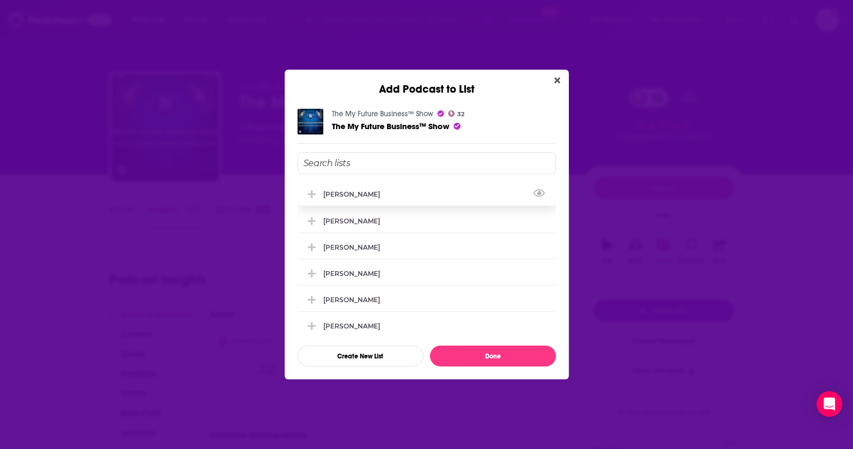
click at [349, 200] on div "[PERSON_NAME]" at bounding box center [427, 194] width 258 height 24
click at [345, 221] on div "[PERSON_NAME]" at bounding box center [354, 221] width 63 height 8
click at [344, 251] on div "[PERSON_NAME]" at bounding box center [354, 247] width 63 height 8
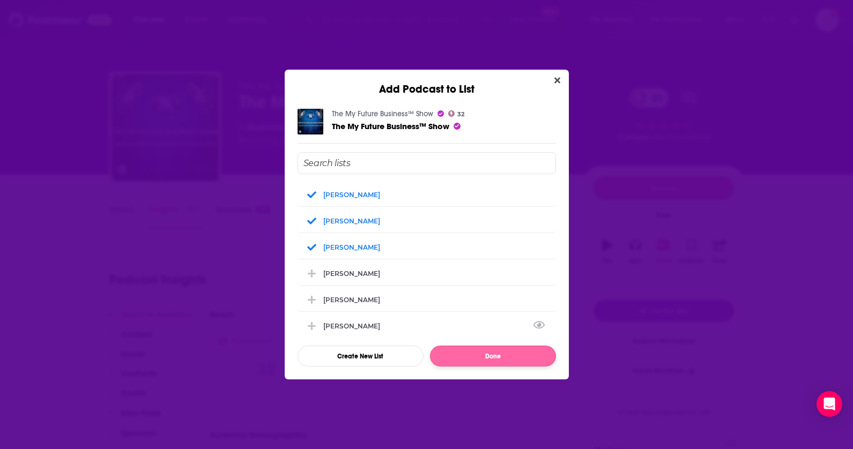
click at [453, 352] on button "Done" at bounding box center [493, 356] width 126 height 21
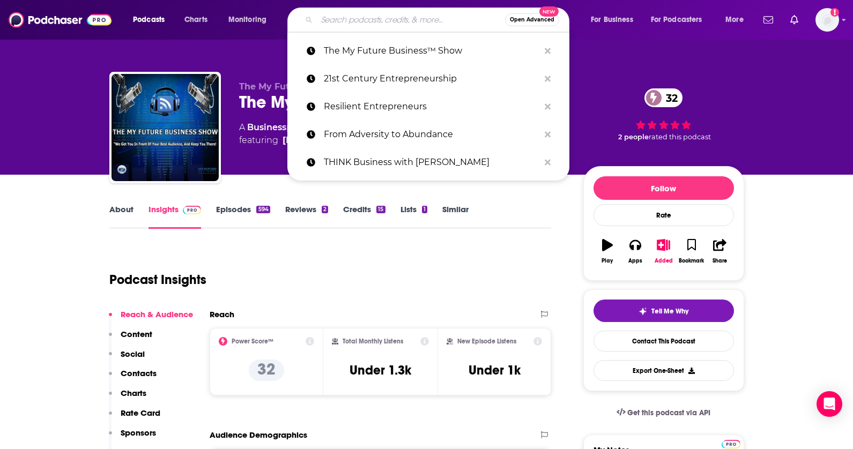
click at [395, 20] on input "Search podcasts, credits, & more..." at bounding box center [411, 19] width 188 height 17
paste input "The Business Storytelling Show"
type input "The Business Storytelling Show"
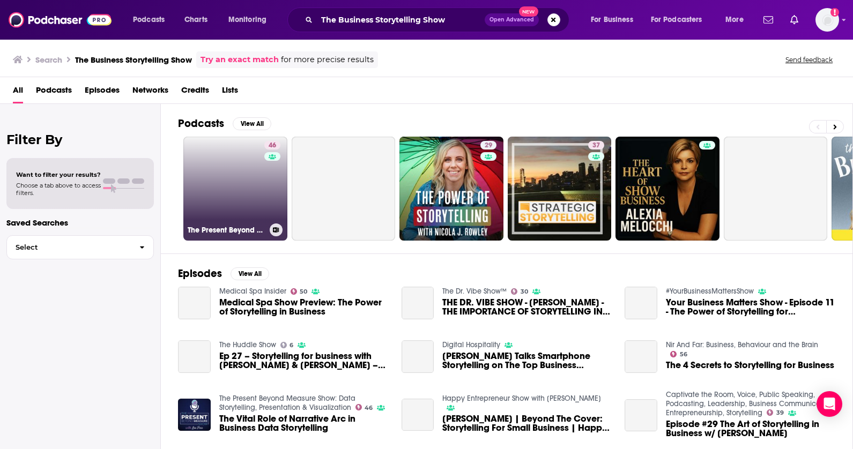
click at [255, 192] on link "46 The Present Beyond Measure Show: Data Storytelling, Presentation & Visualiza…" at bounding box center [235, 189] width 104 height 104
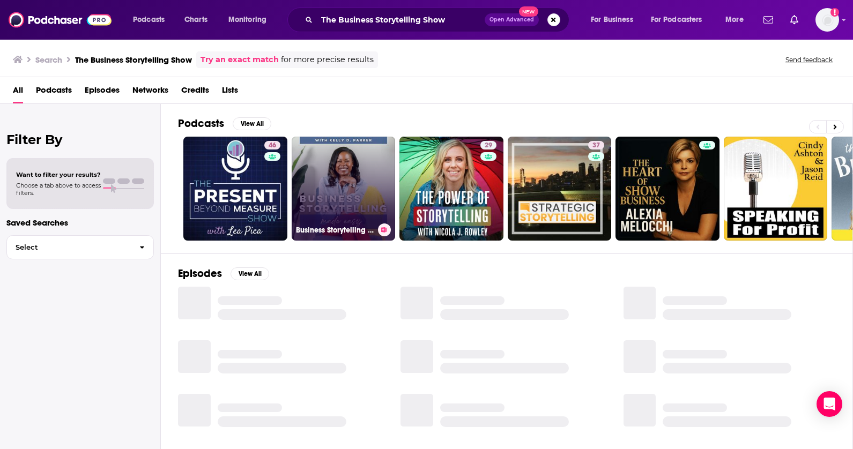
click at [341, 203] on link "Business Storytelling Made Easy" at bounding box center [344, 189] width 104 height 104
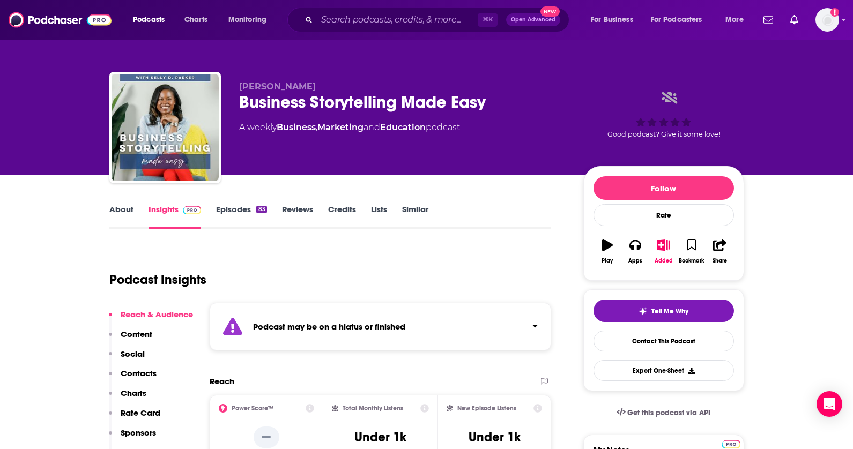
click at [663, 244] on icon "button" at bounding box center [663, 245] width 13 height 12
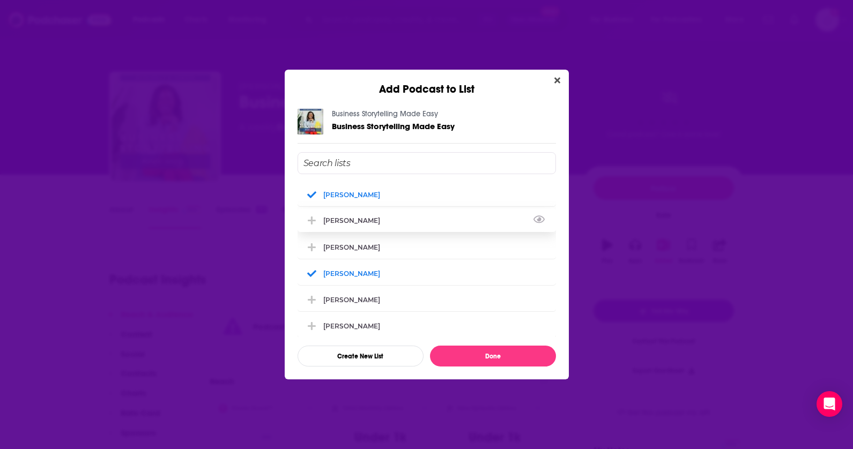
click at [351, 225] on div "[PERSON_NAME]" at bounding box center [354, 221] width 63 height 8
click at [350, 250] on div "[PERSON_NAME]" at bounding box center [354, 247] width 63 height 8
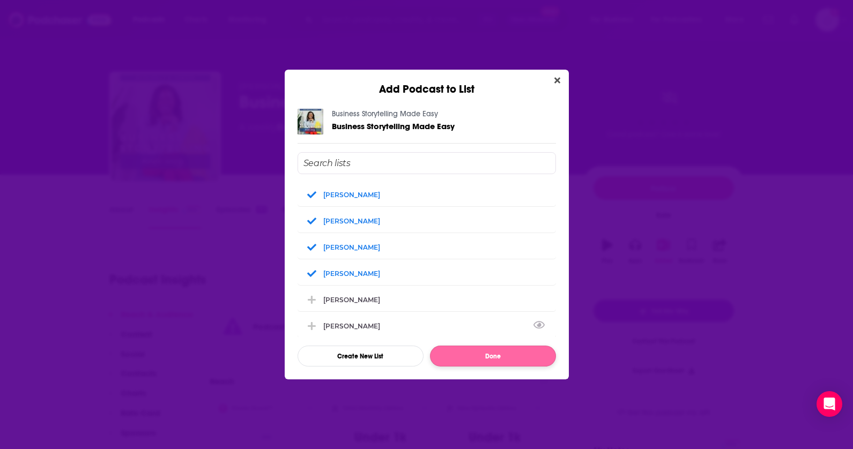
click at [463, 358] on button "Done" at bounding box center [493, 356] width 126 height 21
